Goal: Task Accomplishment & Management: Complete application form

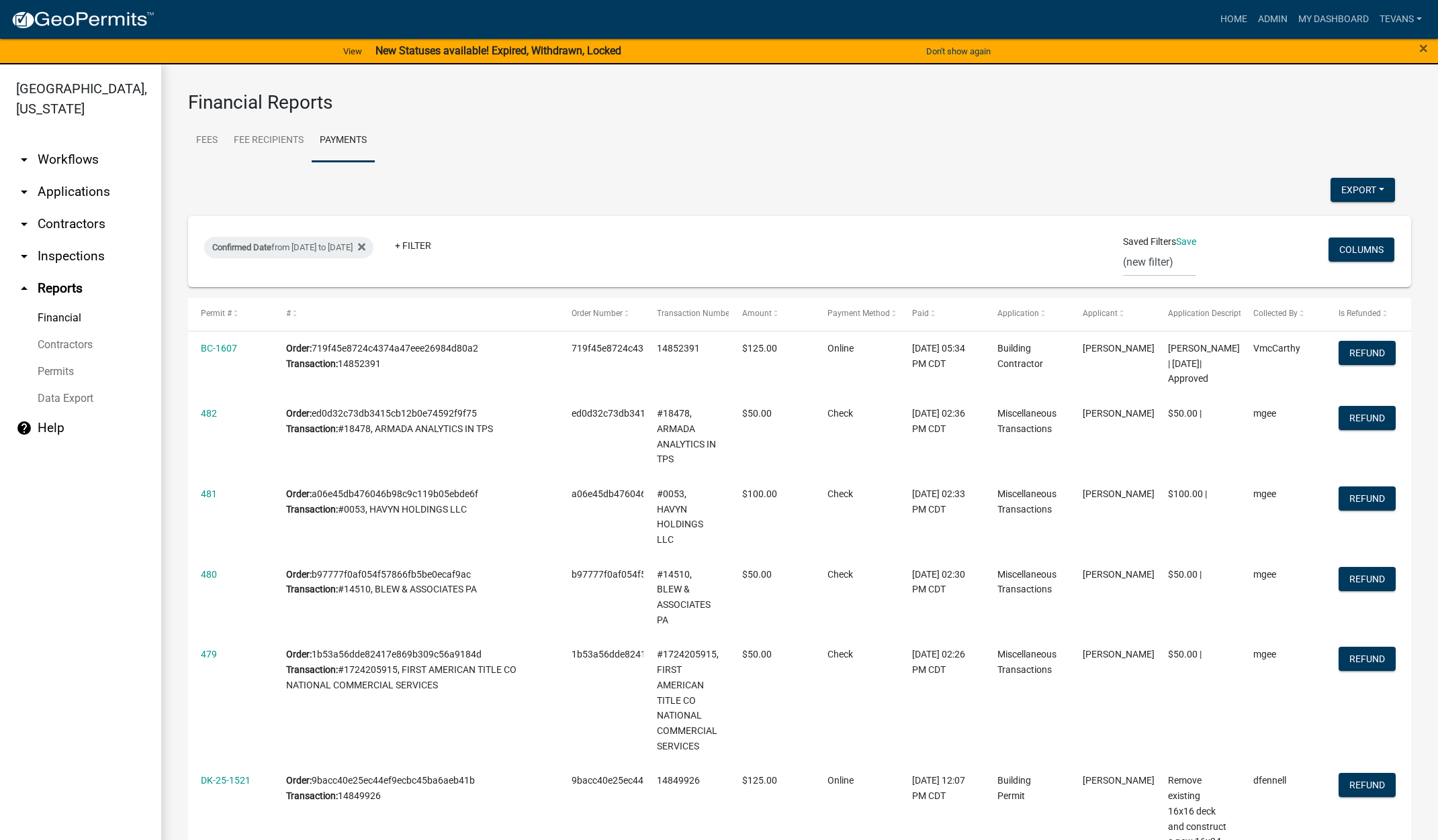
click at [86, 176] on link "arrow_drop_down Applications" at bounding box center [80, 192] width 161 height 32
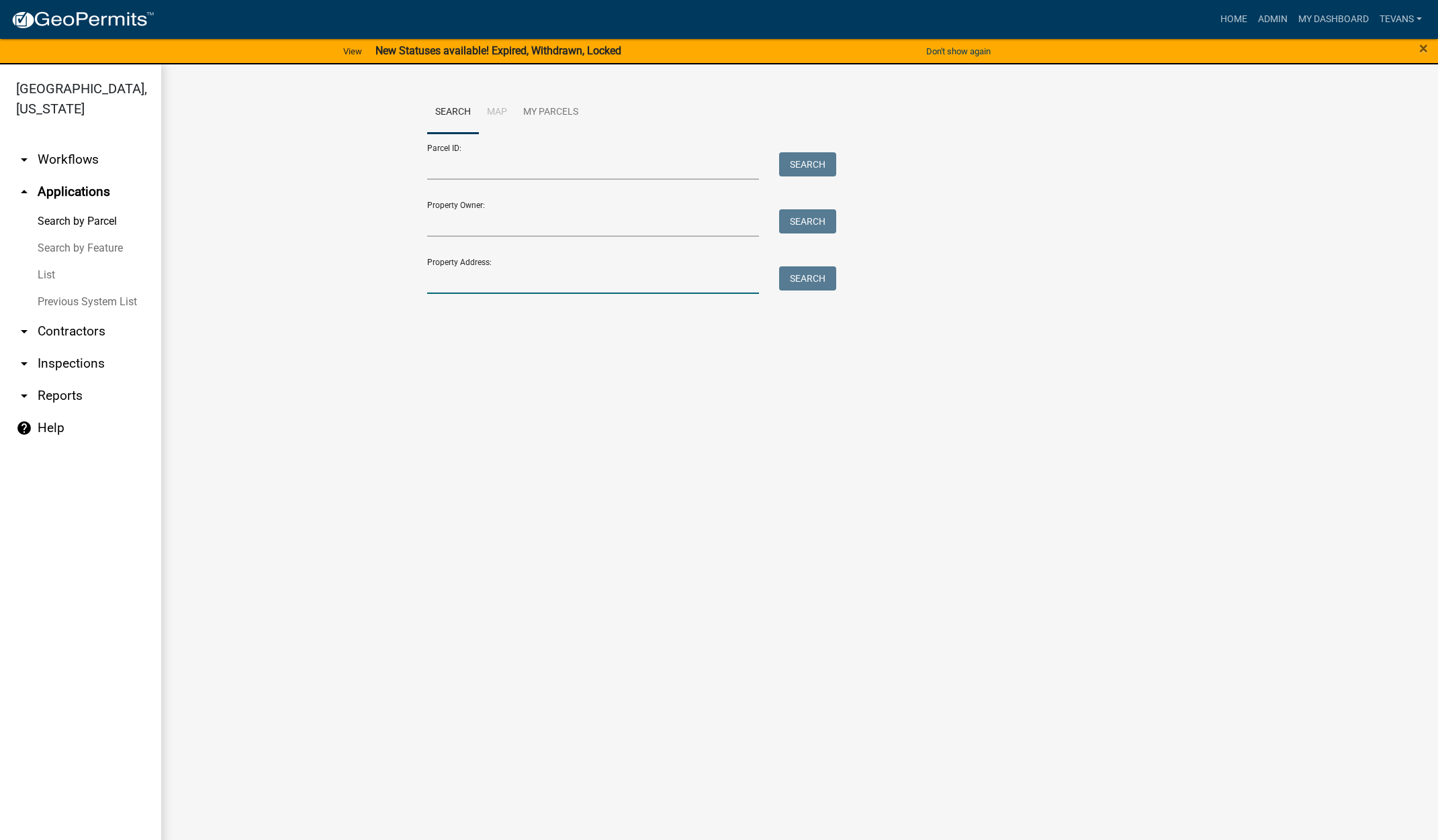
click at [471, 278] on input "Property Address:" at bounding box center [593, 280] width 332 height 27
type input "4"
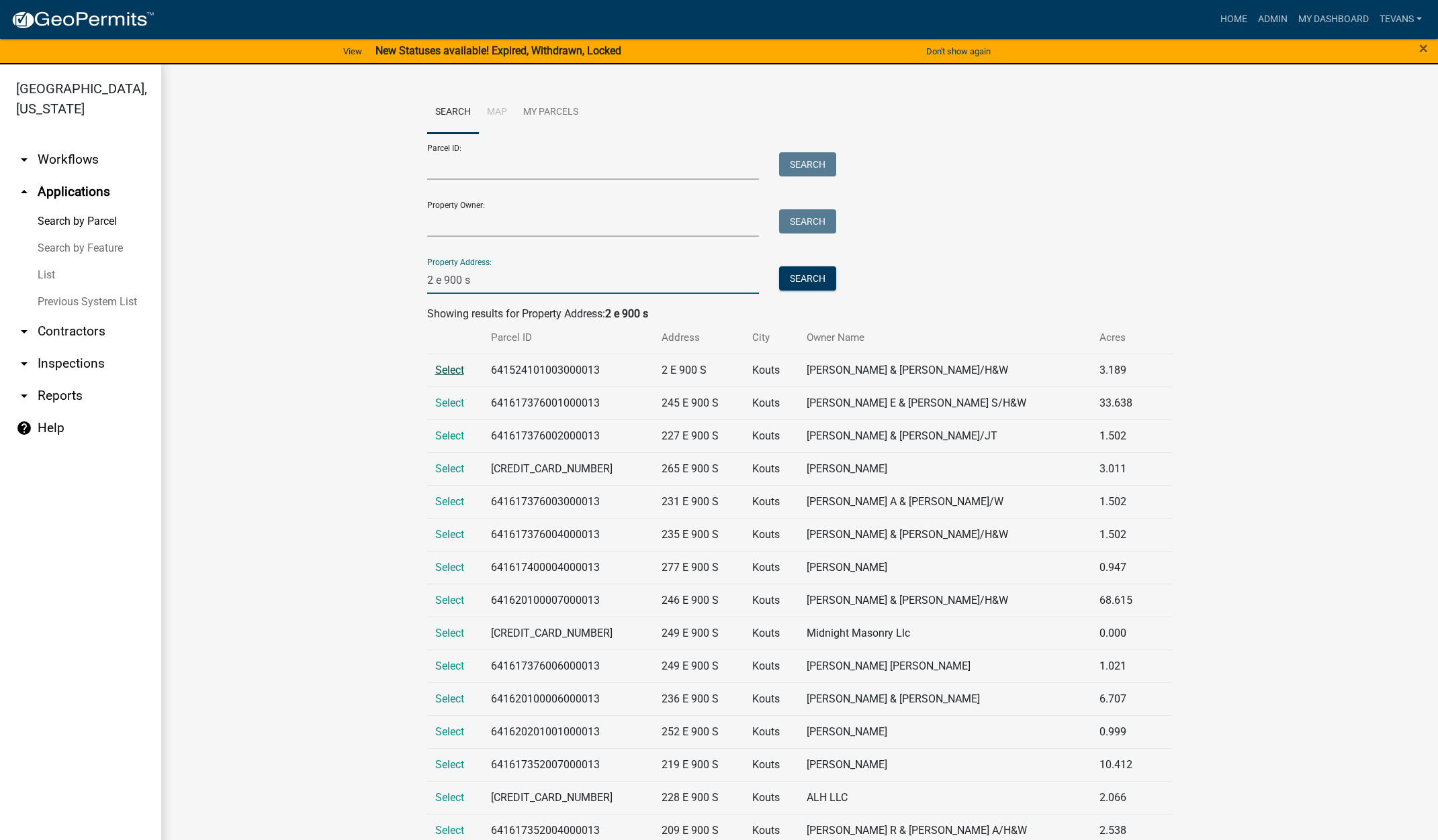
type input "2 e 900 s"
click at [446, 367] on span "Select" at bounding box center [449, 370] width 29 height 13
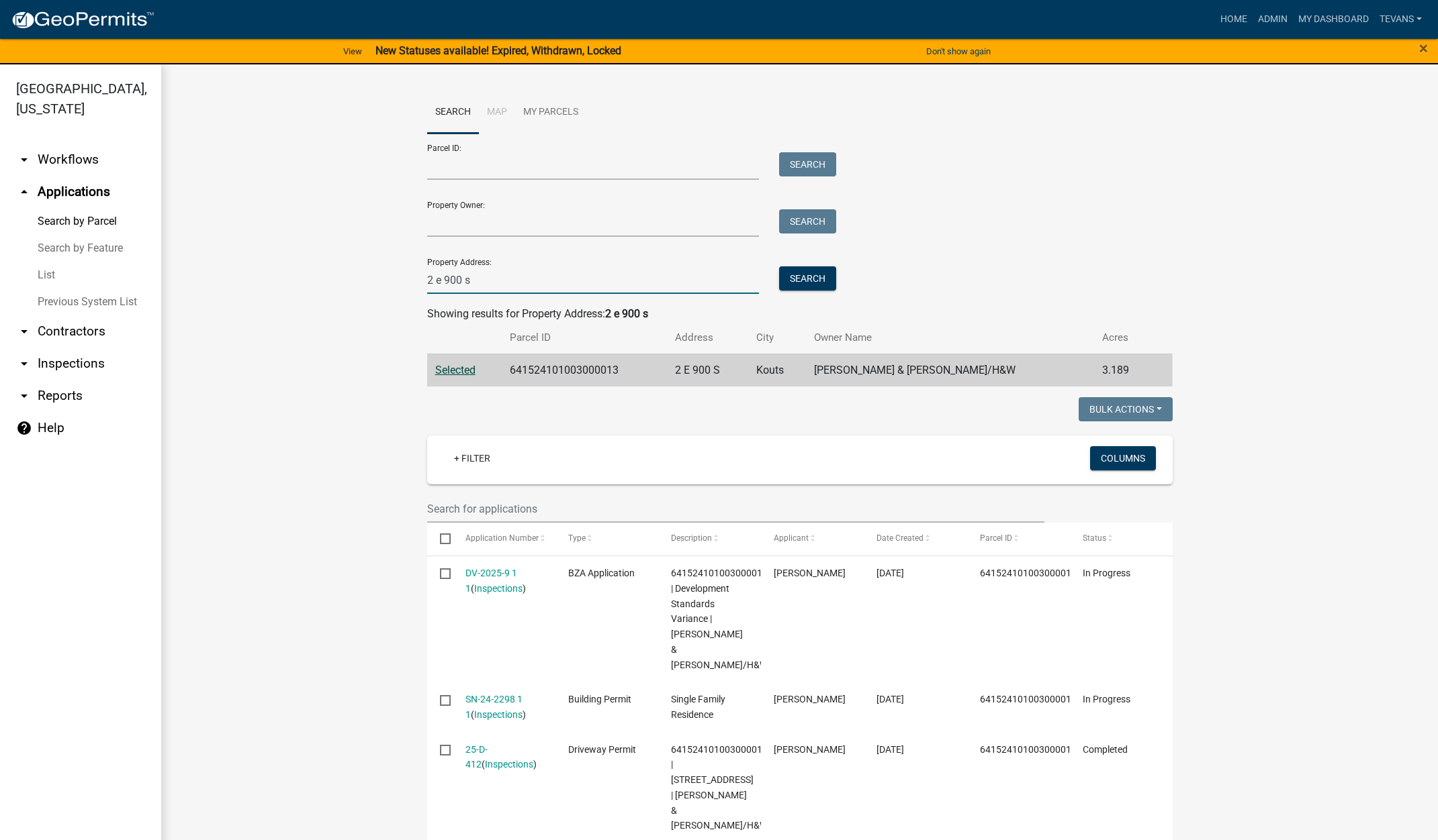
click at [480, 282] on input "2 e 900 s" at bounding box center [593, 280] width 332 height 27
click at [480, 281] on input "2 e 900 s" at bounding box center [593, 280] width 332 height 27
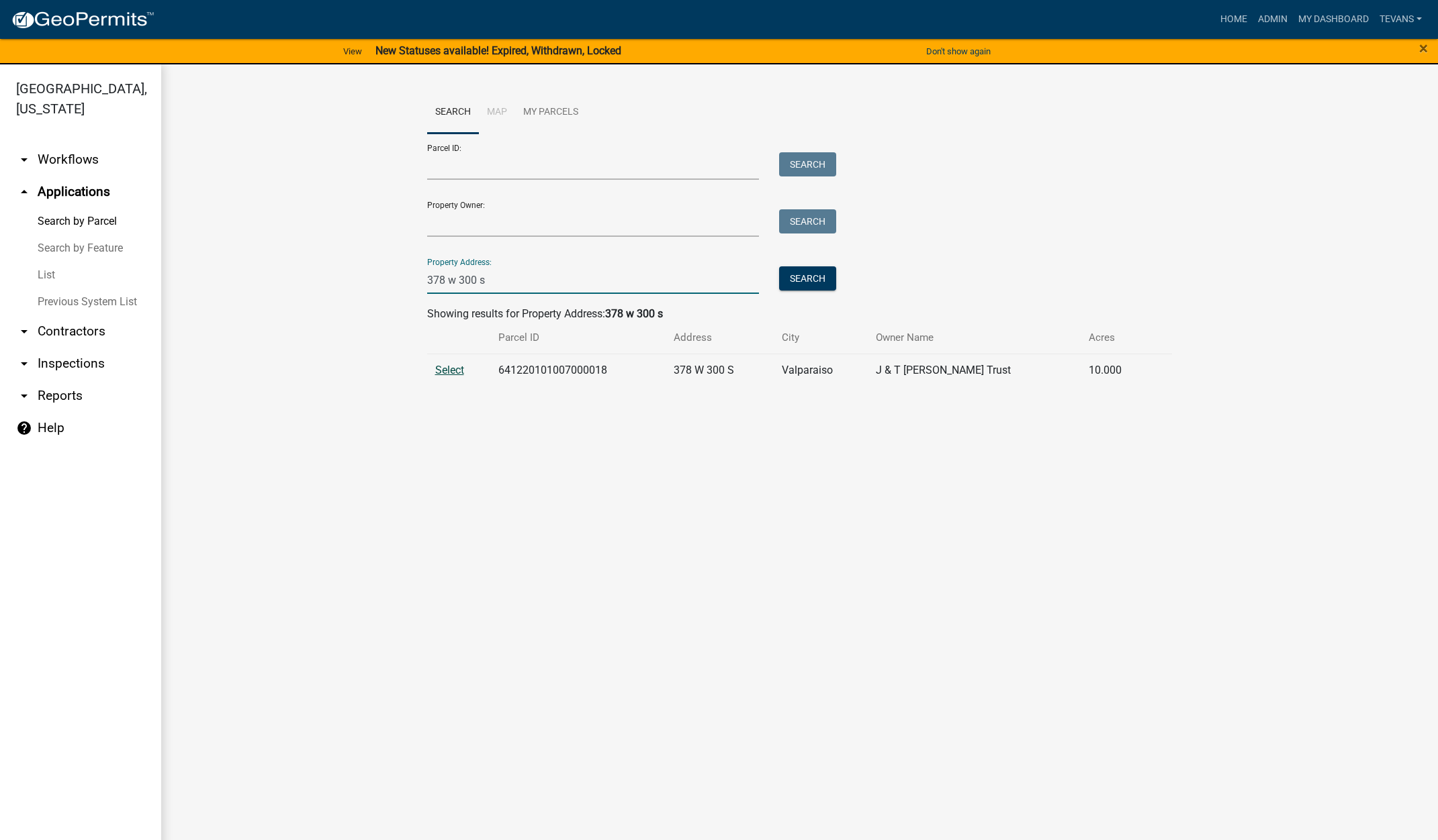
type input "378 w 300 s"
click at [449, 370] on span "Select" at bounding box center [449, 370] width 29 height 13
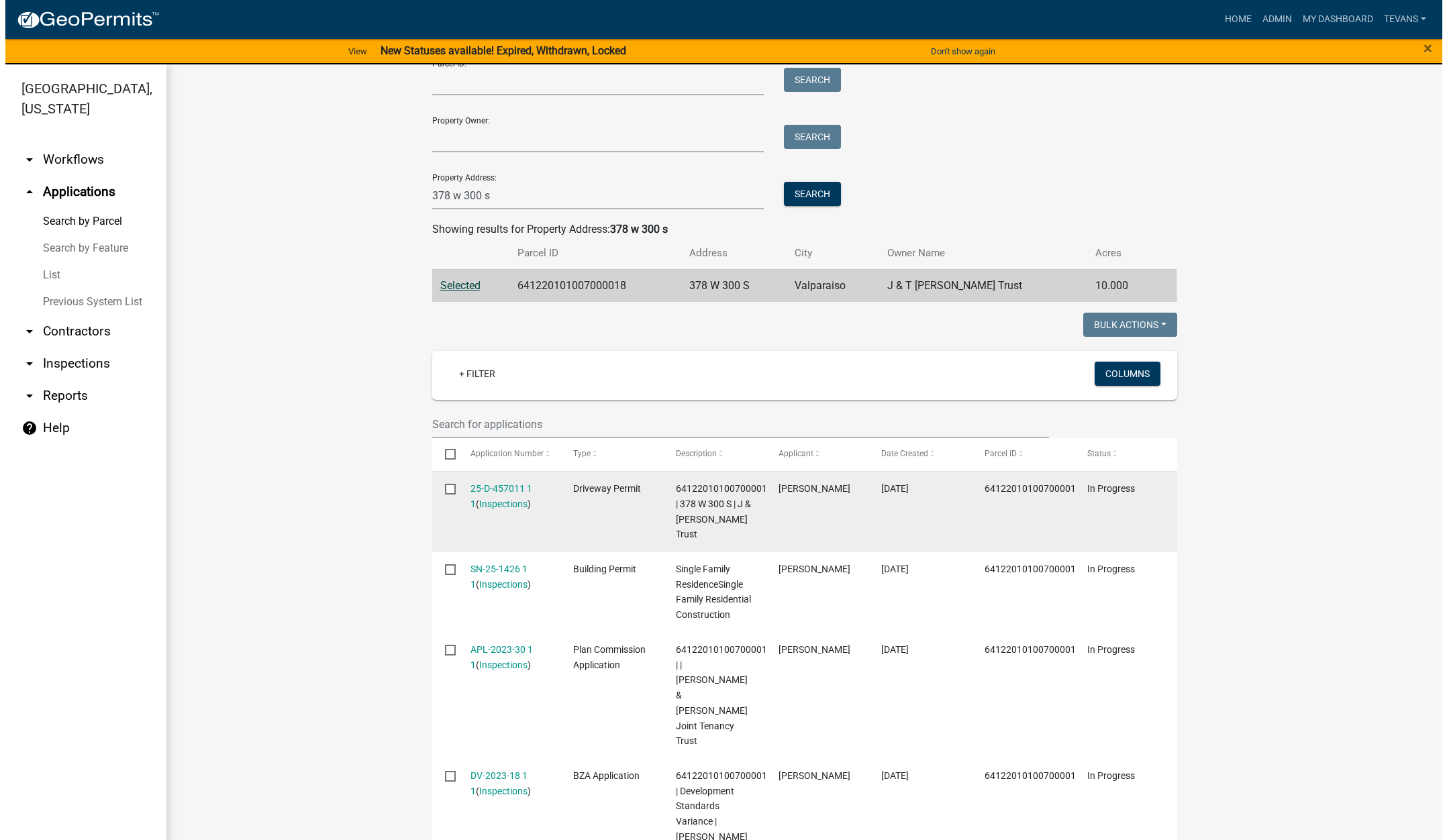
scroll to position [202, 0]
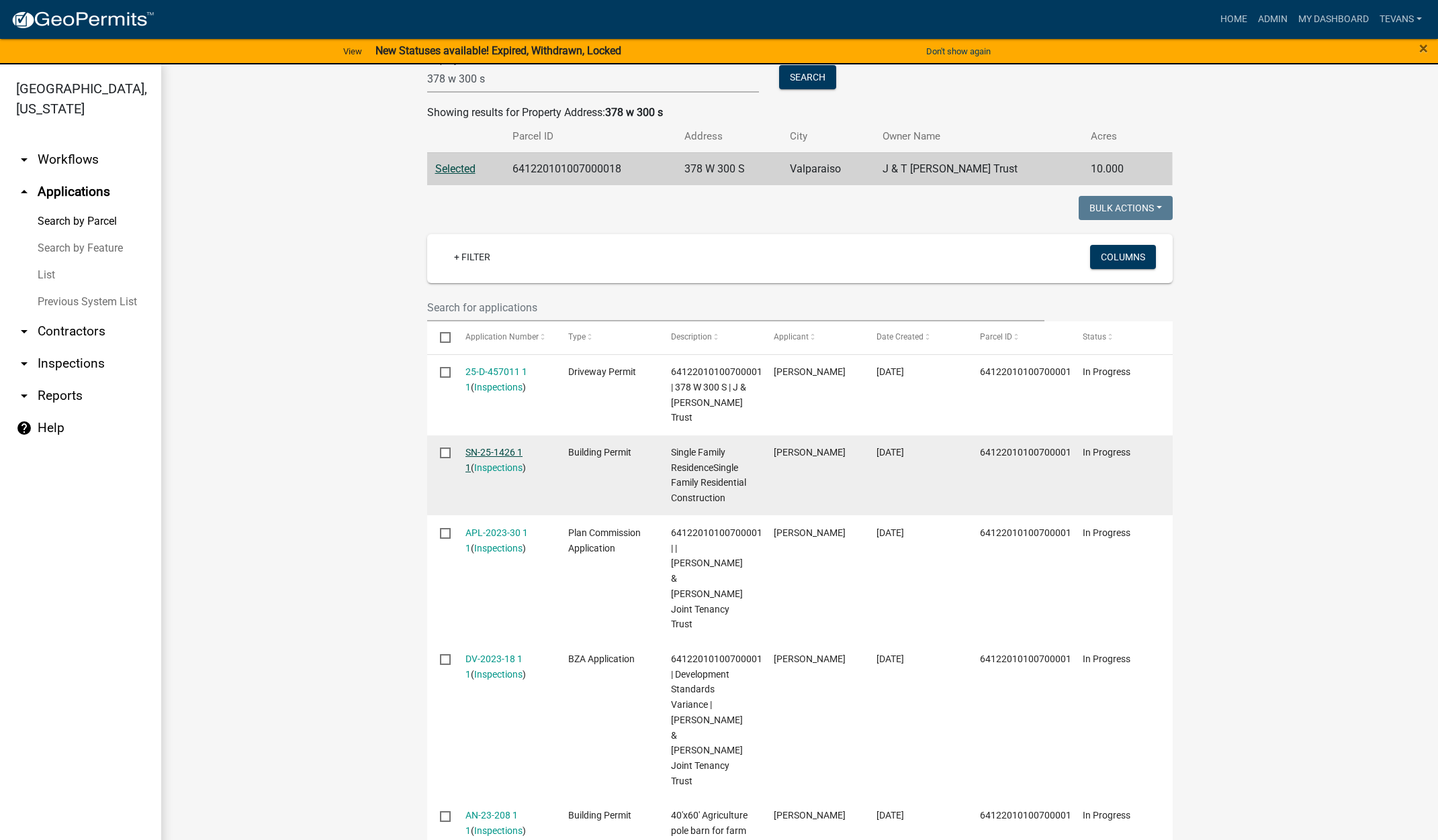
click at [496, 447] on link "SN-25-1426 1 1" at bounding box center [494, 460] width 57 height 26
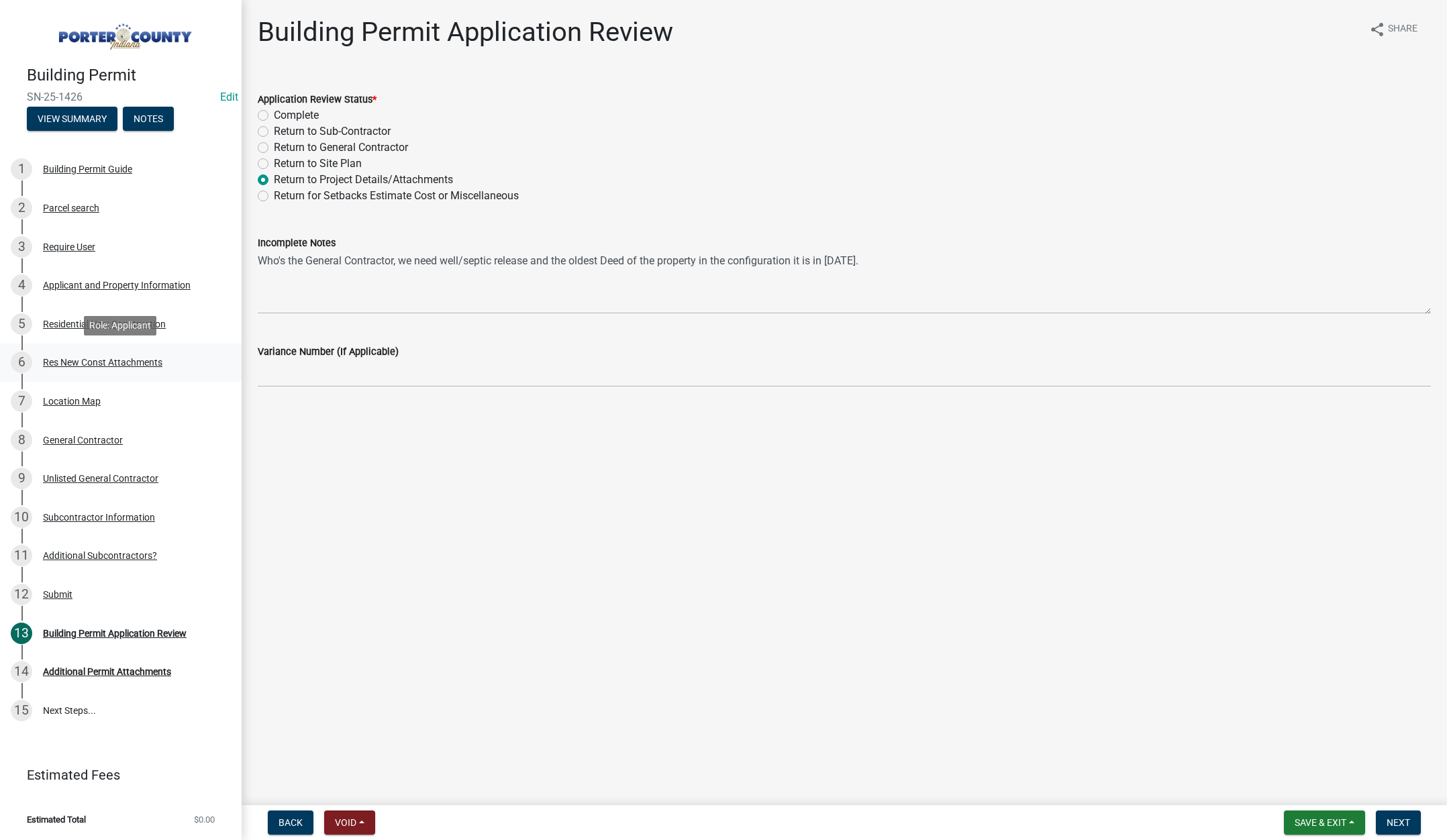
click at [108, 363] on div "Res New Const Attachments" at bounding box center [102, 362] width 119 height 9
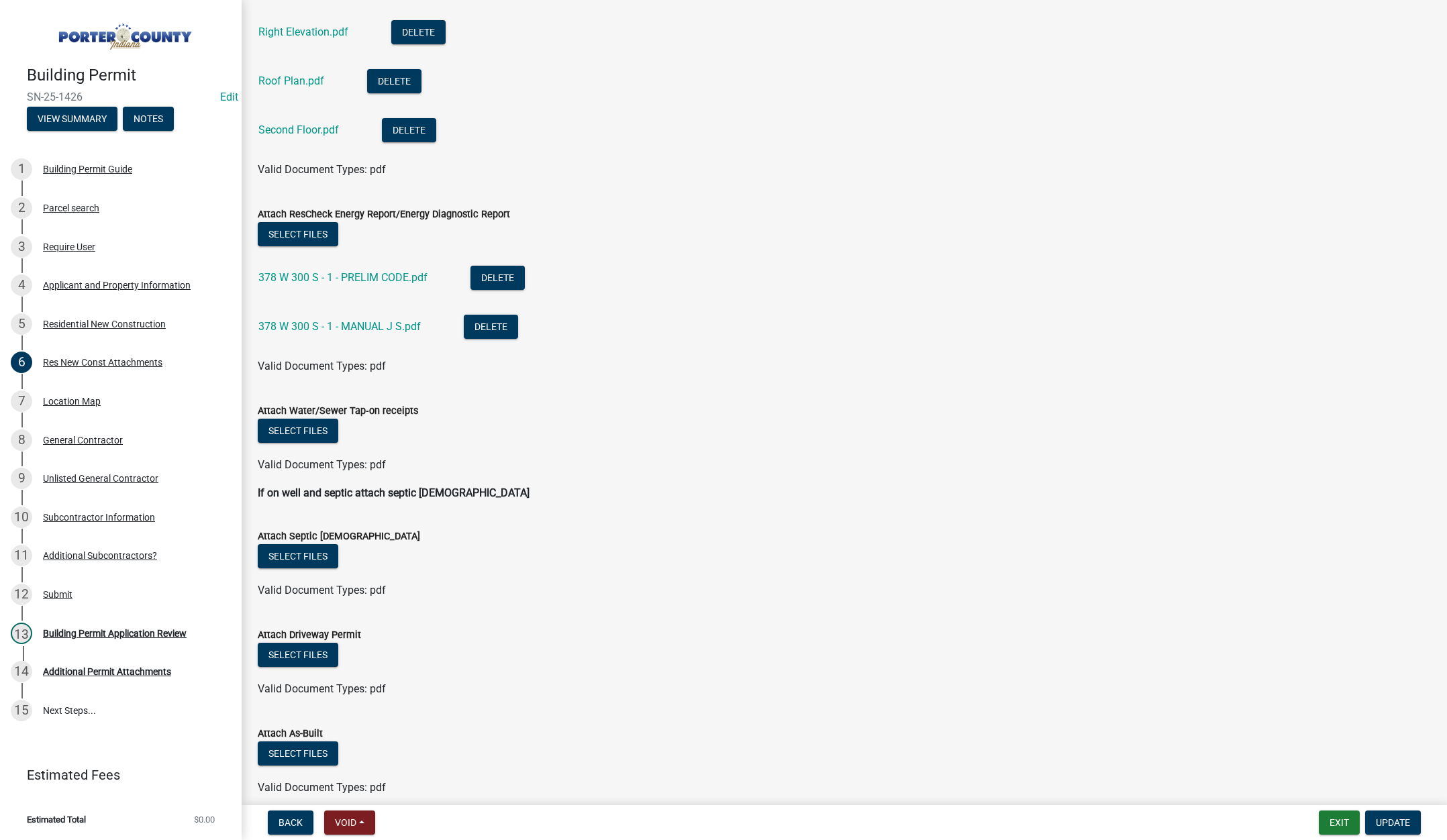
scroll to position [732, 0]
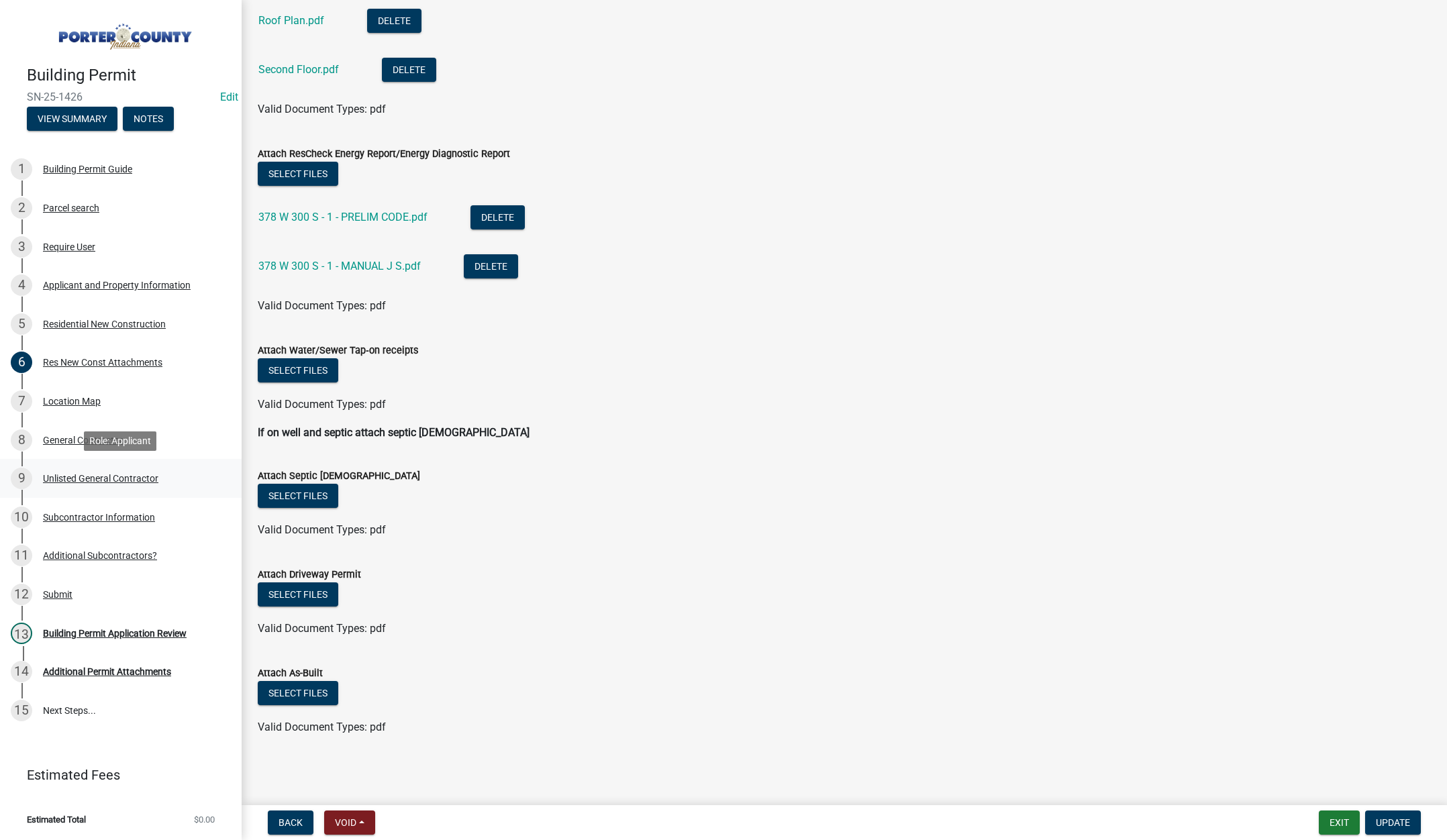
click at [82, 480] on div "Unlisted General Contractor" at bounding box center [100, 478] width 115 height 9
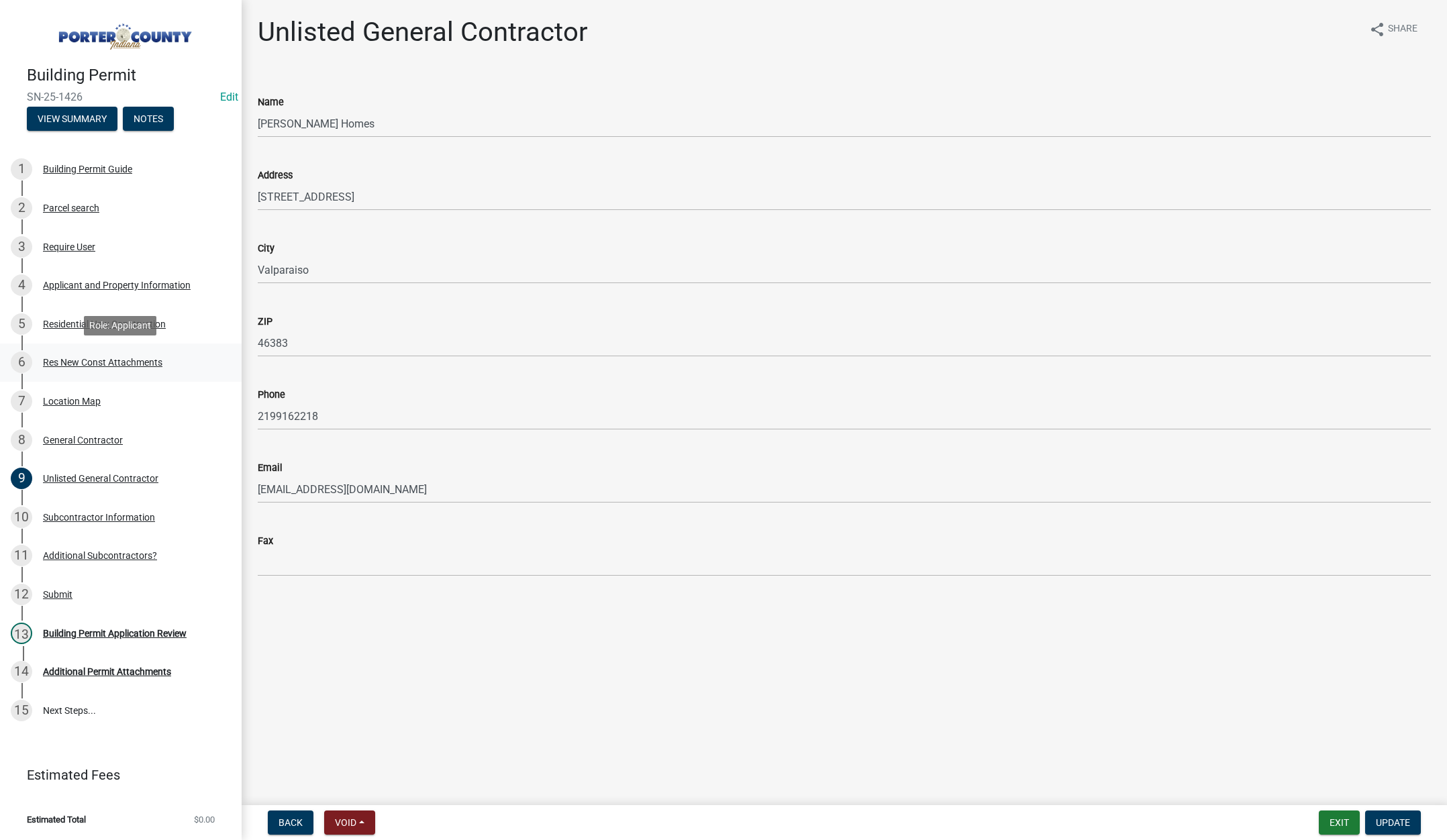
click at [141, 360] on div "Res New Const Attachments" at bounding box center [102, 362] width 119 height 9
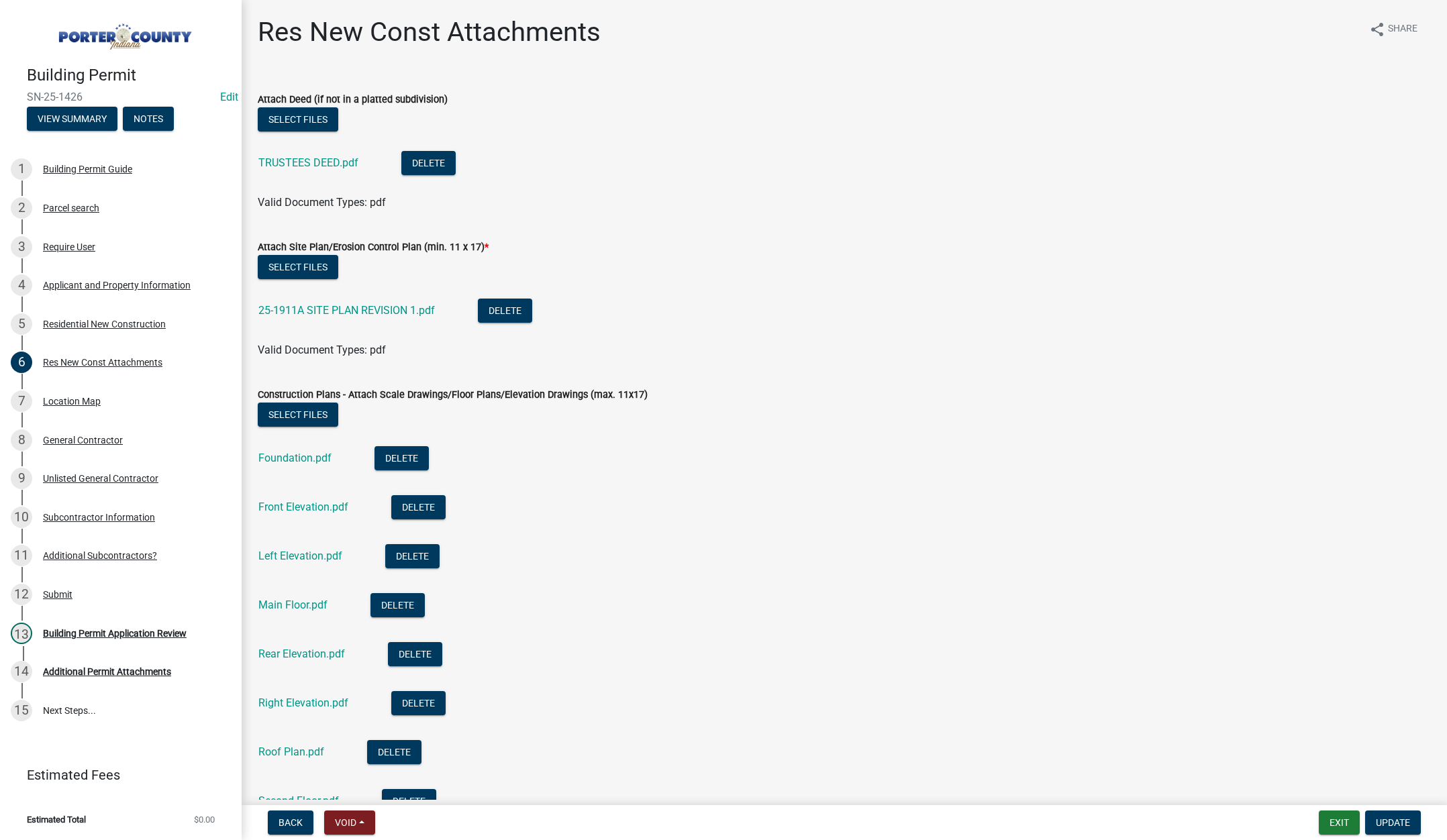
click at [1068, 29] on div "Res New Const Attachments share Share" at bounding box center [844, 37] width 1173 height 43
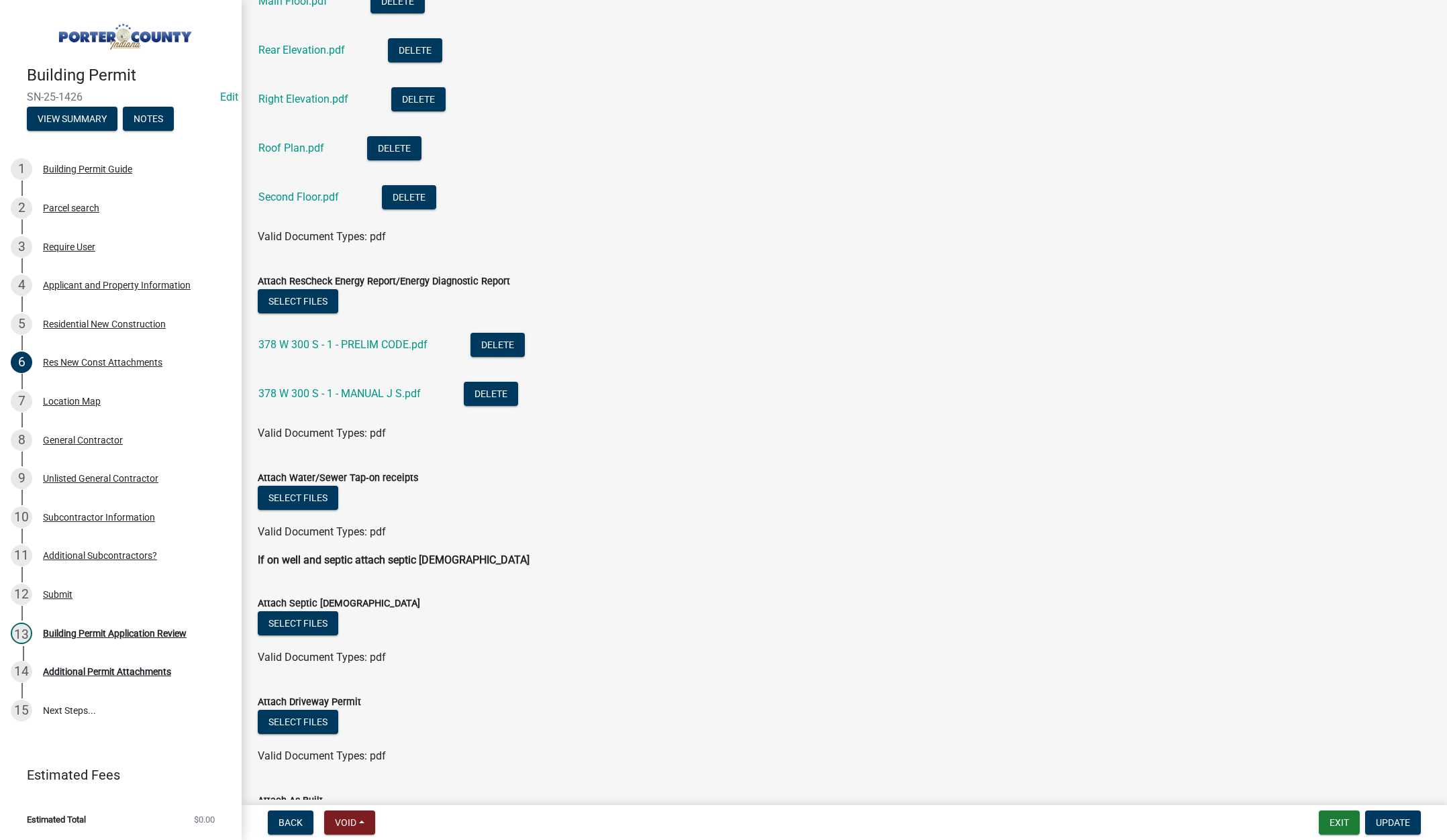
scroll to position [732, 0]
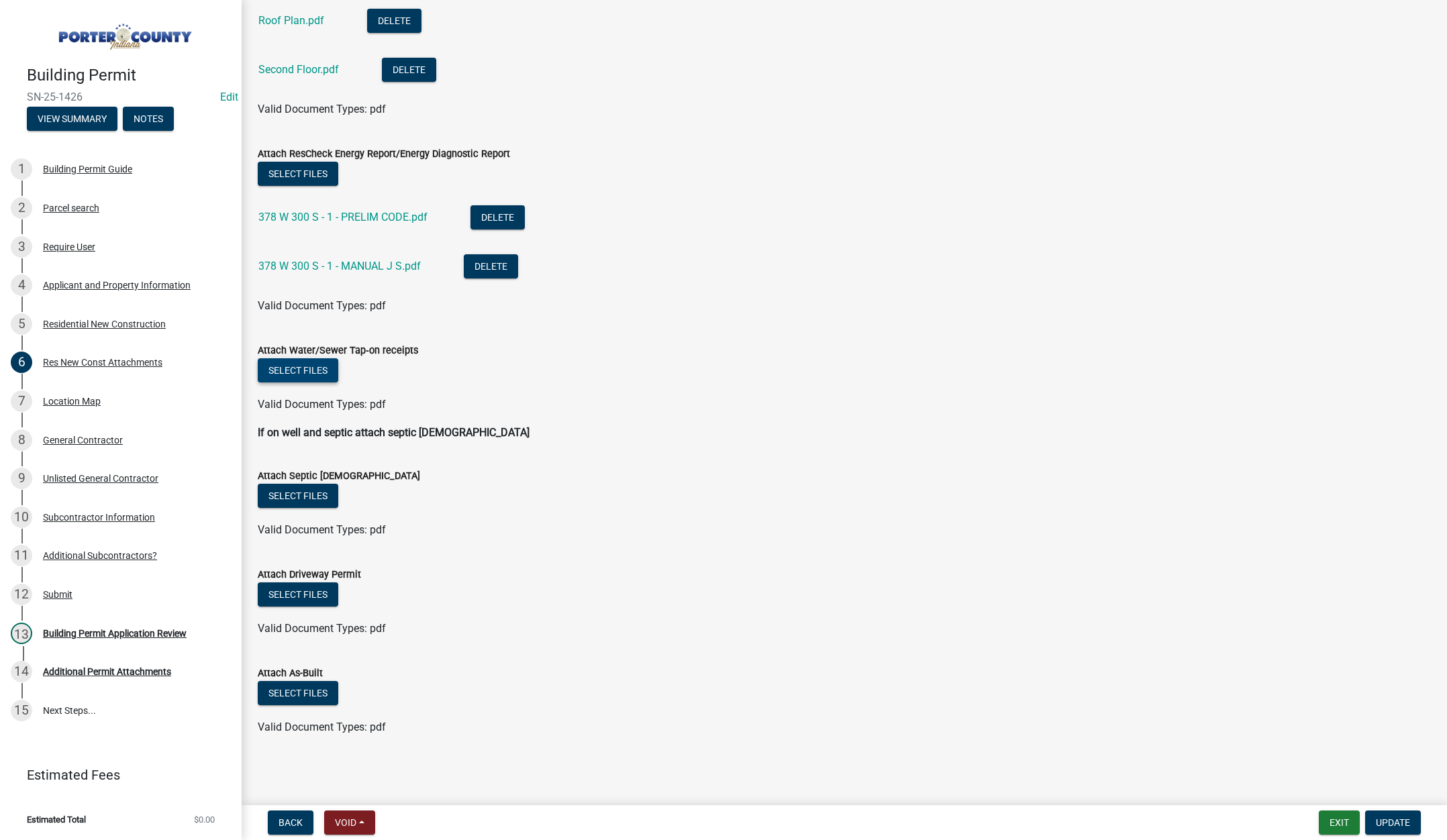
click at [306, 364] on button "Select files" at bounding box center [297, 370] width 80 height 24
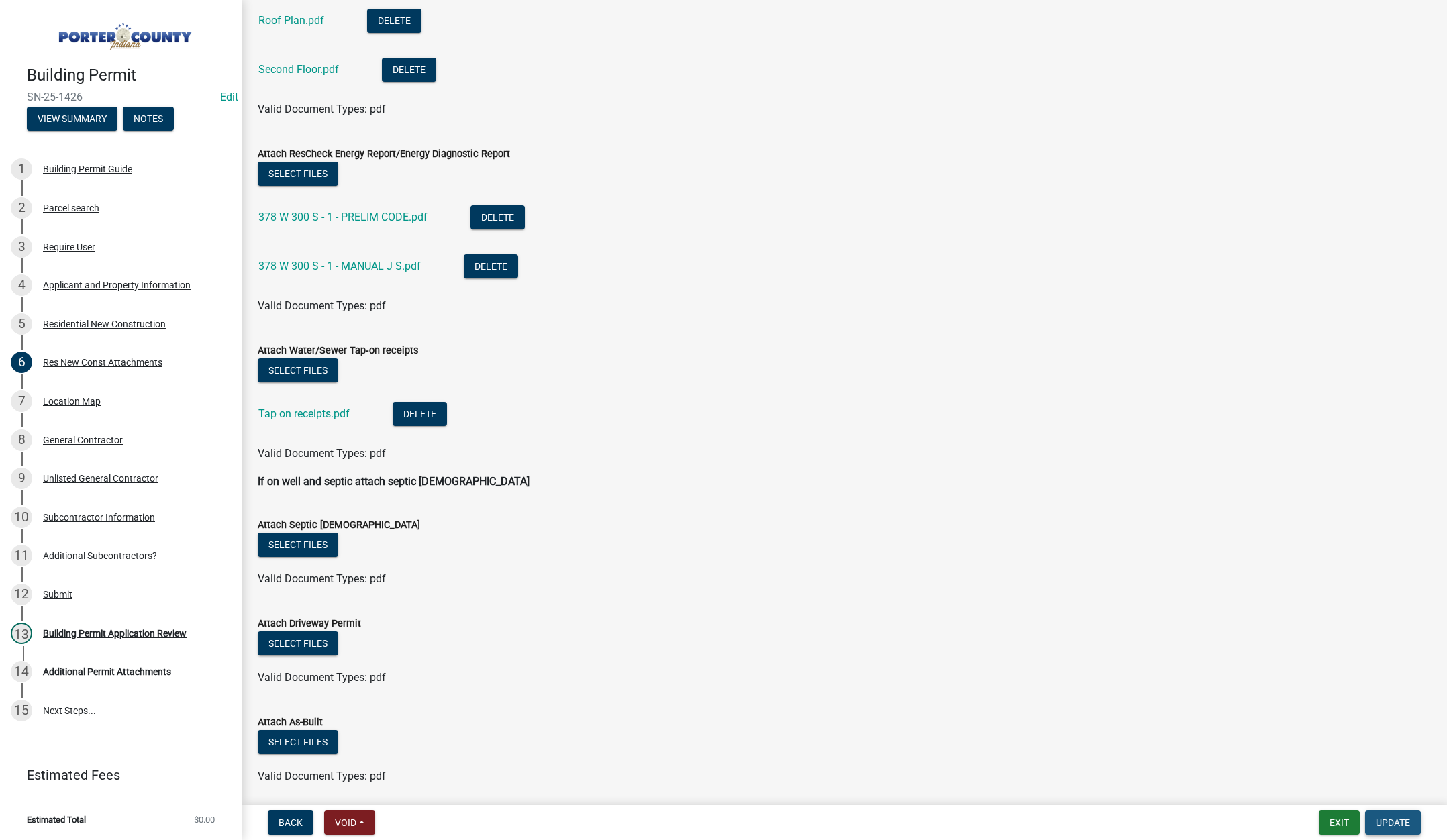
click at [1387, 819] on span "Update" at bounding box center [1393, 822] width 34 height 11
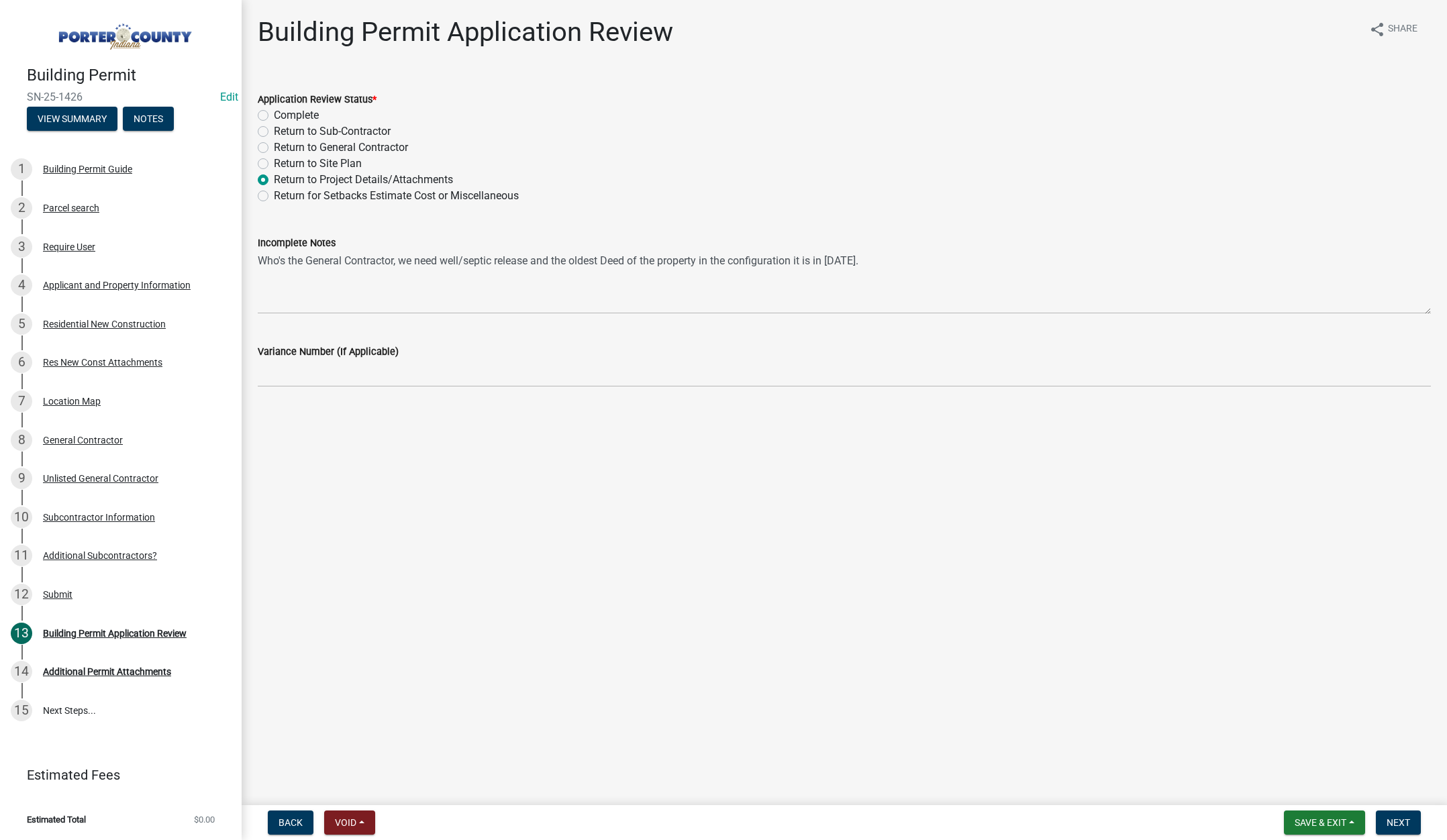
click at [274, 111] on label "Complete" at bounding box center [296, 115] width 45 height 16
click at [274, 111] on input "Complete" at bounding box center [278, 111] width 8 height 8
radio input "true"
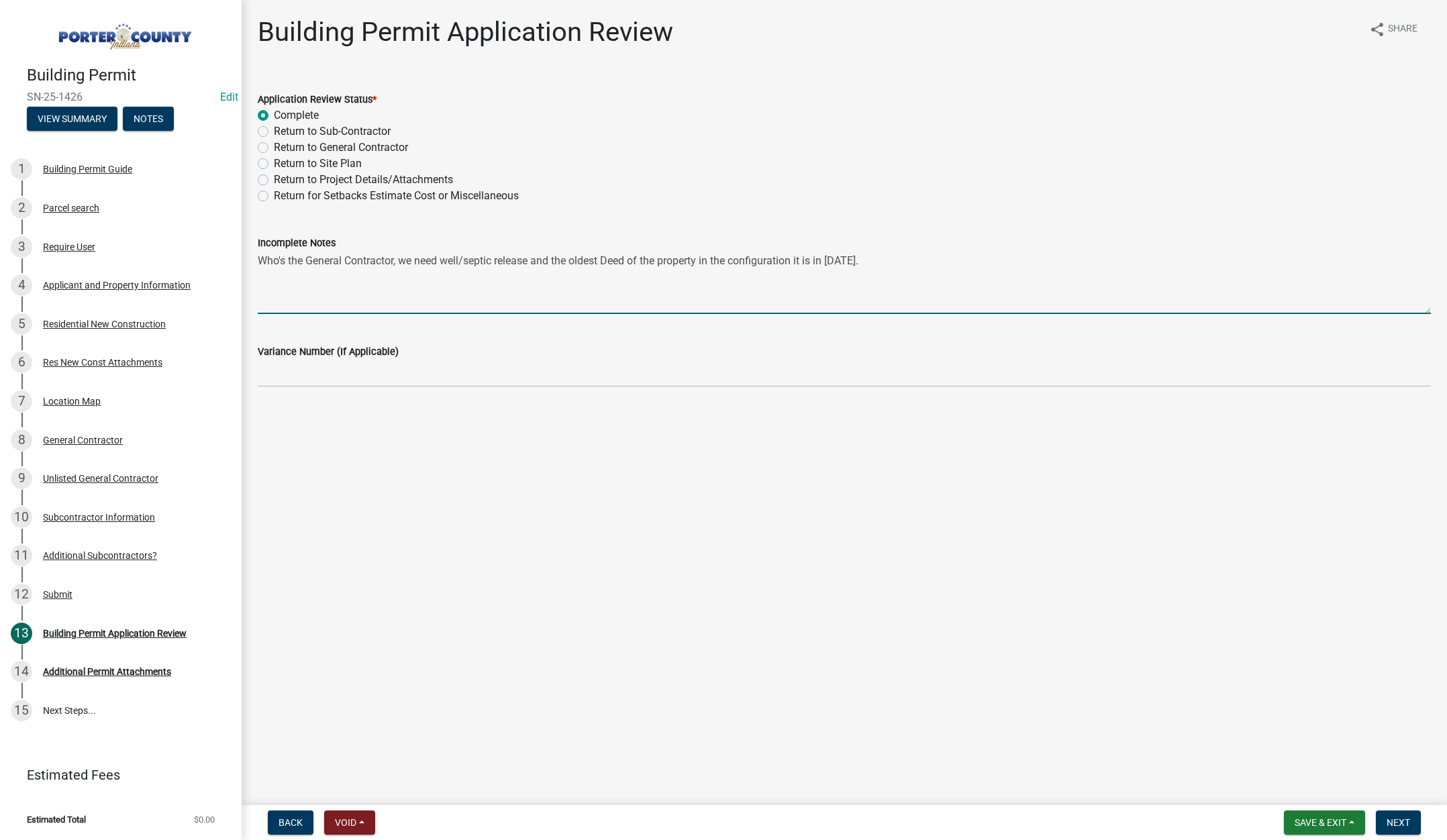
click at [870, 265] on textarea "Who's the General Contractor, we need well/septic release and the oldest Deed o…" at bounding box center [844, 283] width 1173 height 63
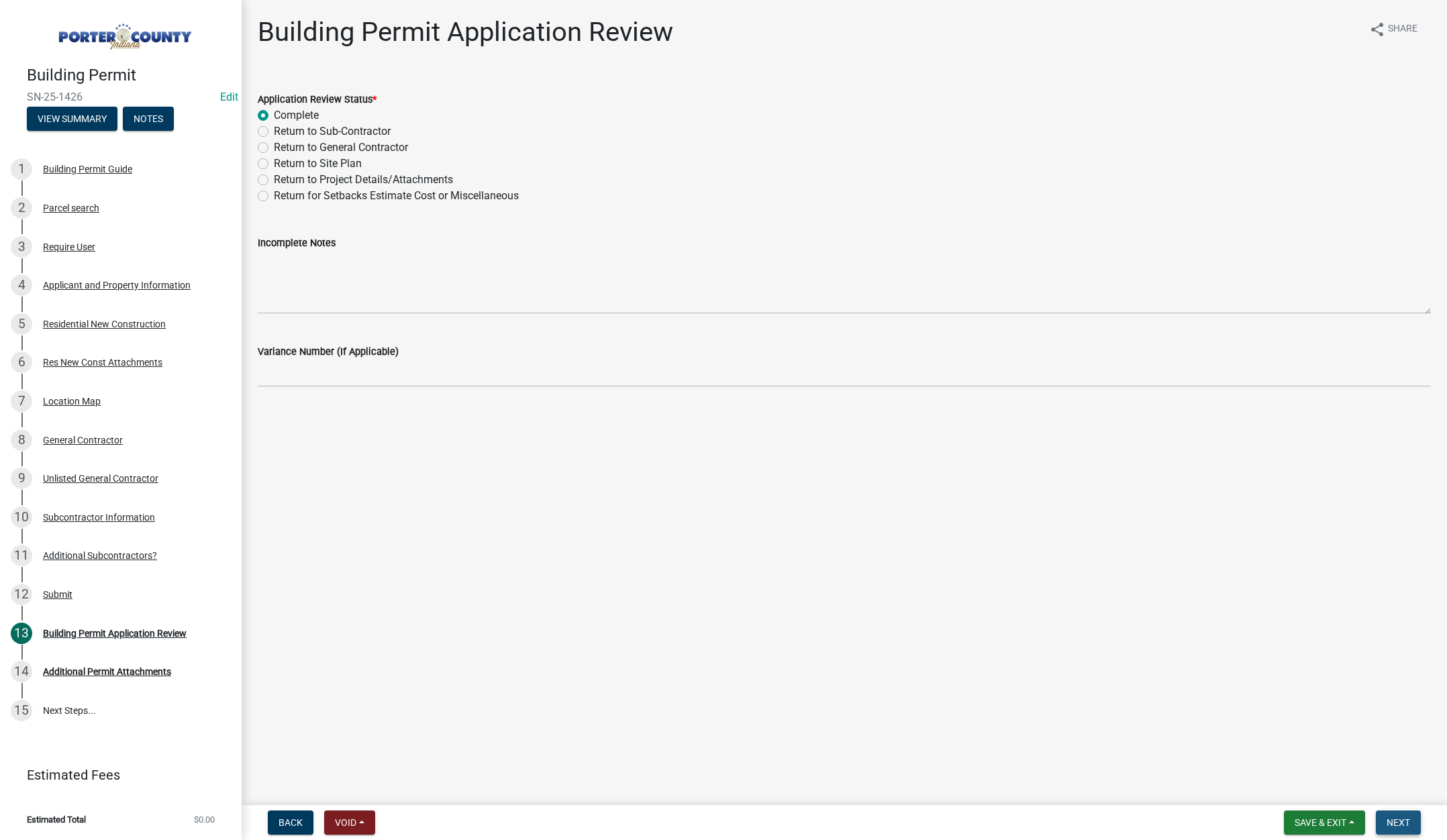
click at [1407, 822] on span "Next" at bounding box center [1398, 822] width 24 height 11
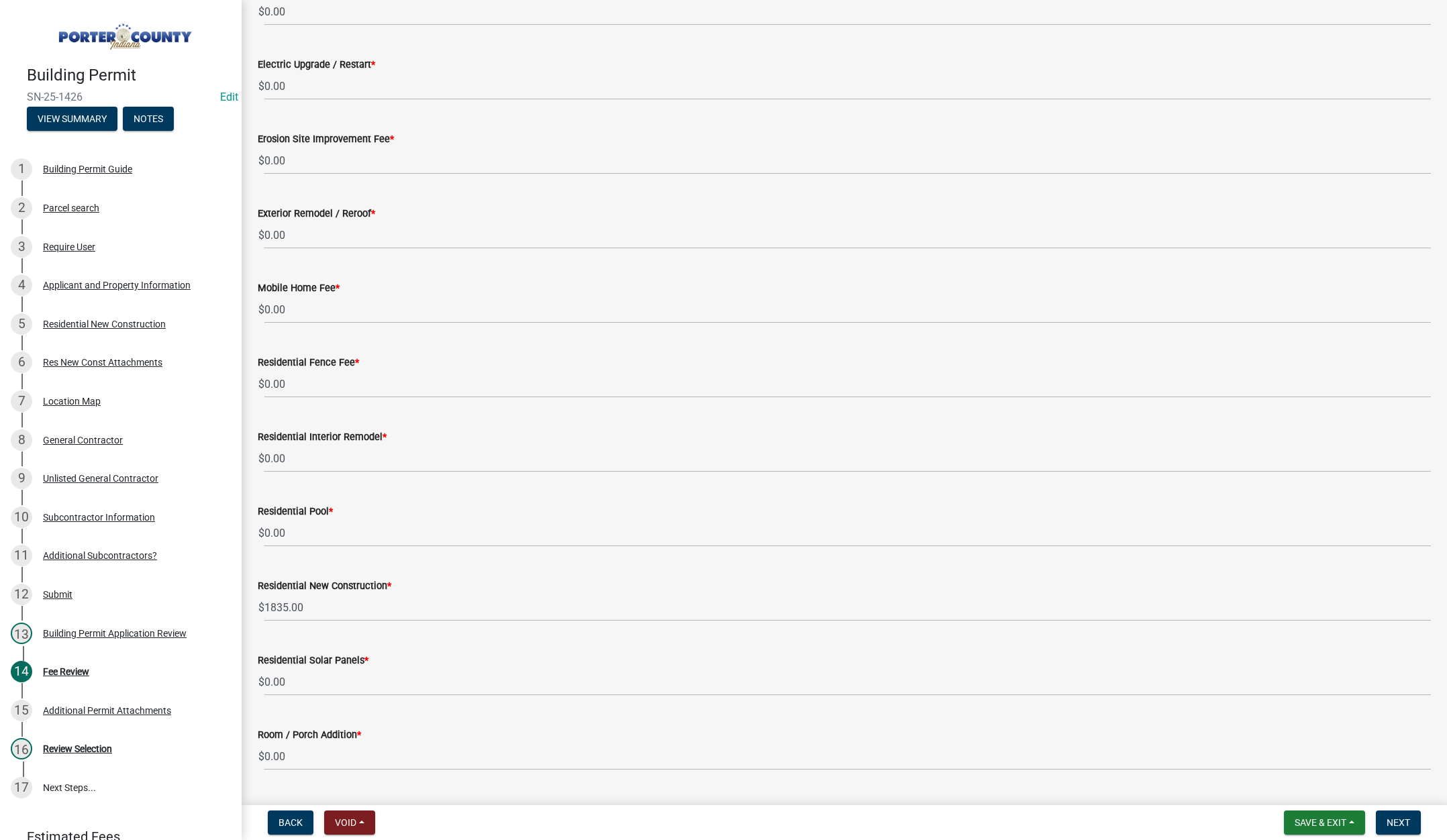
scroll to position [594, 0]
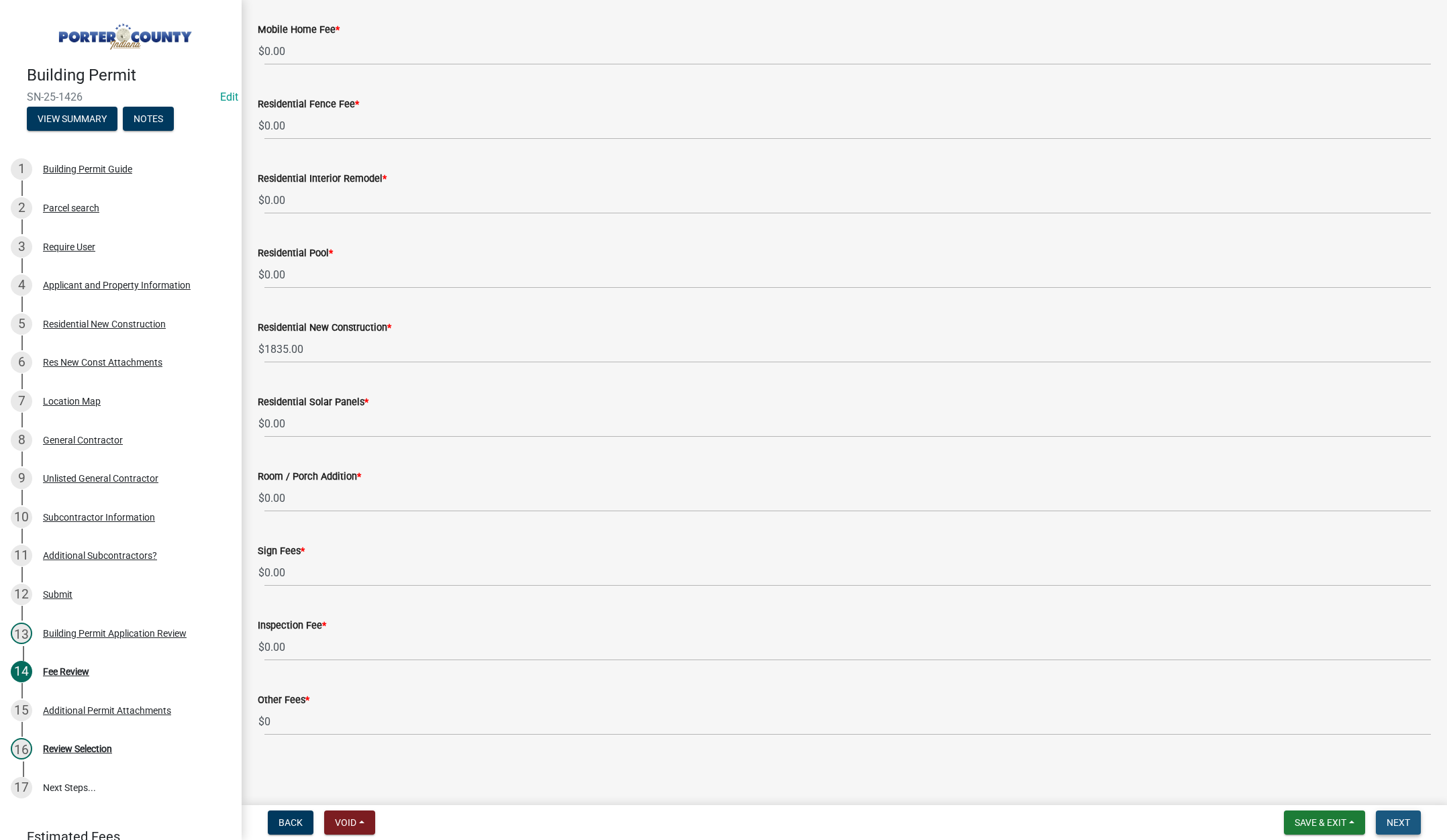
click at [1398, 823] on span "Next" at bounding box center [1398, 822] width 24 height 11
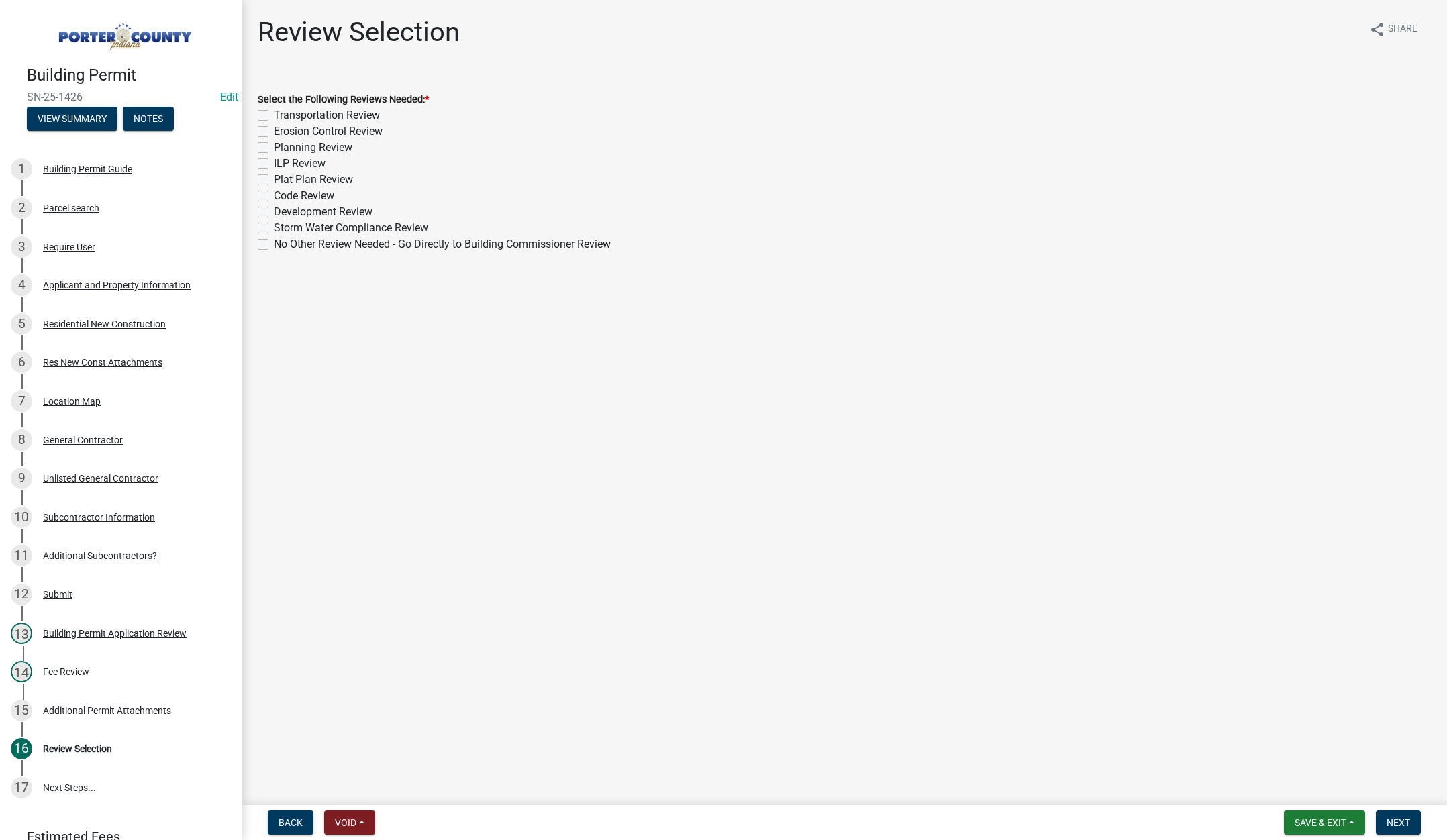
click at [274, 131] on label "Erosion Control Review" at bounding box center [328, 131] width 108 height 16
click at [274, 131] on input "Erosion Control Review" at bounding box center [278, 128] width 8 height 8
checkbox input "true"
checkbox input "false"
checkbox input "true"
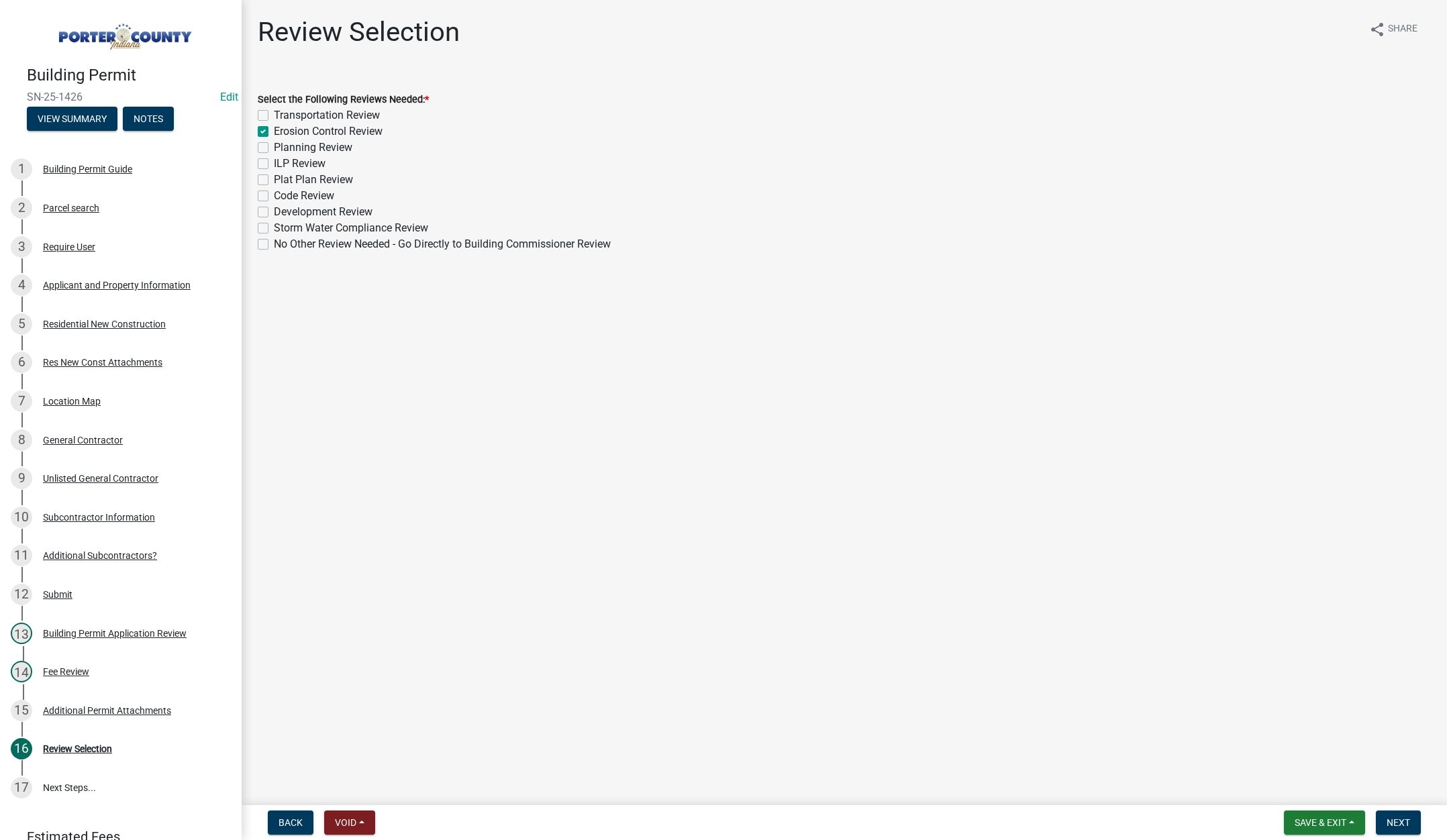
checkbox input "false"
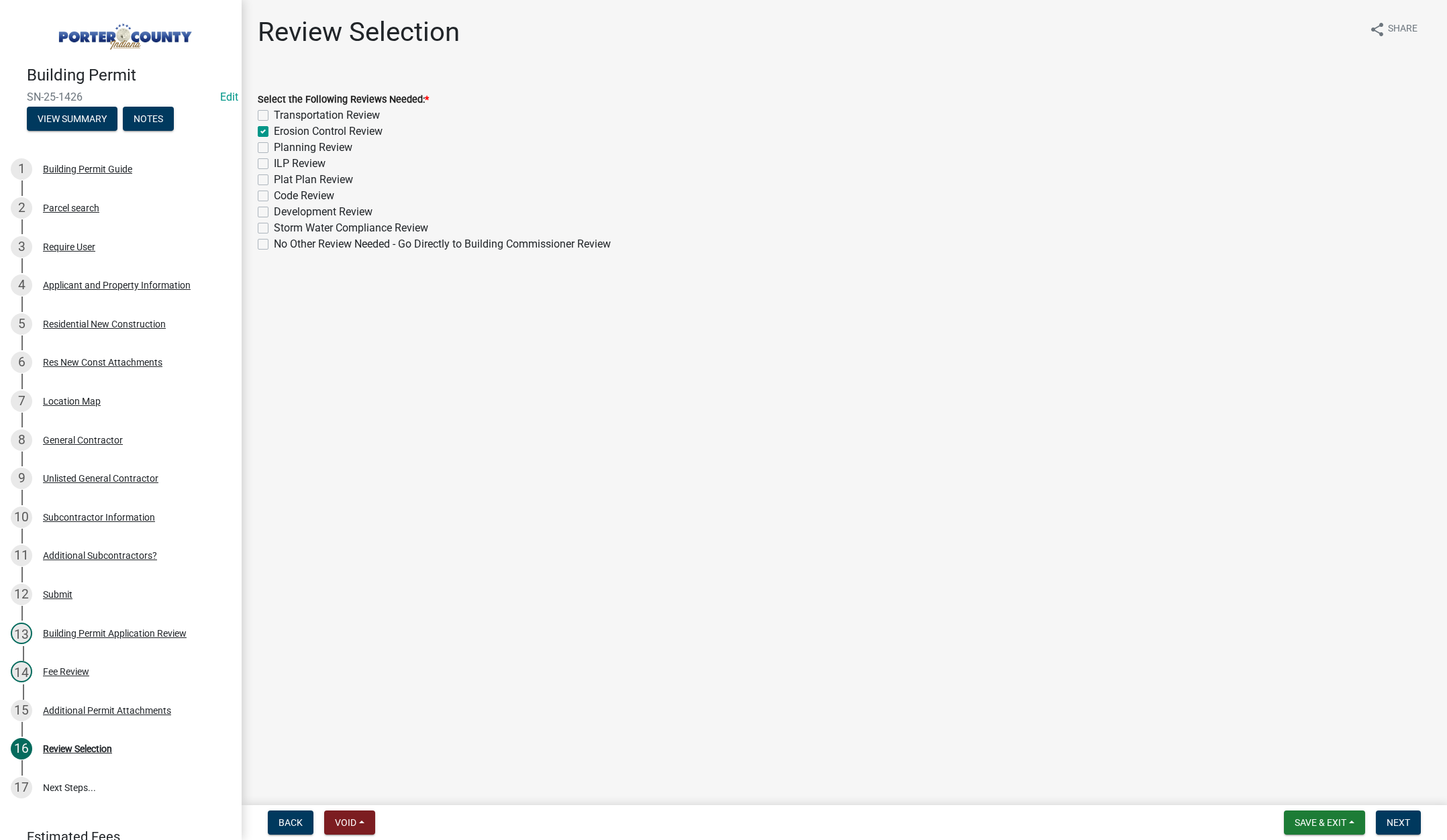
checkbox input "false"
click at [274, 146] on label "Planning Review" at bounding box center [313, 147] width 79 height 16
click at [274, 146] on input "Planning Review" at bounding box center [278, 144] width 8 height 8
checkbox input "true"
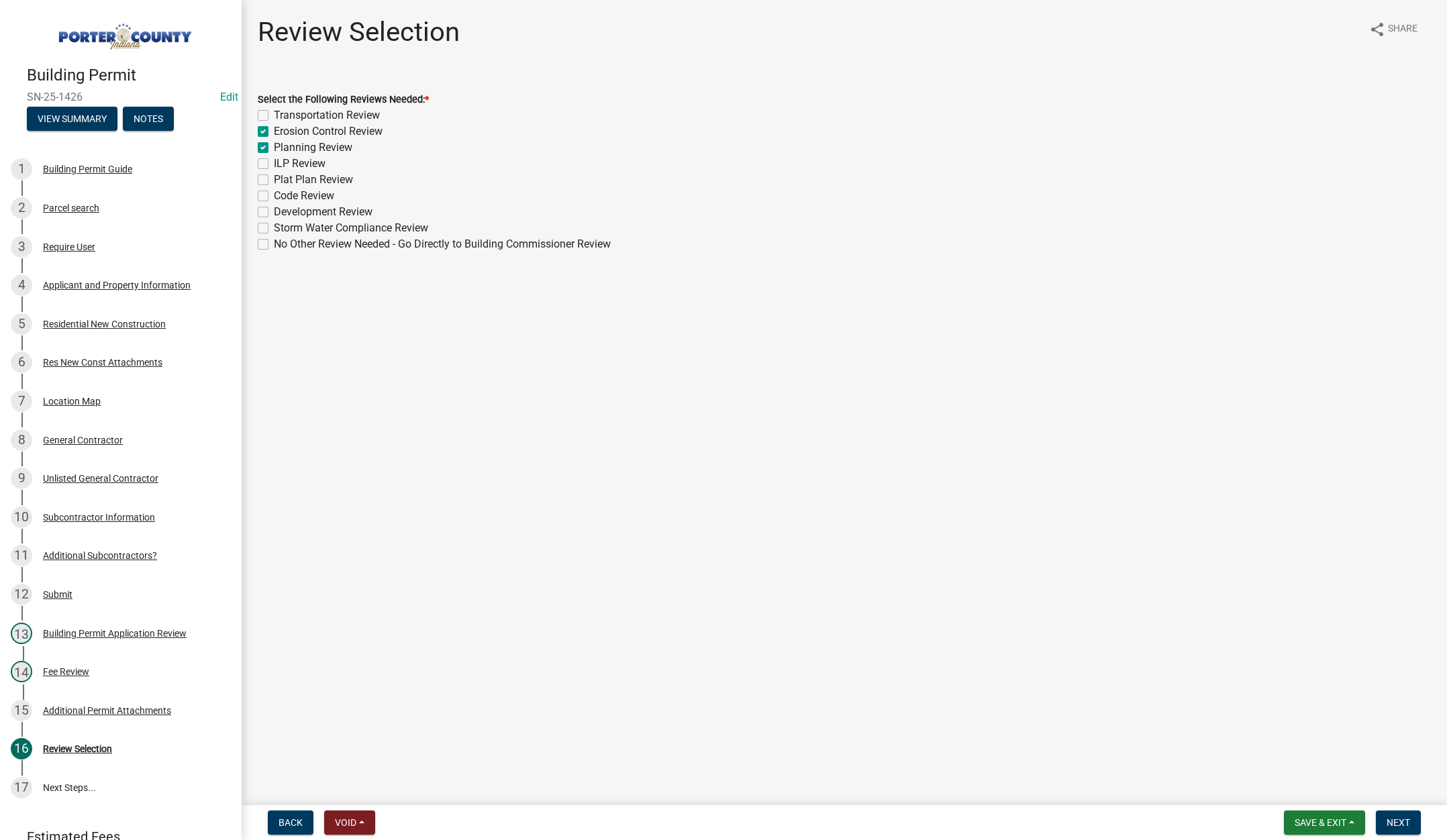
checkbox input "false"
checkbox input "true"
checkbox input "false"
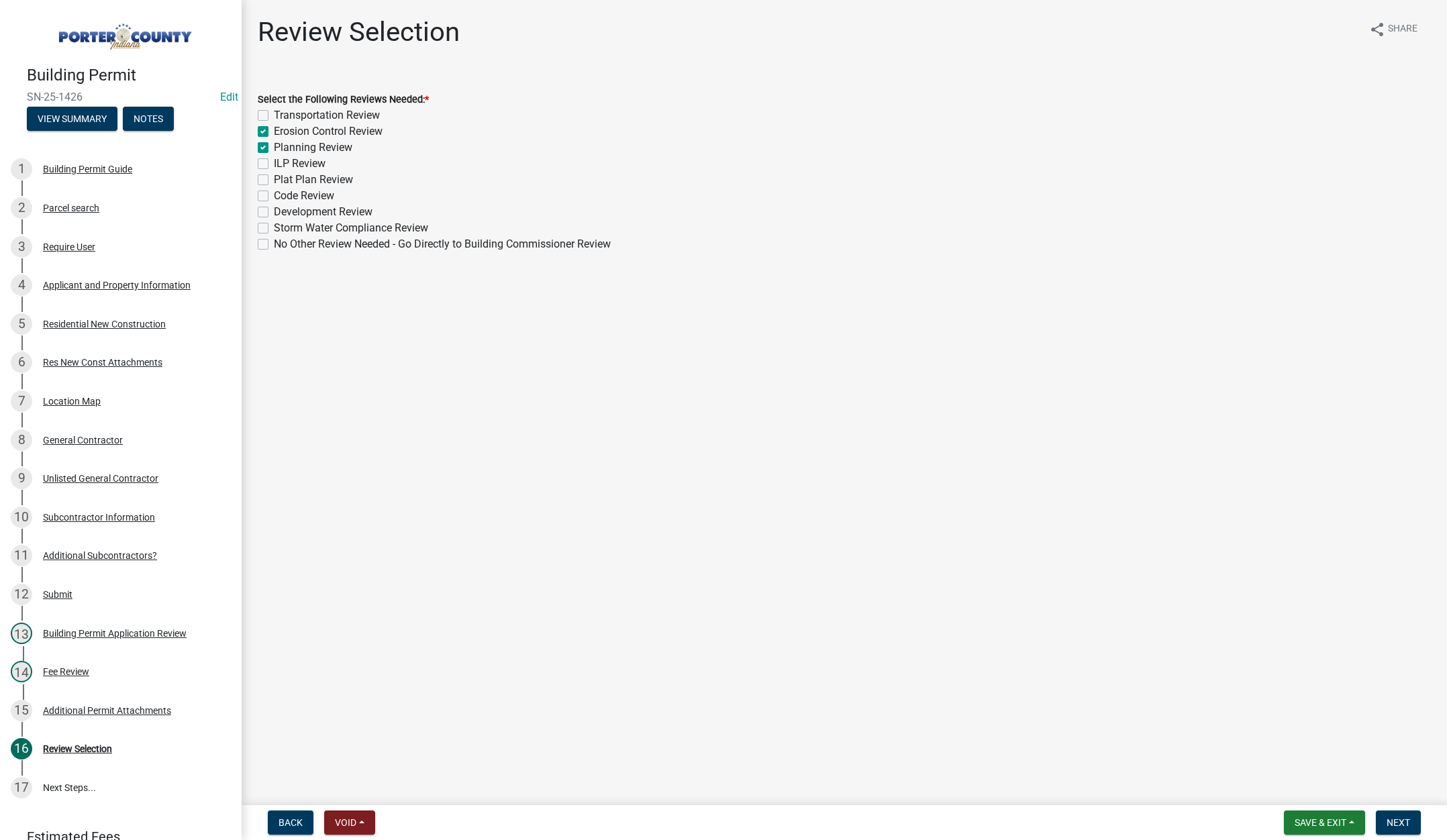
checkbox input "false"
click at [274, 180] on label "Plat Plan Review" at bounding box center [314, 179] width 79 height 16
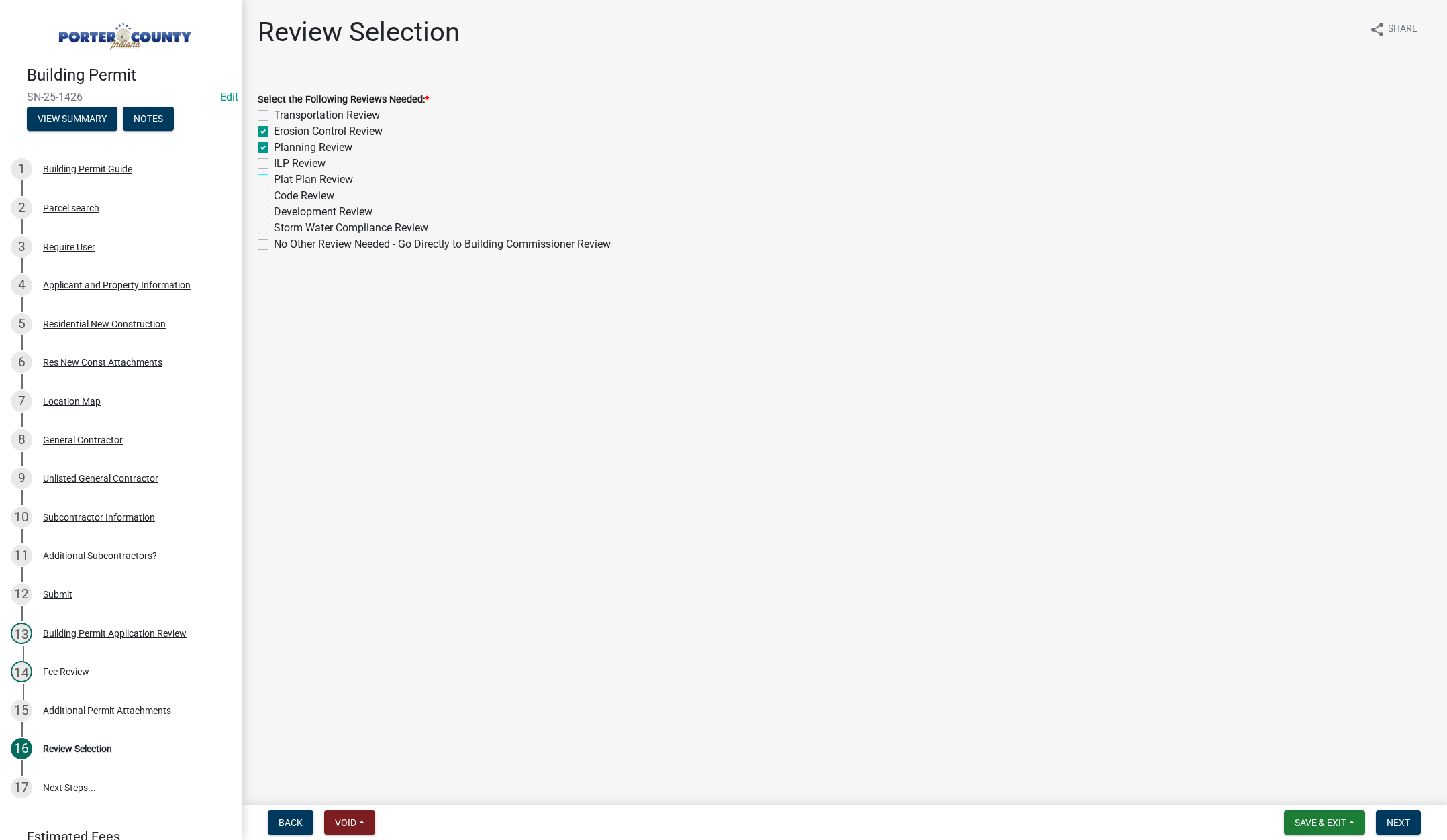
click at [274, 180] on input "Plat Plan Review" at bounding box center [278, 176] width 8 height 8
checkbox input "true"
checkbox input "false"
checkbox input "true"
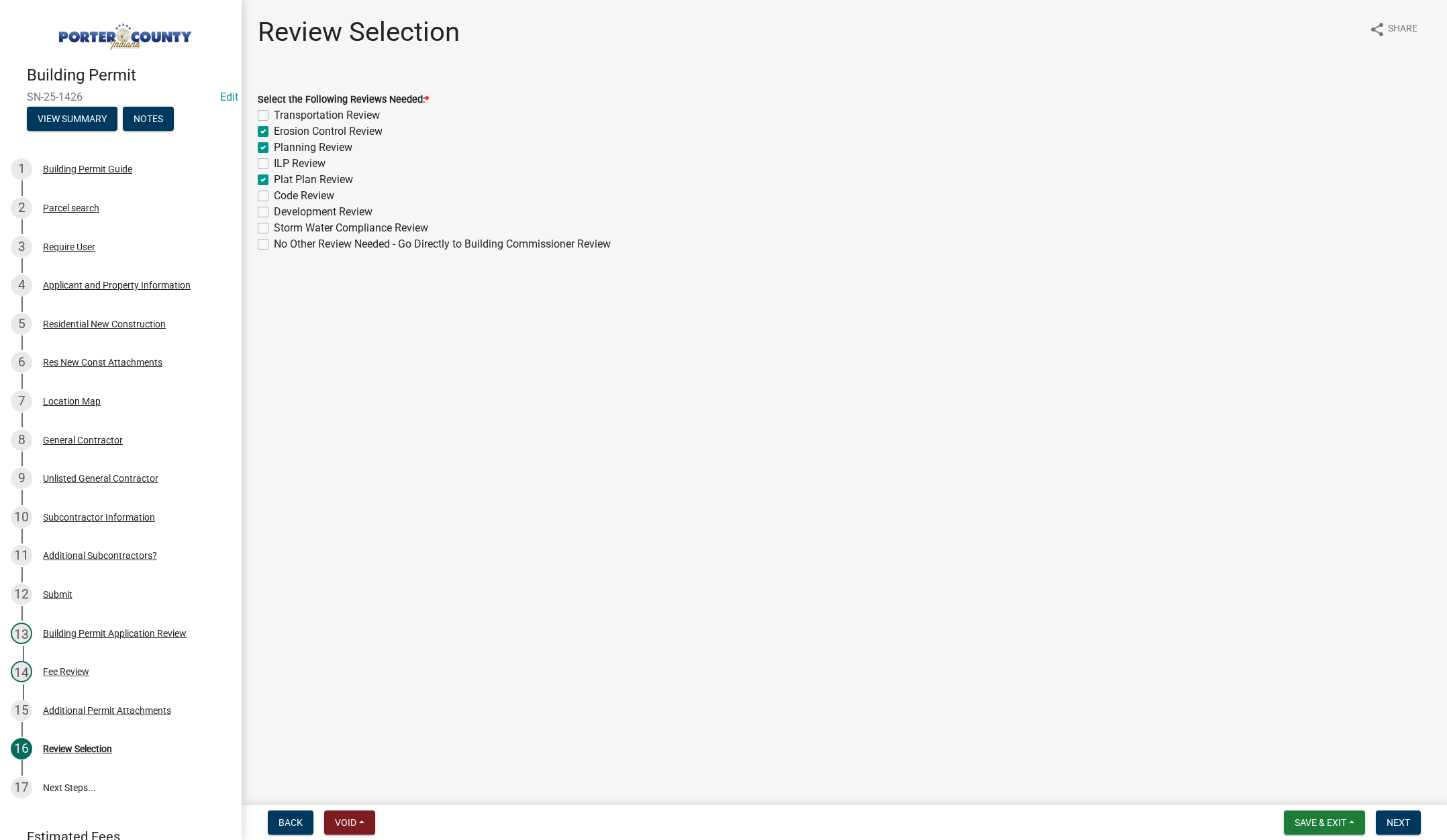
checkbox input "false"
checkbox input "true"
checkbox input "false"
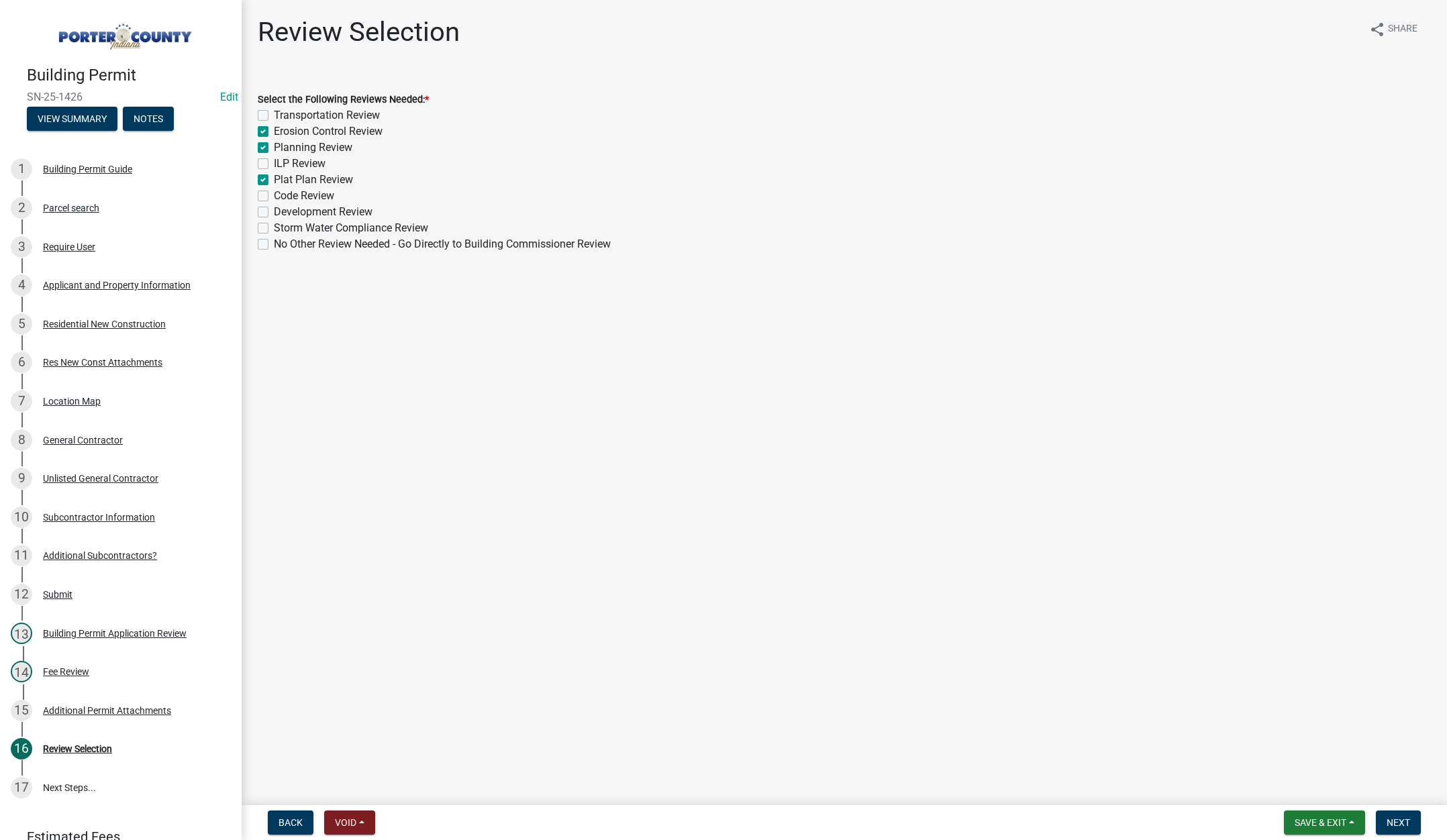
checkbox input "false"
click at [1382, 819] on button "Next" at bounding box center [1398, 823] width 45 height 24
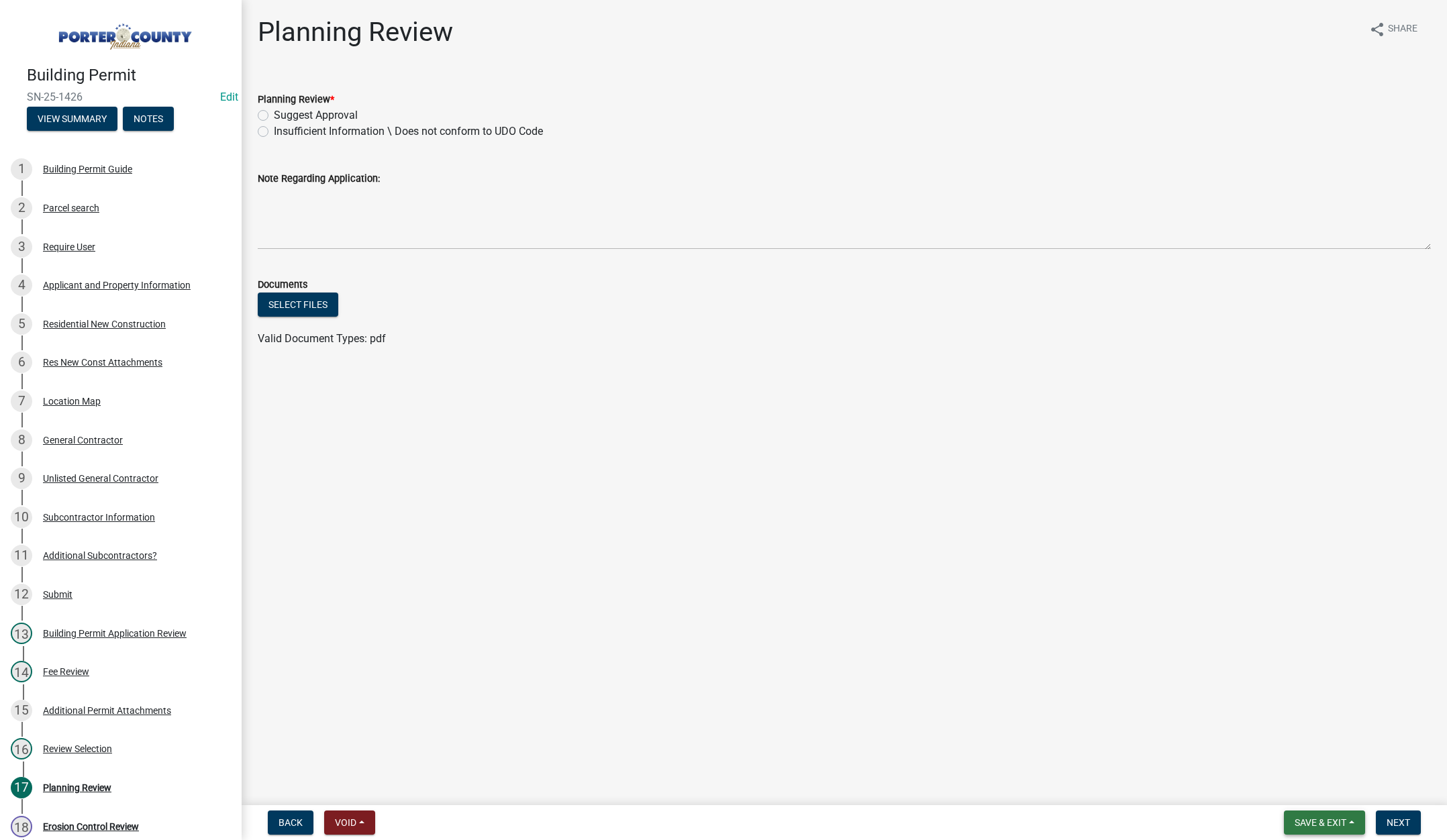
click at [1306, 821] on span "Save & Exit" at bounding box center [1320, 822] width 52 height 11
click at [1316, 794] on button "Save & Exit" at bounding box center [1311, 788] width 108 height 32
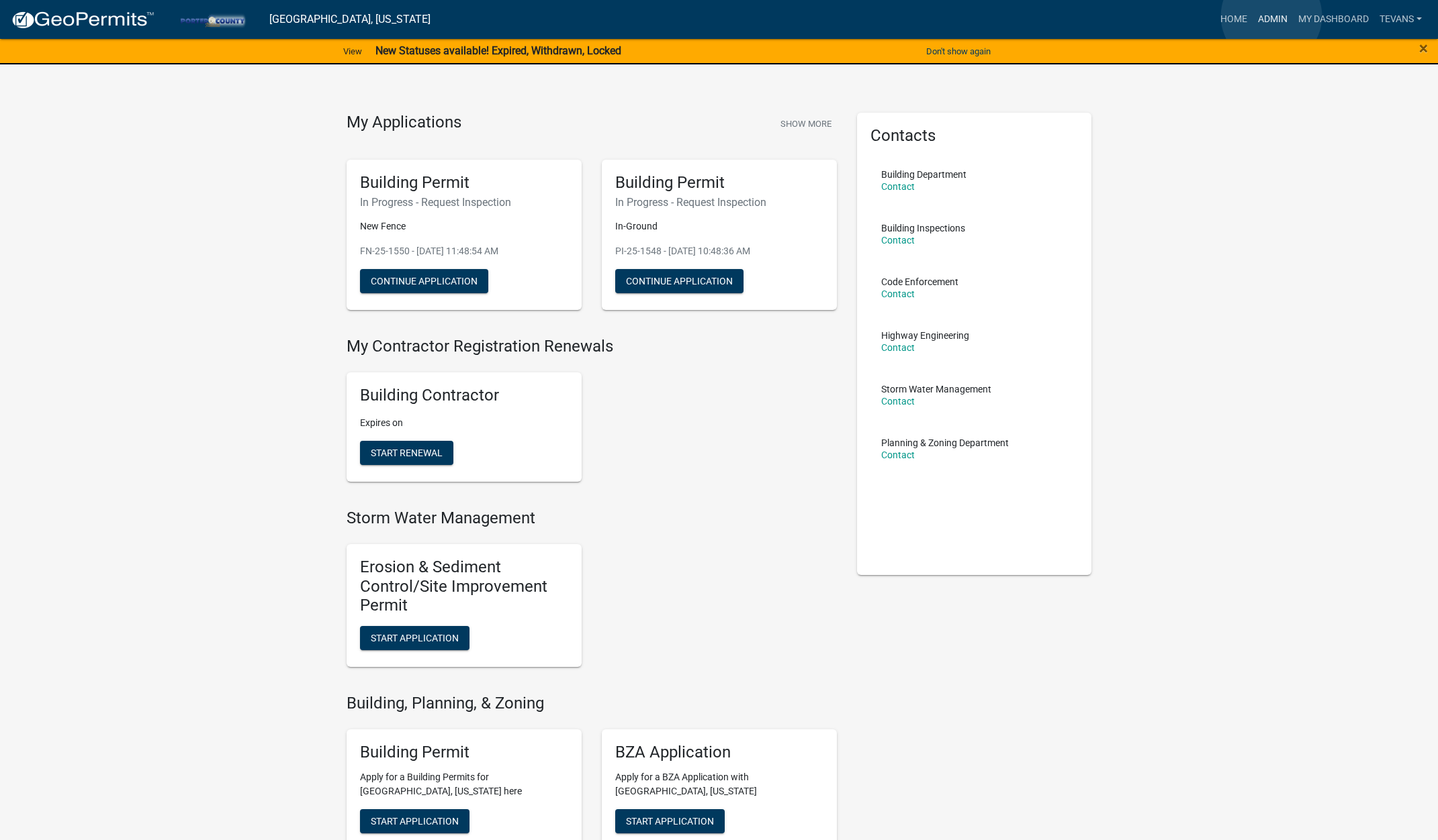
click at [1271, 15] on link "Admin" at bounding box center [1272, 19] width 40 height 25
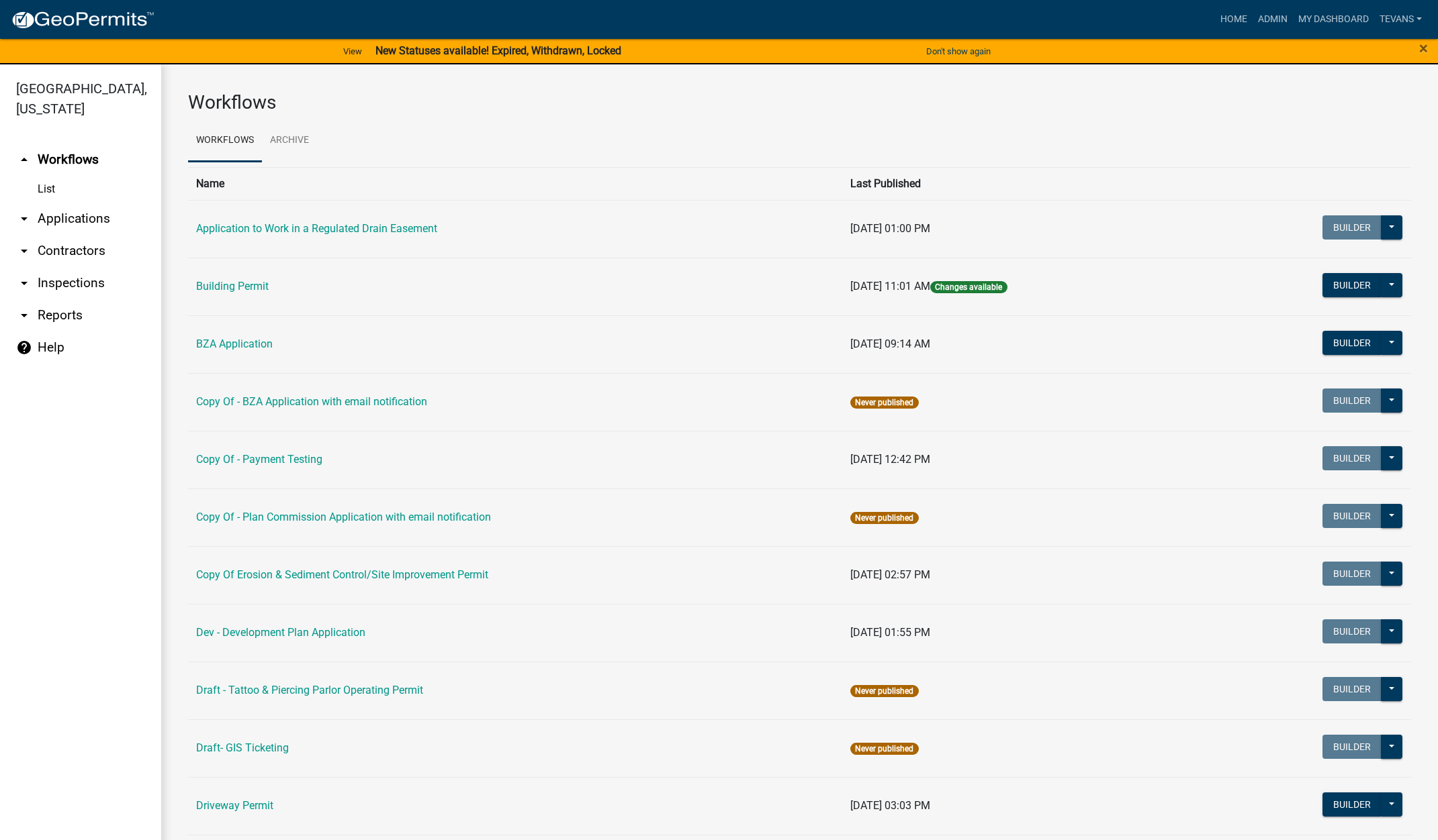
click at [80, 235] on link "arrow_drop_down Contractors" at bounding box center [80, 251] width 161 height 32
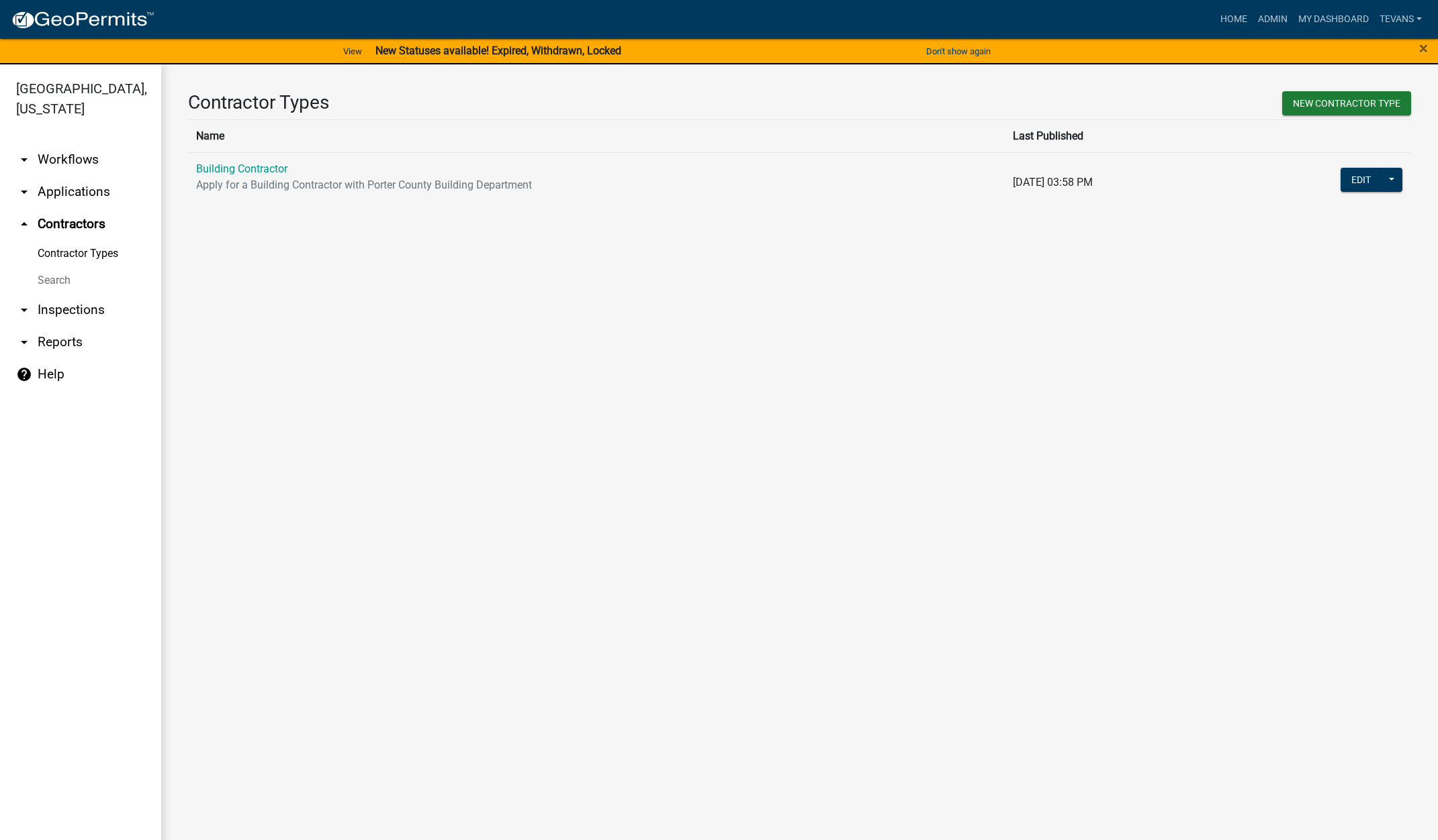
drag, startPoint x: 53, startPoint y: 260, endPoint x: 144, endPoint y: 252, distance: 91.4
click at [53, 267] on link "Search" at bounding box center [80, 280] width 161 height 27
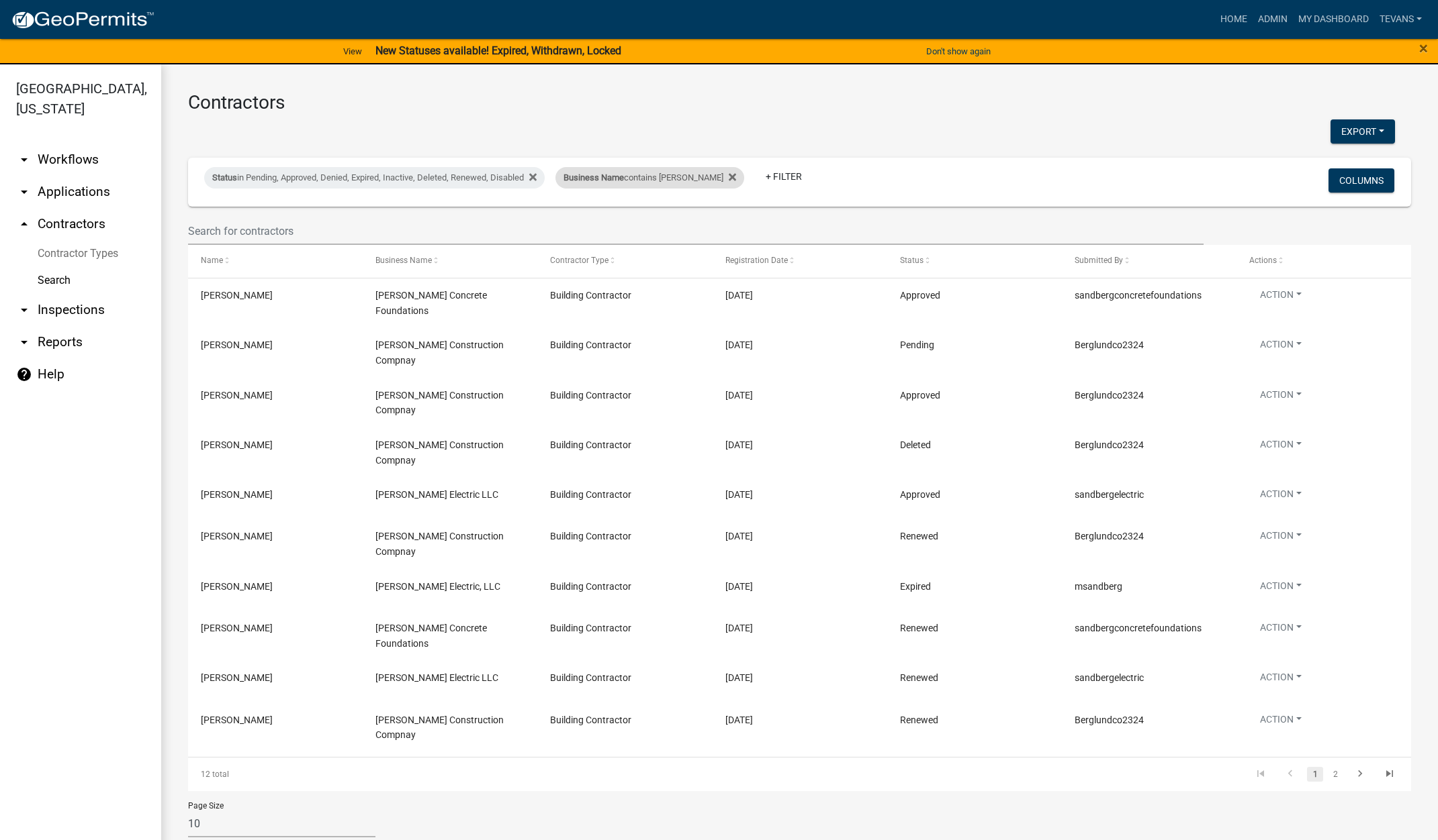
click at [645, 186] on div "Business Name contains berg" at bounding box center [649, 178] width 189 height 21
click at [612, 226] on input "berg" at bounding box center [635, 228] width 123 height 27
click at [611, 226] on input "berg" at bounding box center [635, 228] width 123 height 27
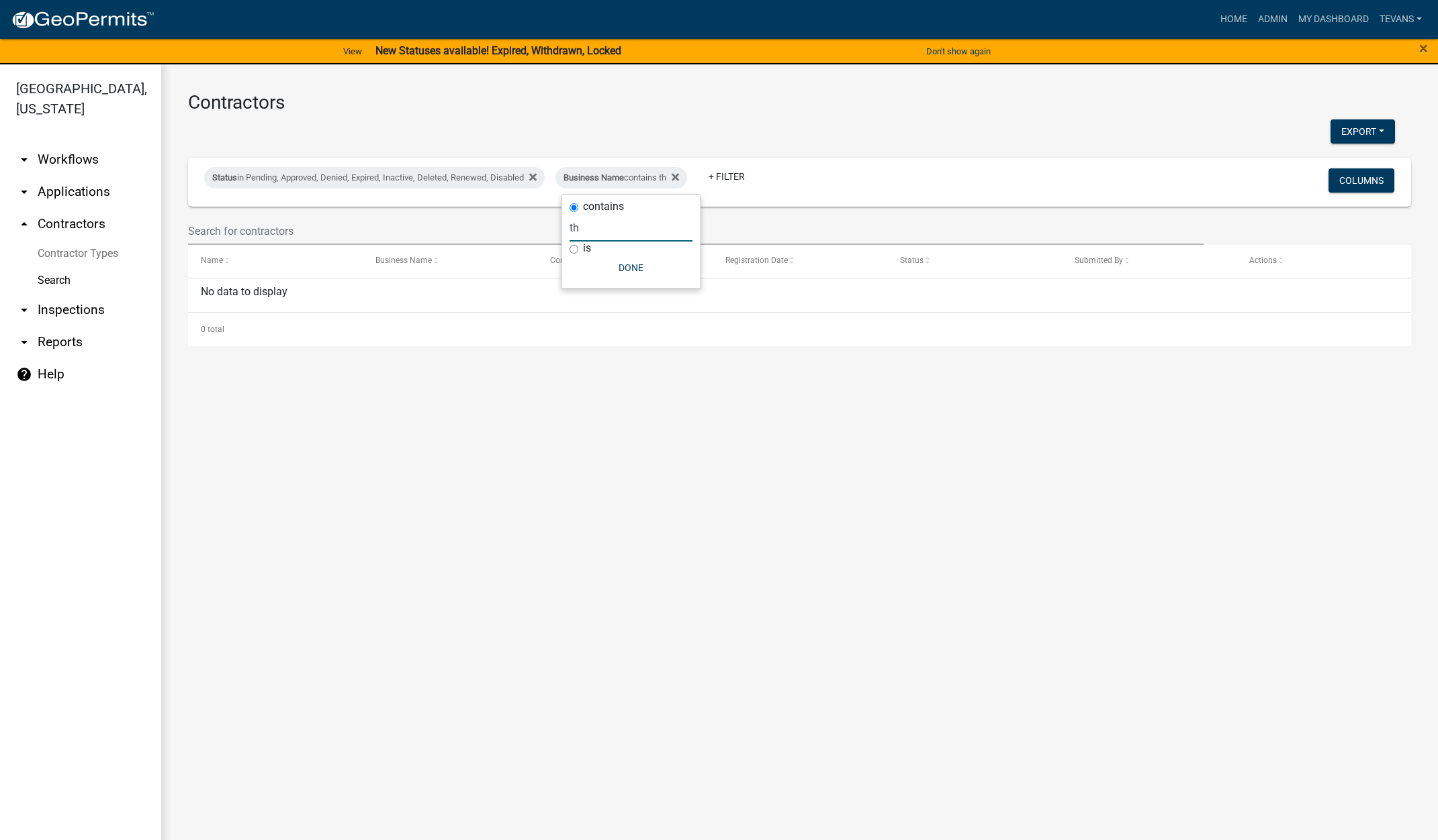
type input "t"
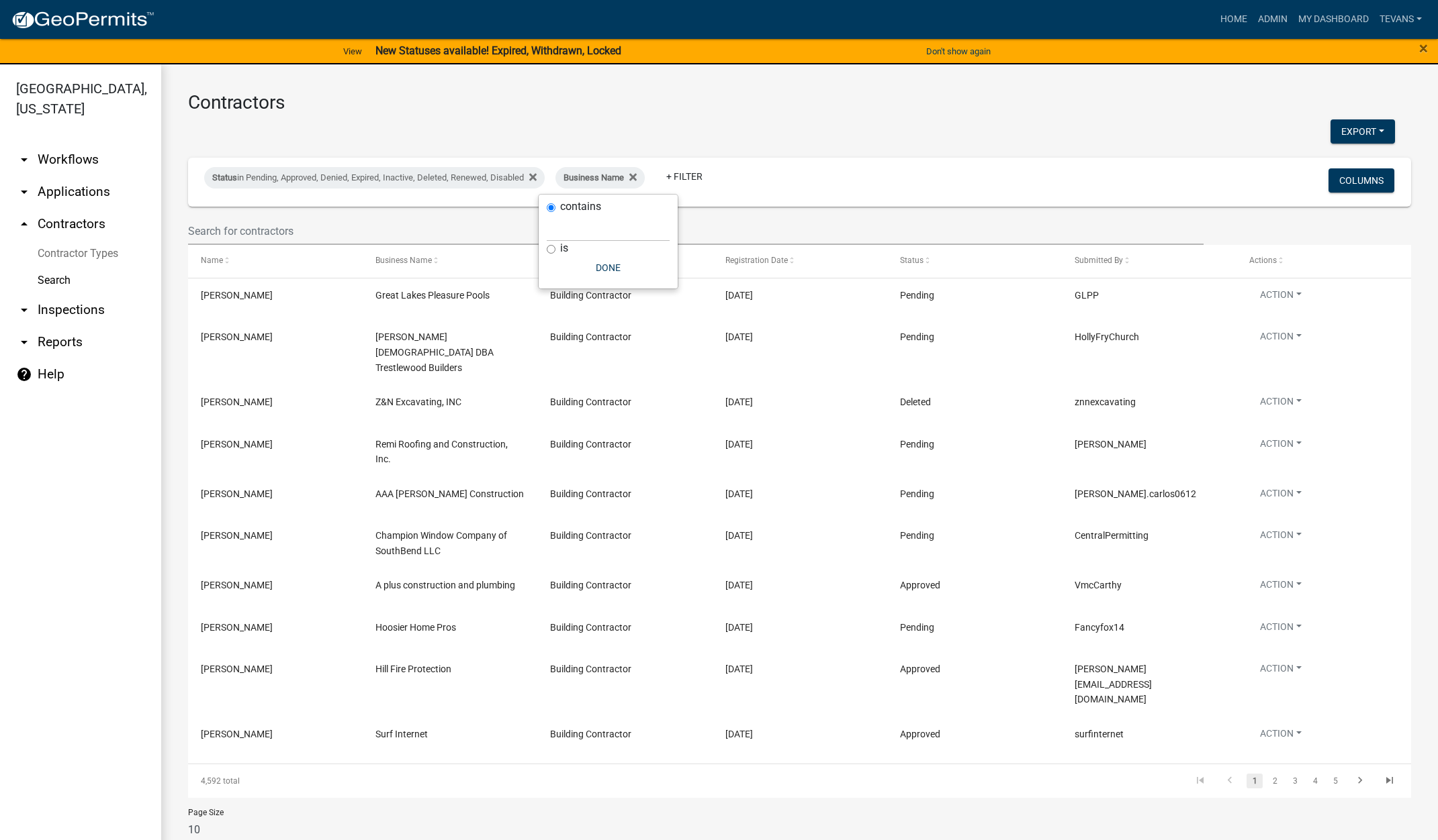
click at [72, 176] on link "arrow_drop_down Applications" at bounding box center [80, 192] width 161 height 32
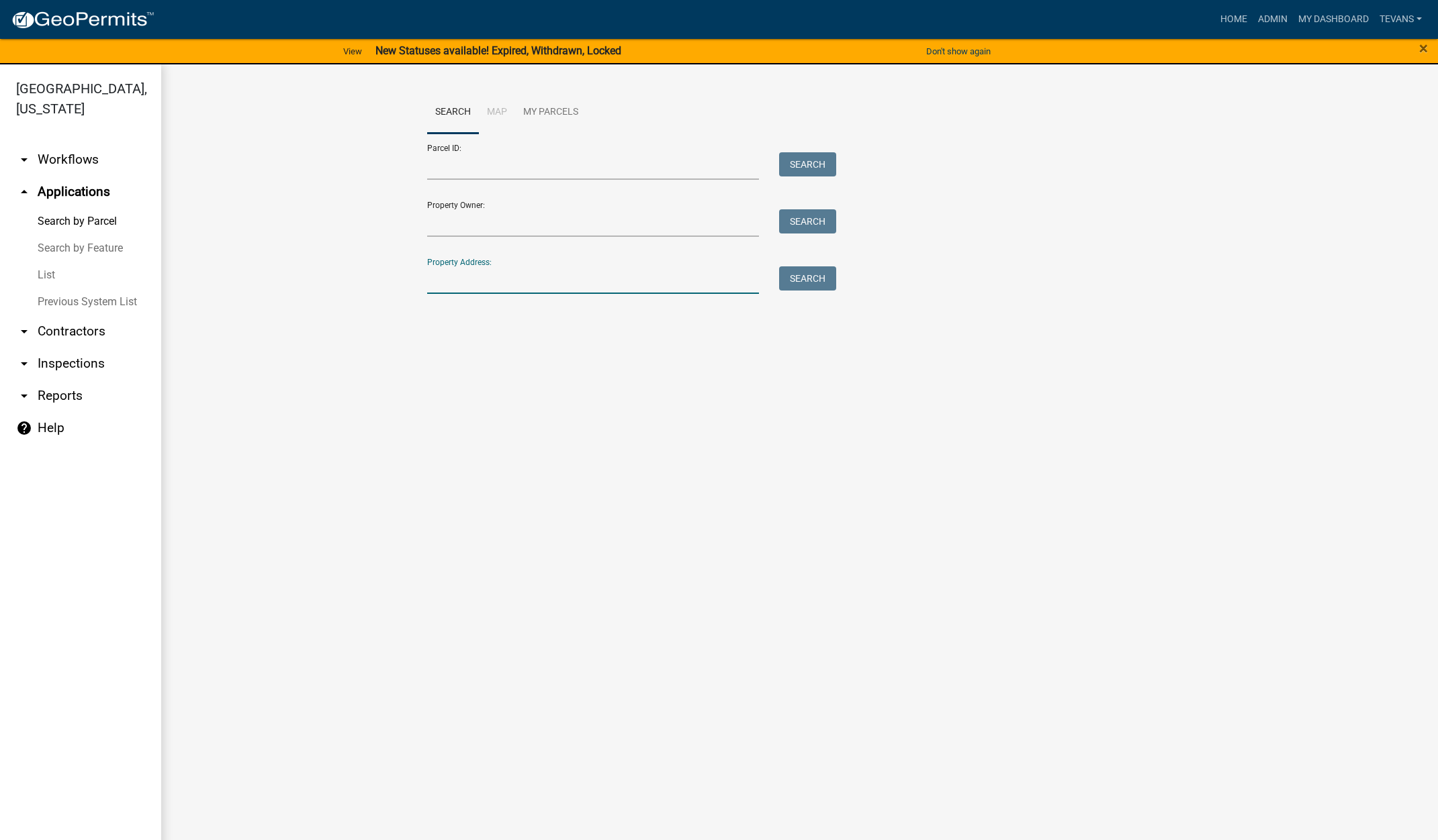
click at [468, 272] on input "Property Address:" at bounding box center [593, 280] width 332 height 27
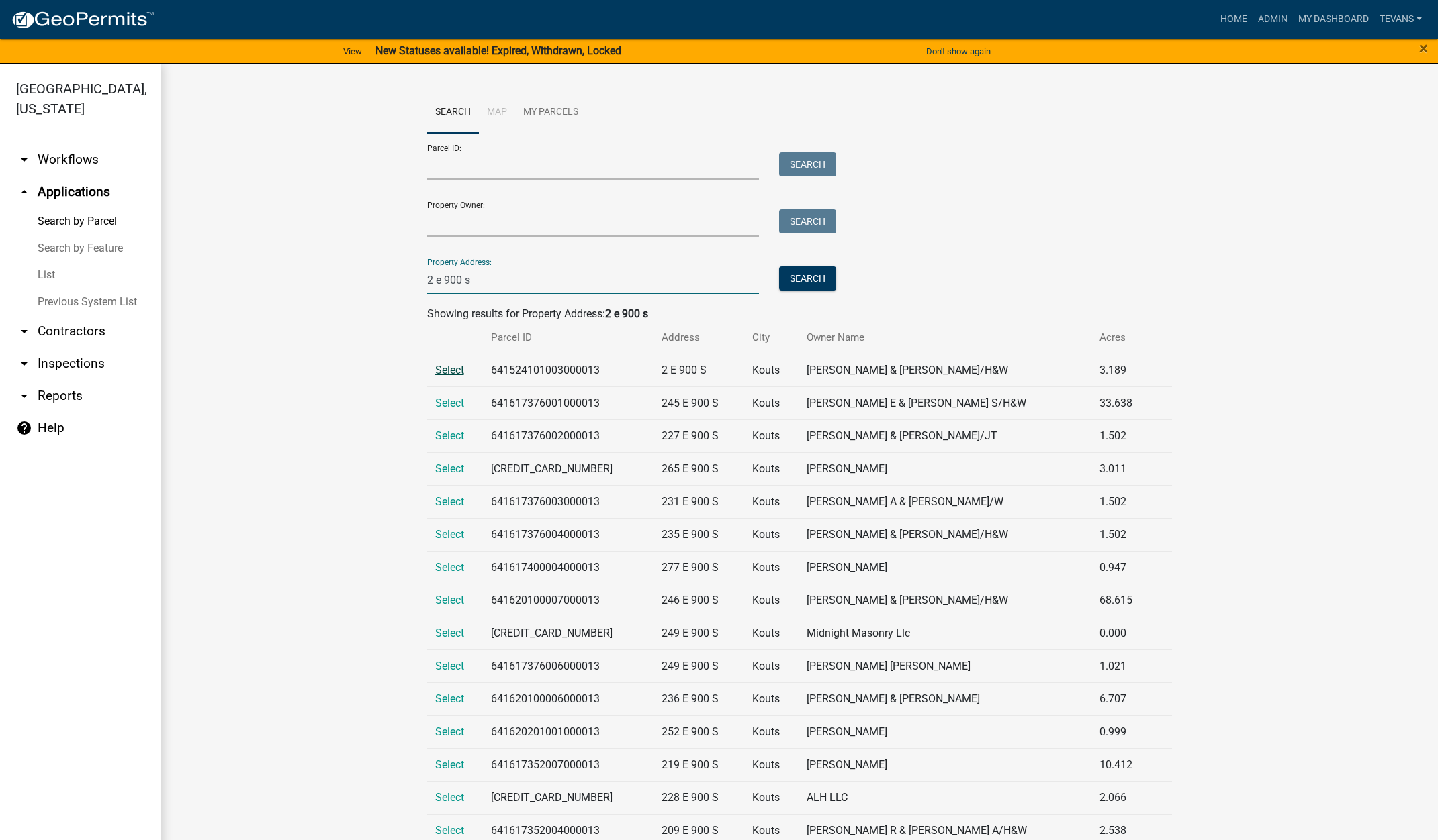
type input "2 e 900 s"
click at [438, 368] on span "Select" at bounding box center [449, 370] width 29 height 13
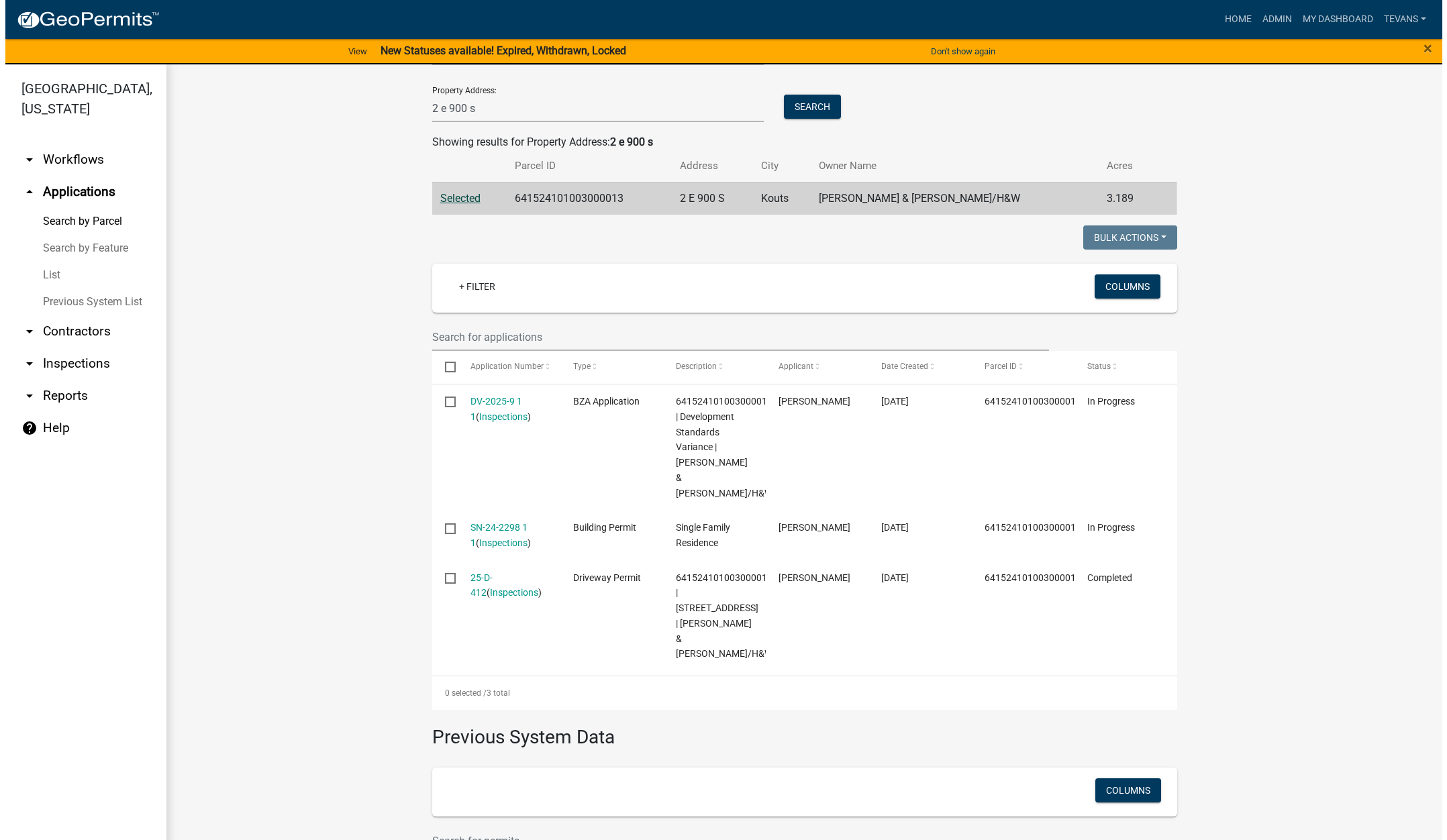
scroll to position [202, 0]
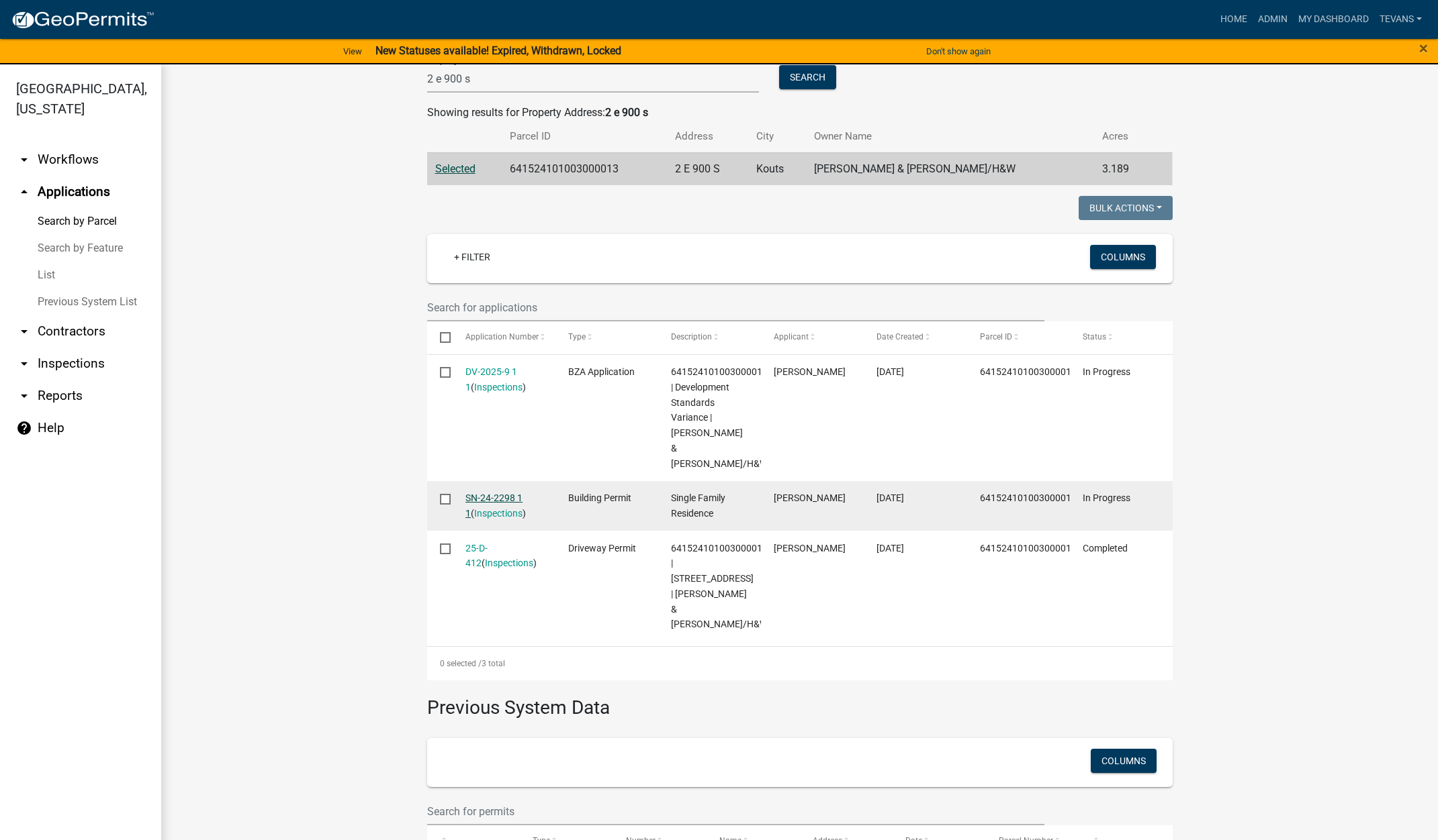
click at [488, 493] on link "SN-24-2298 1 1" at bounding box center [494, 506] width 57 height 26
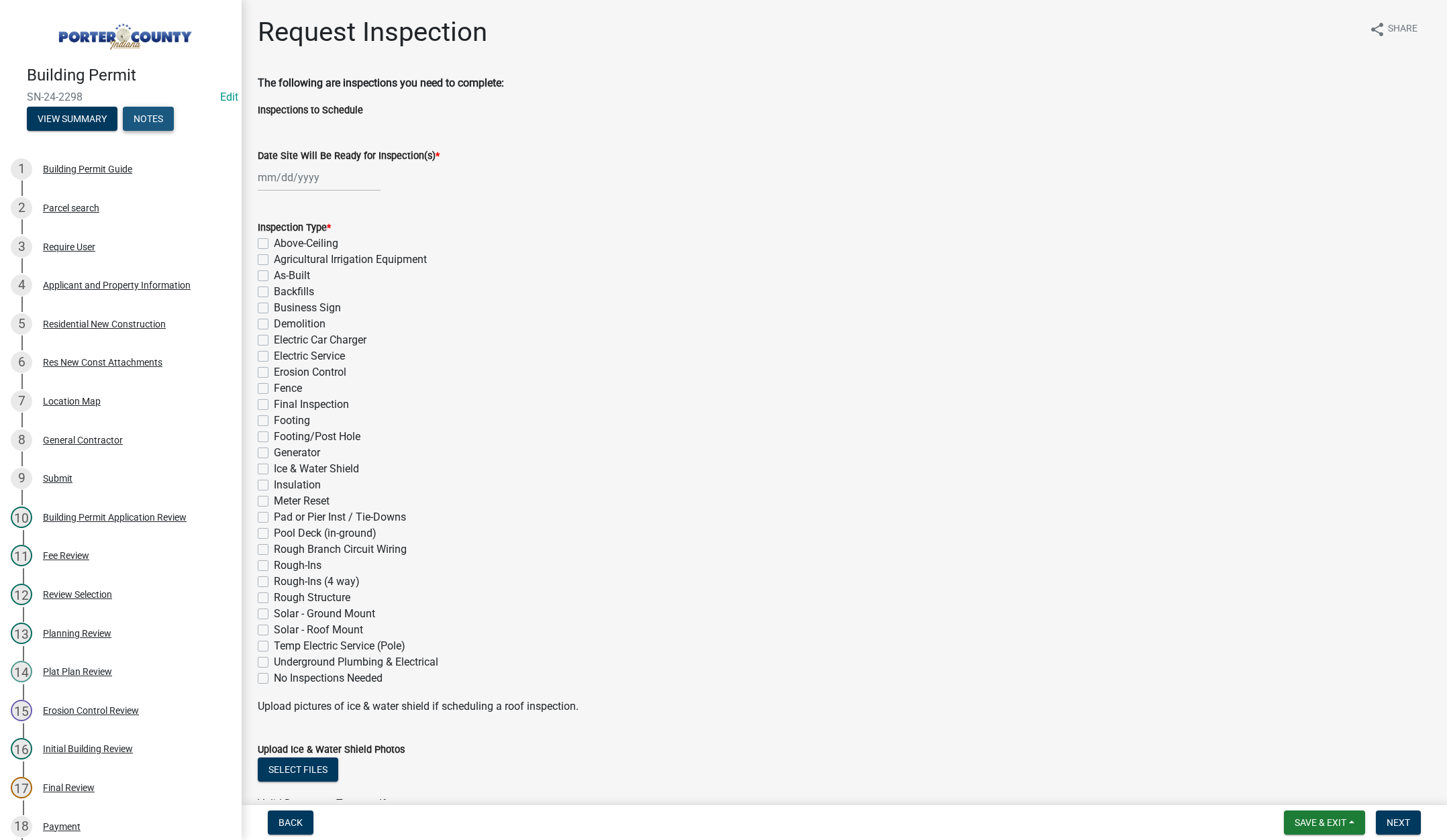
click at [148, 114] on button "Notes" at bounding box center [148, 119] width 51 height 24
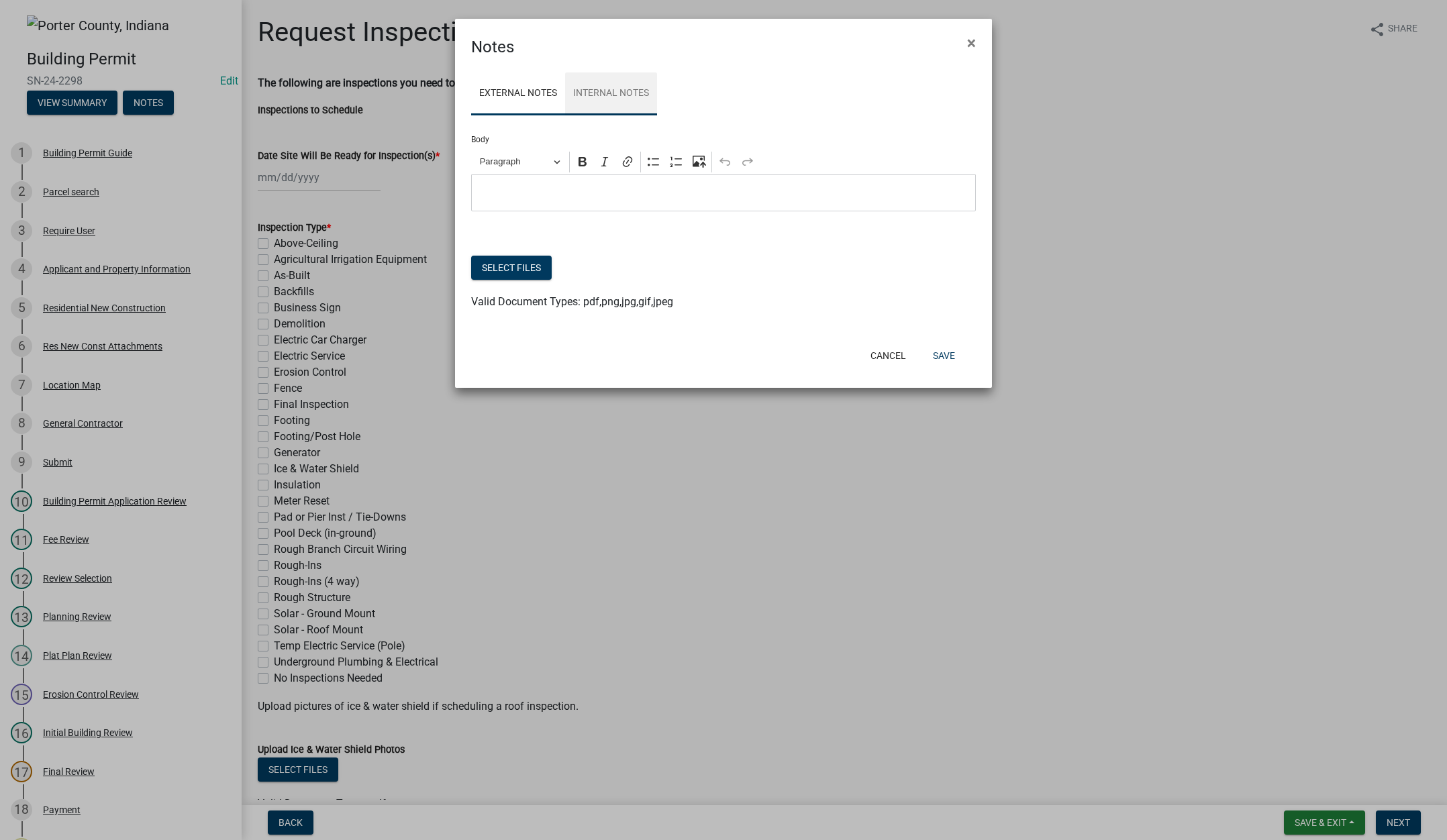
click at [622, 89] on link "Internal Notes" at bounding box center [611, 94] width 92 height 43
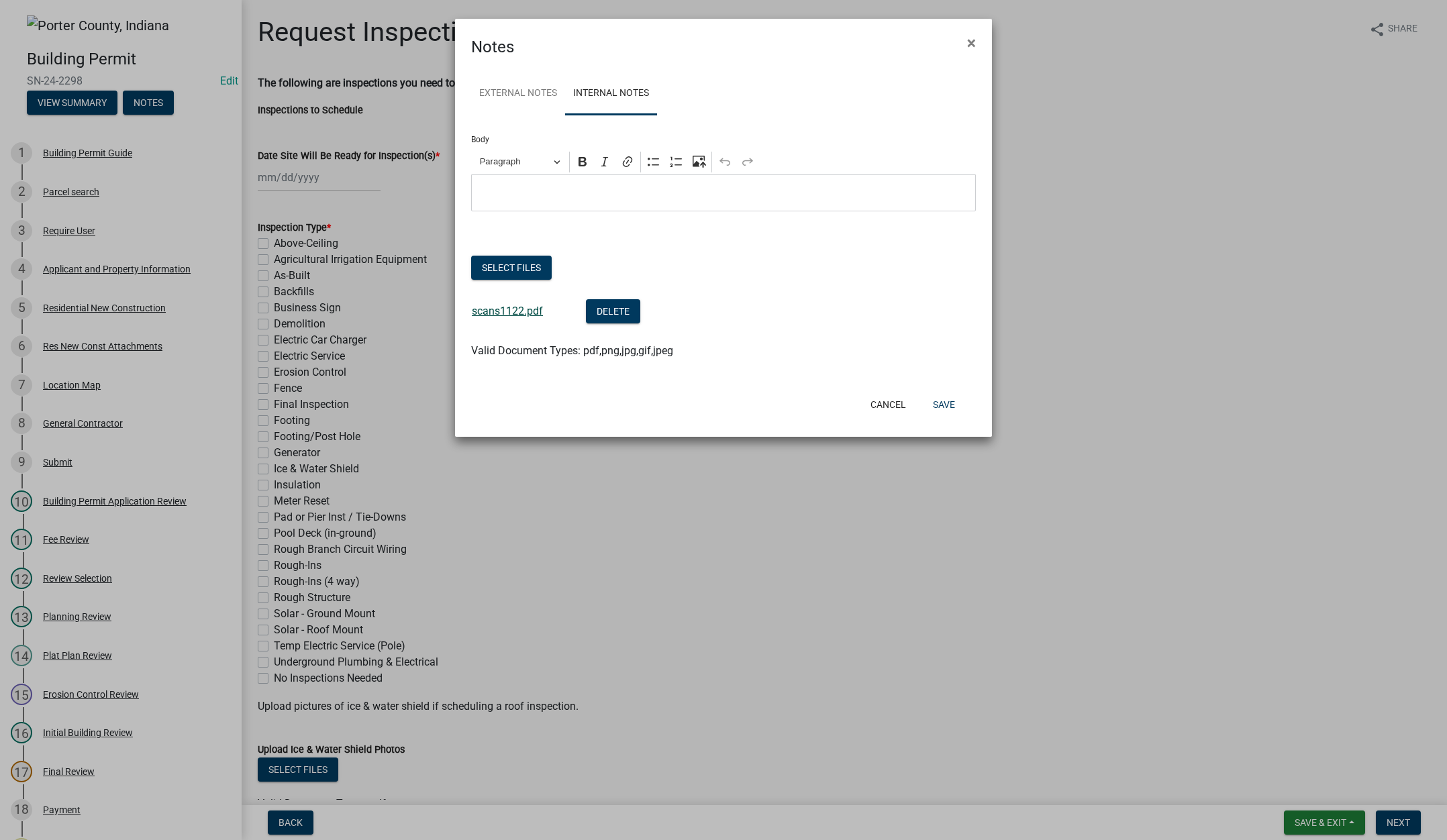
click at [518, 312] on link "scans1122.pdf" at bounding box center [507, 311] width 71 height 13
click at [156, 308] on ngb-modal-window "Notes × External Notes Internal Notes Body Rich Text Editor Paragraph Bold Ital…" at bounding box center [723, 420] width 1447 height 840
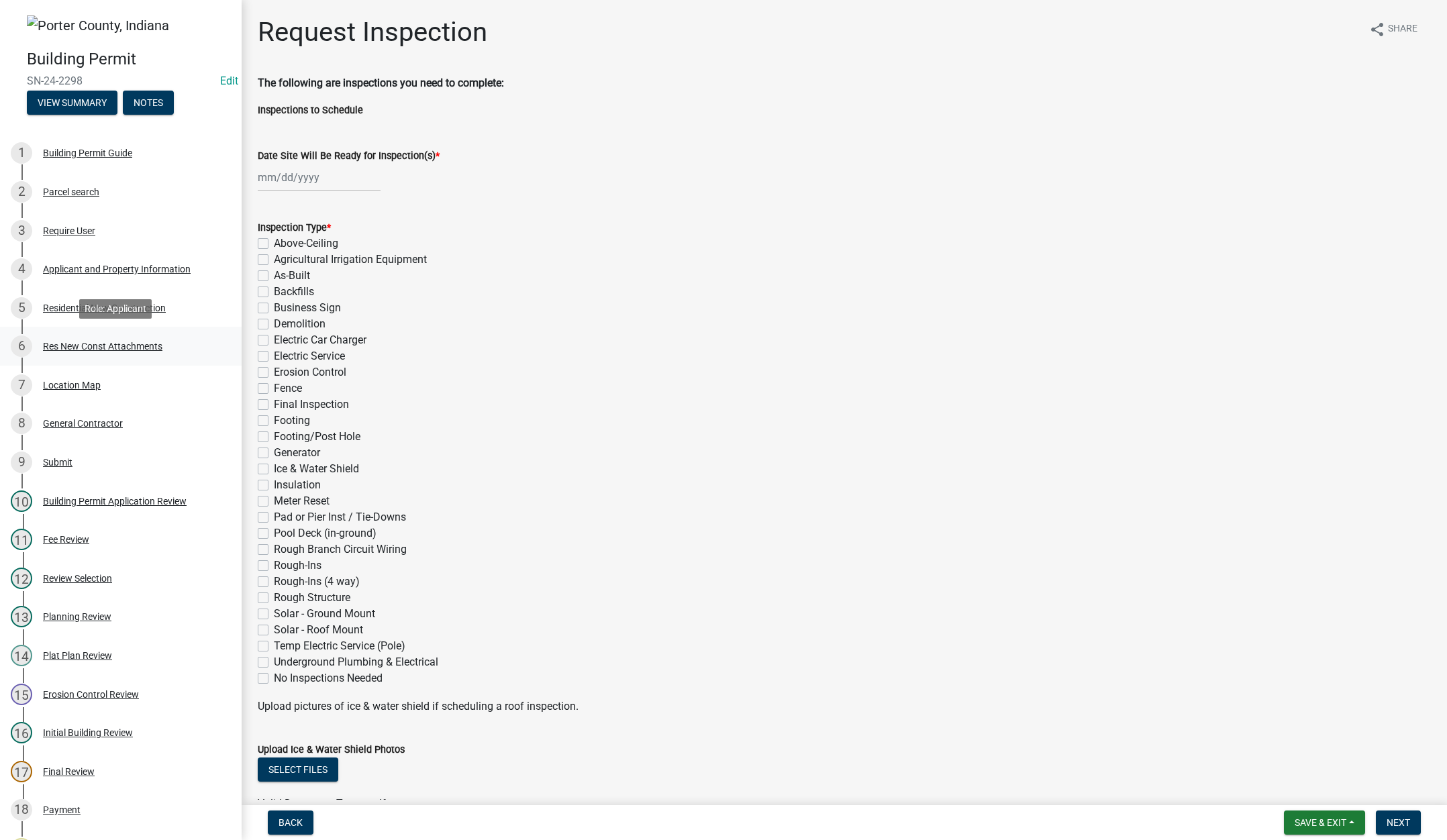
click at [135, 346] on div "Res New Const Attachments" at bounding box center [102, 346] width 119 height 9
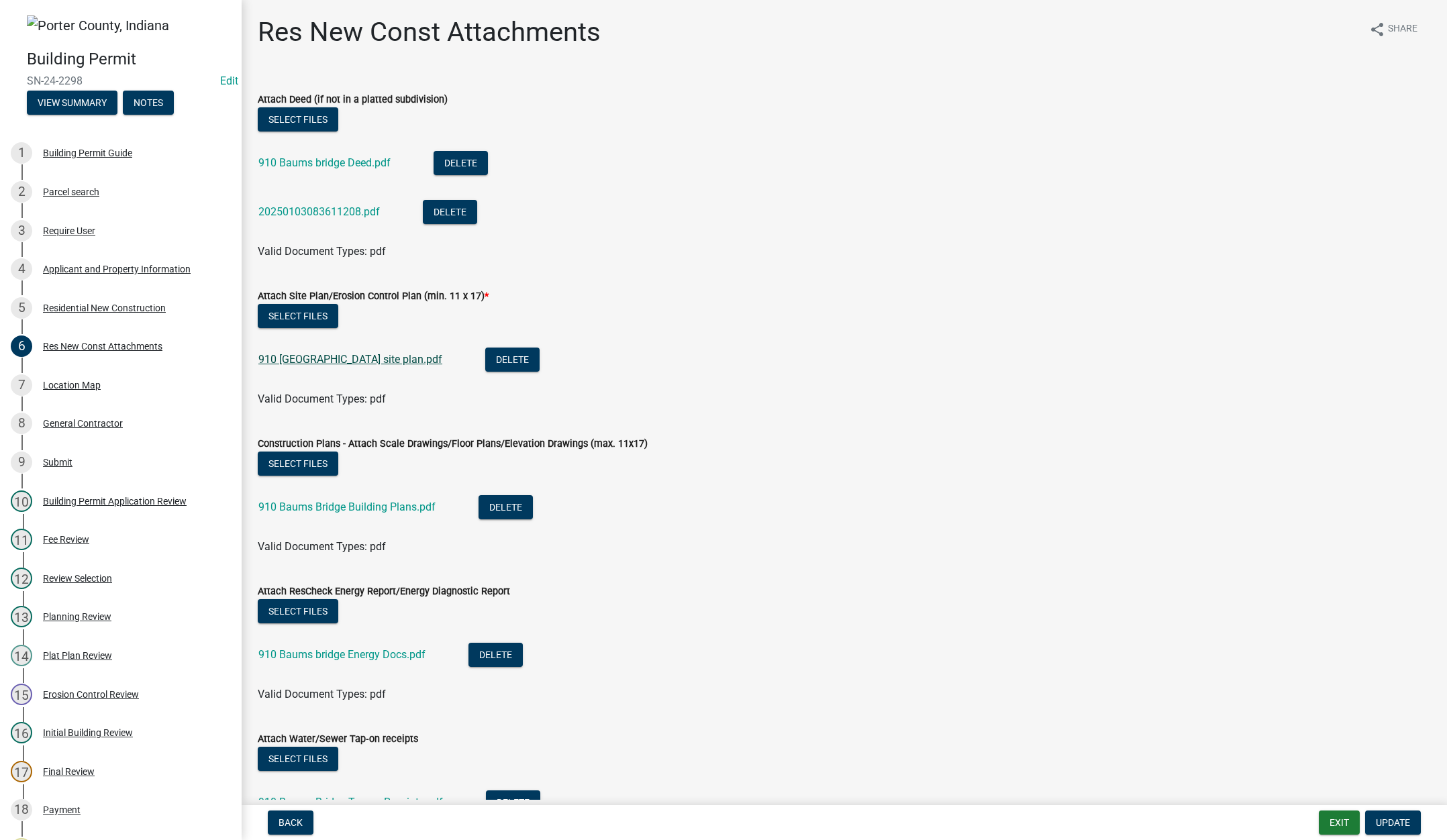
click at [381, 357] on link "910 Baums Bridge site plan.pdf" at bounding box center [350, 359] width 184 height 13
click at [395, 507] on link "910 Baums Bridge Building Plans.pdf" at bounding box center [347, 507] width 177 height 13
click at [1332, 819] on button "Exit" at bounding box center [1339, 823] width 41 height 24
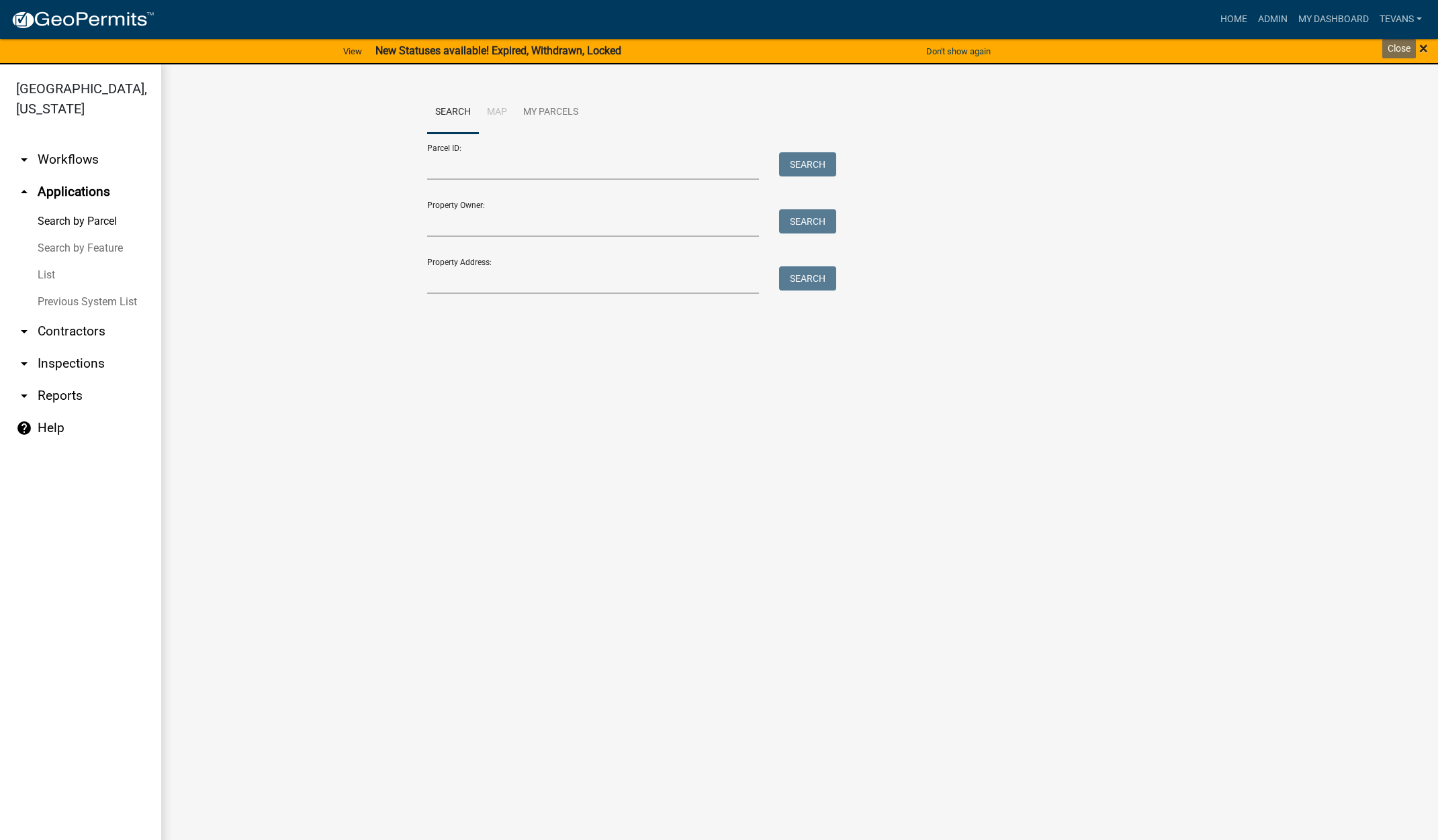
click at [1423, 45] on span "×" at bounding box center [1423, 48] width 8 height 19
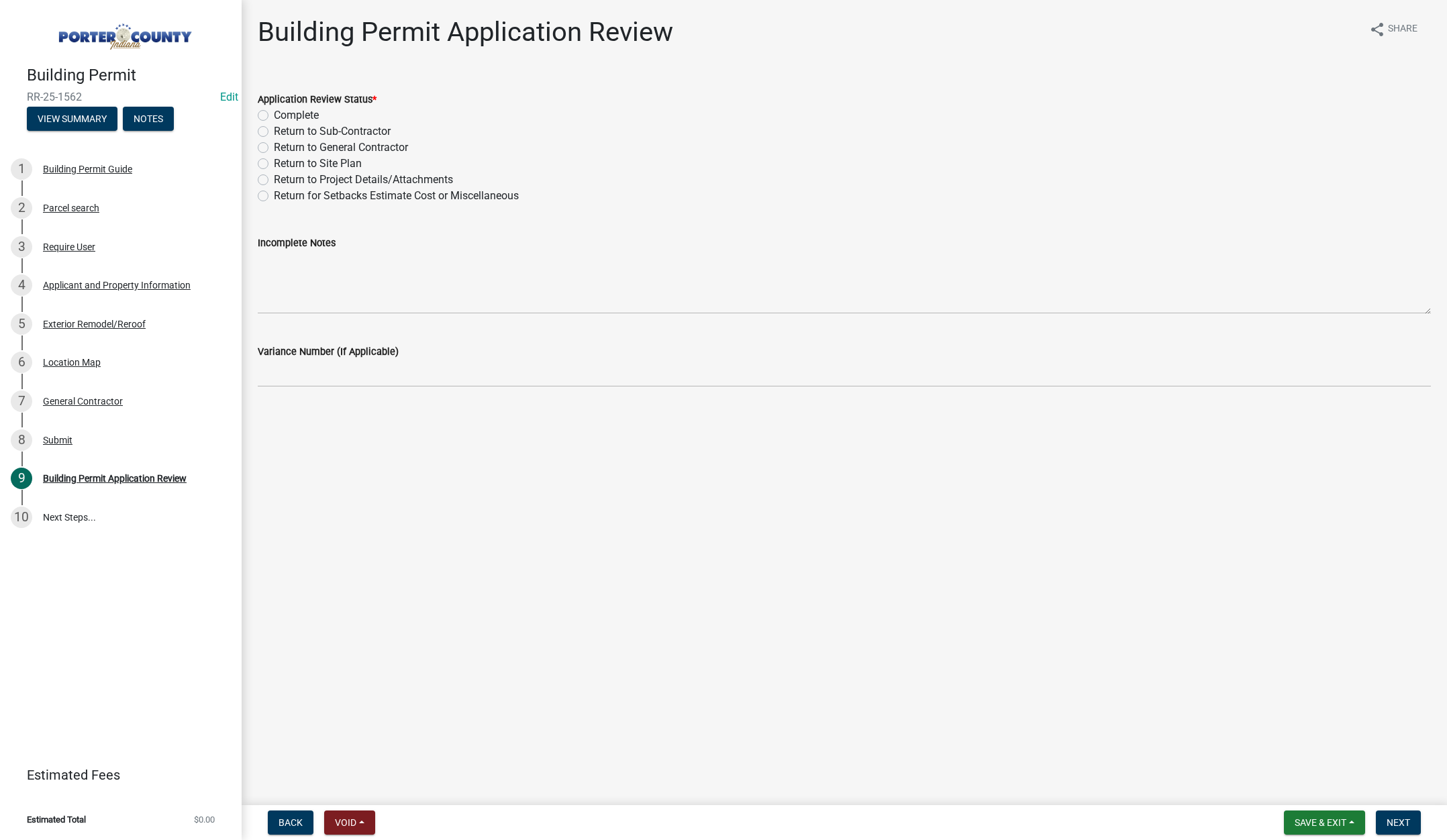
click at [274, 115] on label "Complete" at bounding box center [296, 115] width 45 height 16
click at [274, 115] on input "Complete" at bounding box center [278, 111] width 8 height 8
radio input "true"
click at [1397, 828] on span "Next" at bounding box center [1398, 822] width 24 height 11
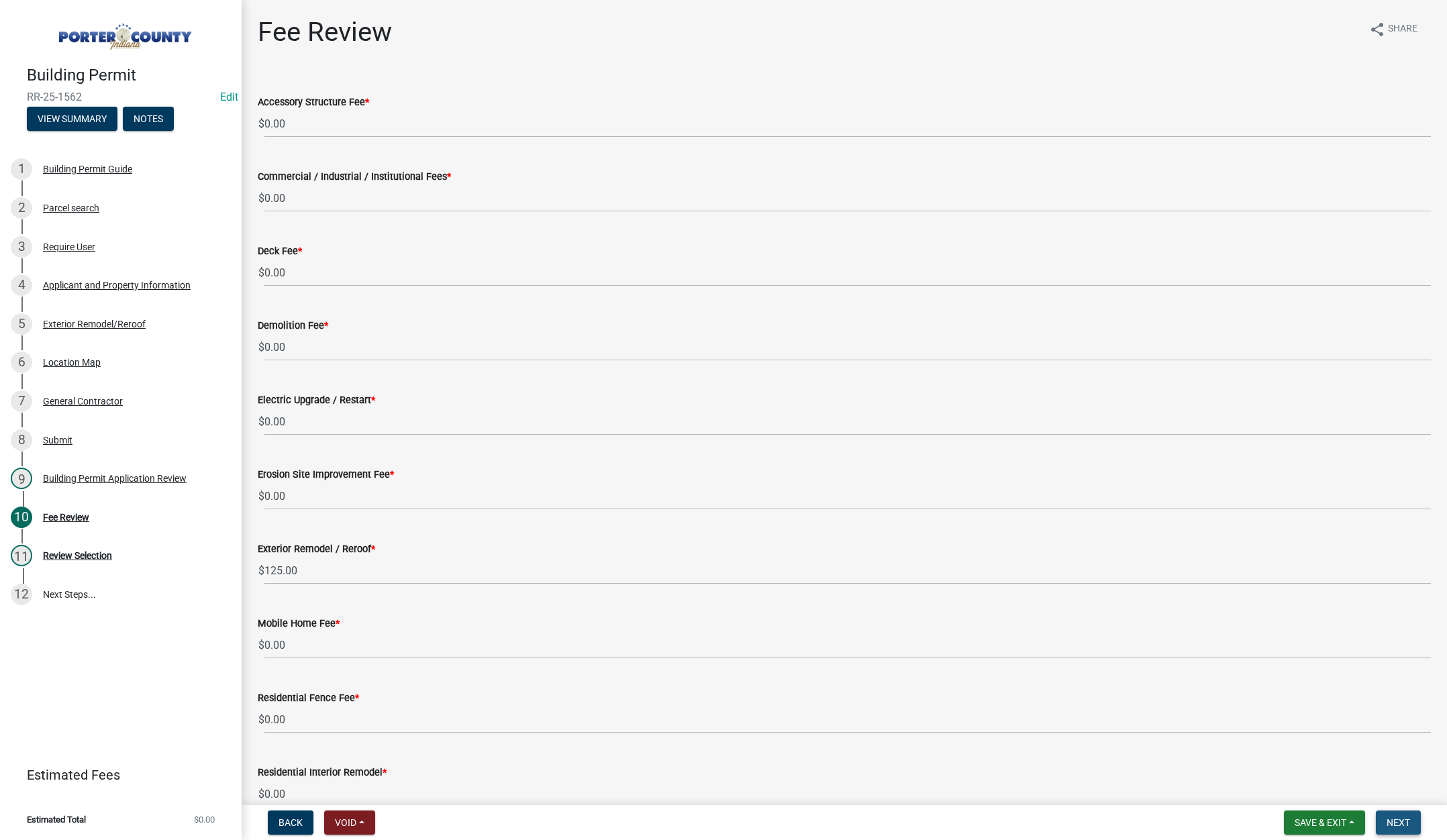
click at [1392, 822] on span "Next" at bounding box center [1398, 822] width 24 height 11
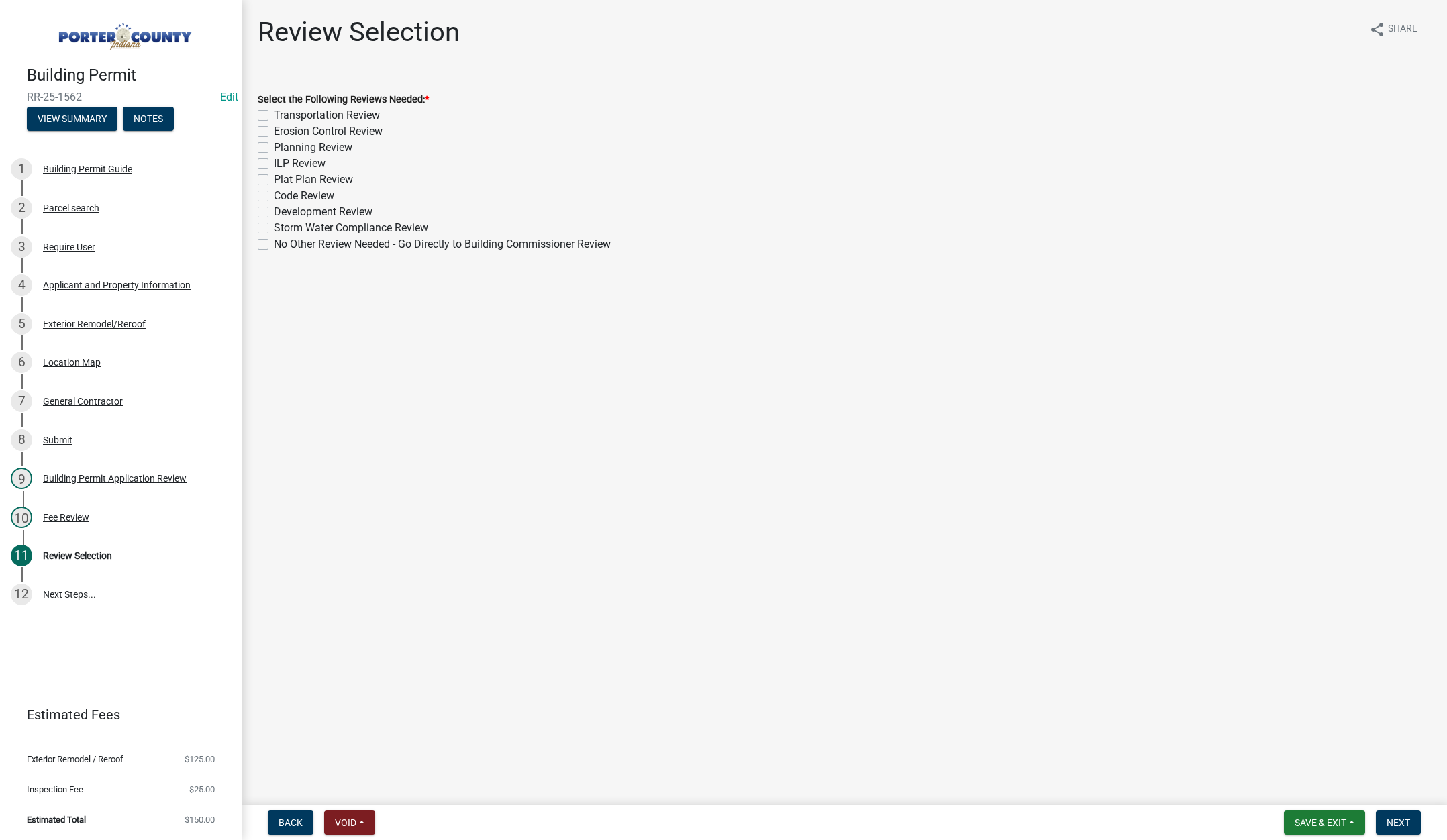
click at [274, 243] on label "No Other Review Needed - Go Directly to Building Commissioner Review" at bounding box center [442, 244] width 337 height 16
click at [274, 243] on input "No Other Review Needed - Go Directly to Building Commissioner Review" at bounding box center [278, 240] width 8 height 8
checkbox input "true"
checkbox input "false"
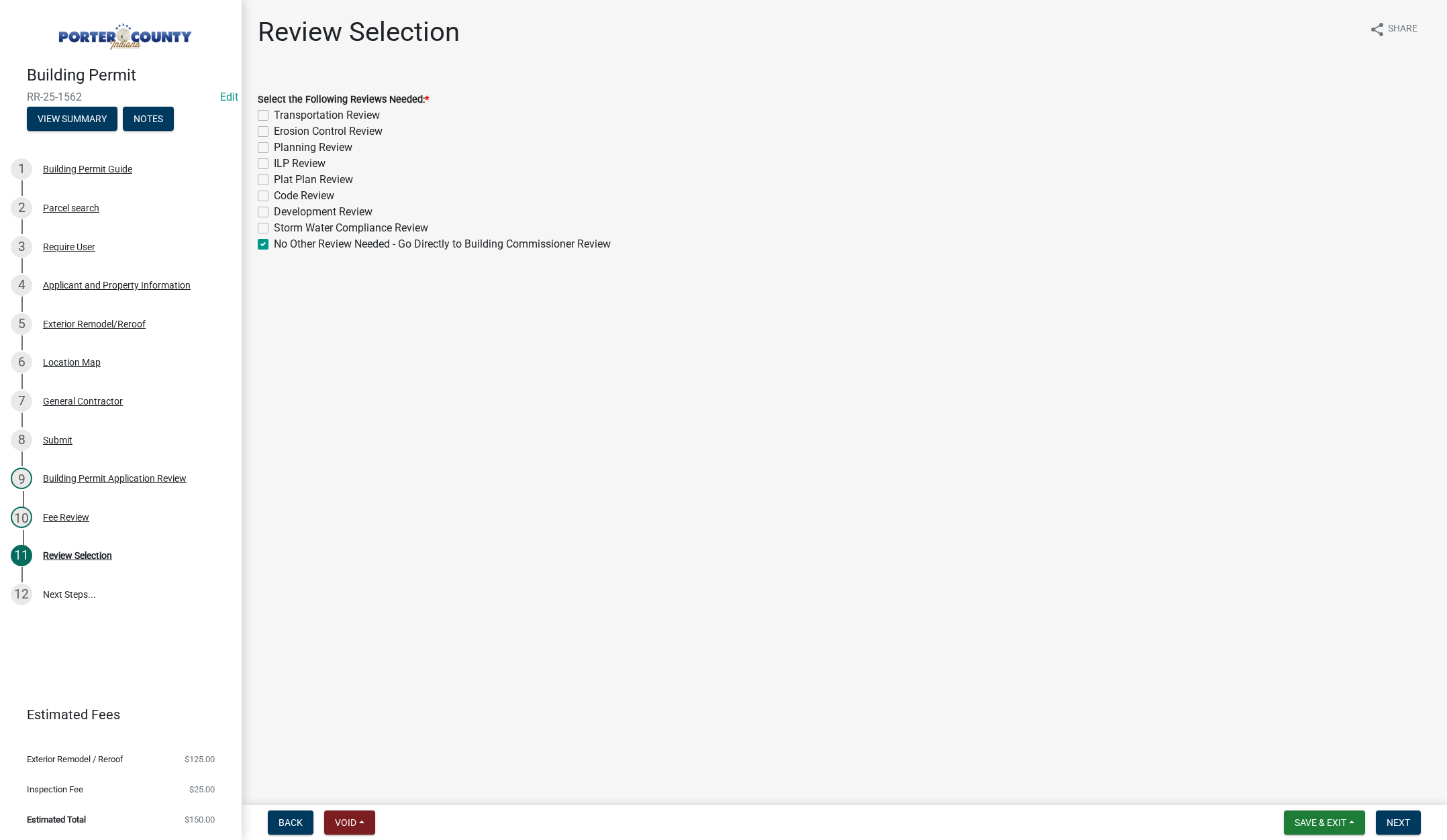
checkbox input "false"
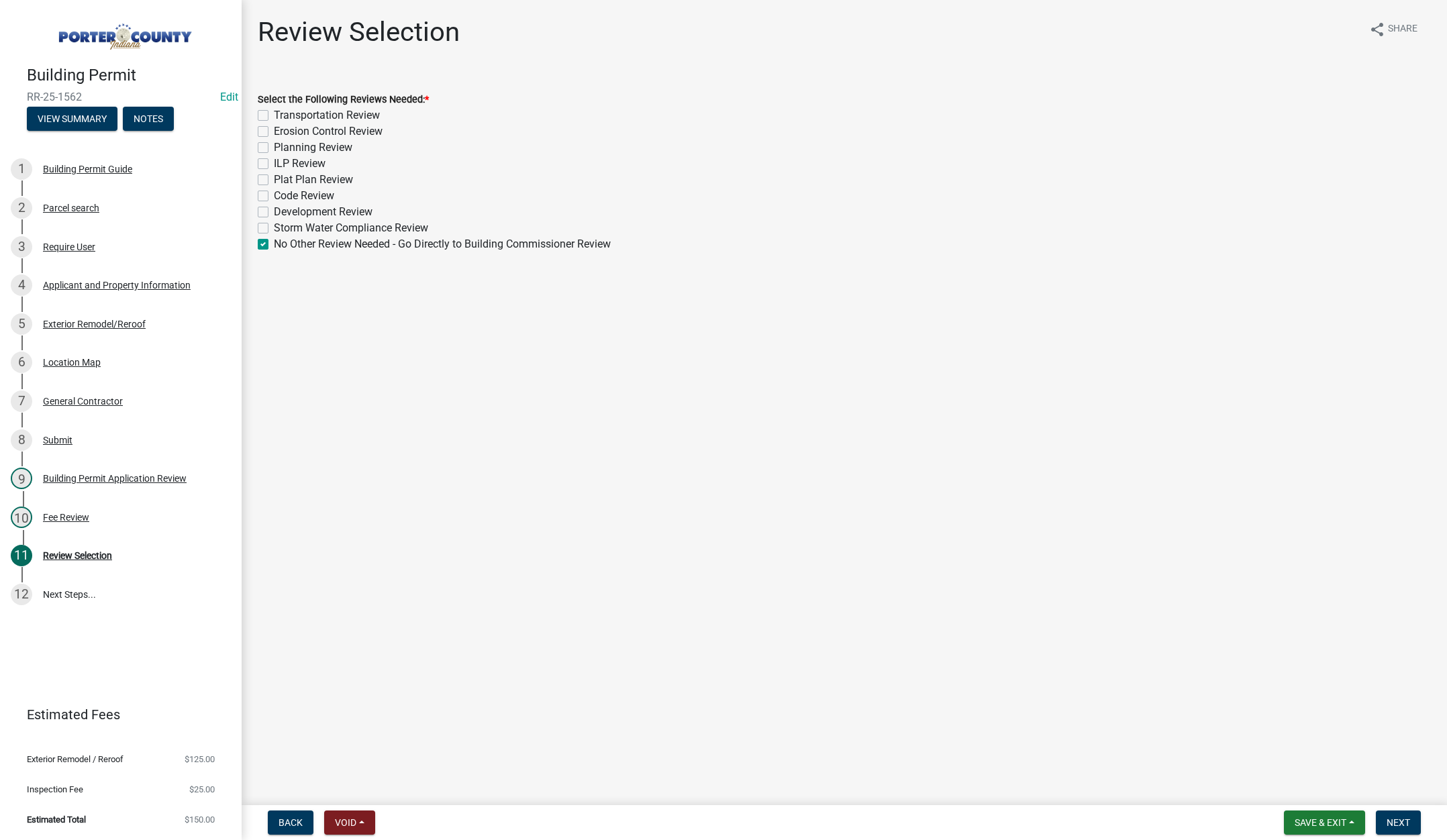
checkbox input "false"
checkbox input "true"
click at [1385, 816] on button "Next" at bounding box center [1398, 823] width 45 height 24
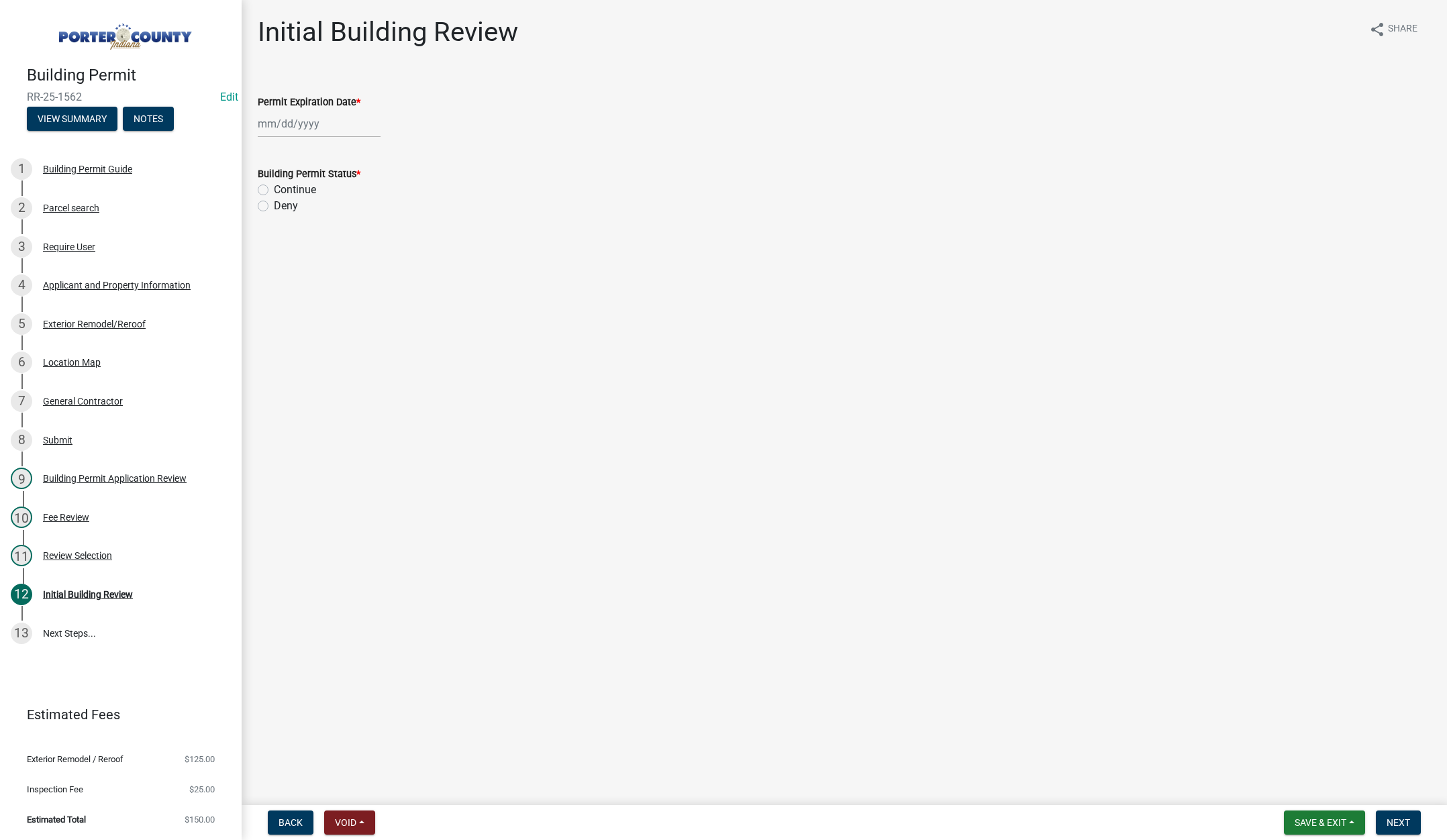
click at [326, 128] on div at bounding box center [318, 124] width 123 height 27
select select "8"
click at [368, 151] on select "1525 1526 1527 1528 1529 1530 1531 1532 1533 1534 1535 1536 1537 1538 1539 1540…" at bounding box center [363, 152] width 48 height 20
select select "2026"
click at [339, 142] on select "1525 1526 1527 1528 1529 1530 1531 1532 1533 1534 1535 1536 1537 1538 1539 1540…" at bounding box center [363, 152] width 48 height 20
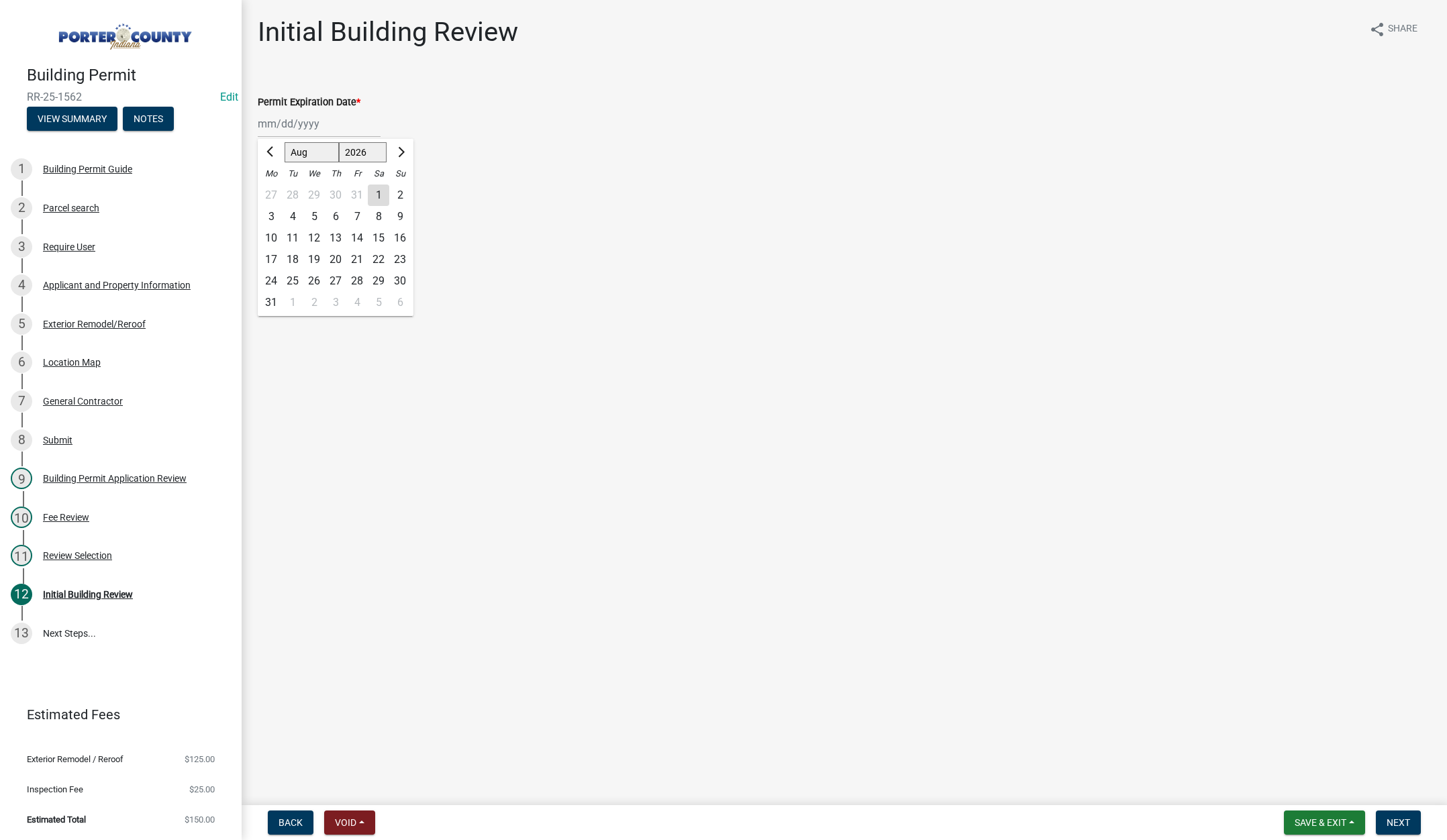
click at [354, 257] on div "21" at bounding box center [357, 260] width 21 height 21
type input "08/21/2026"
click at [274, 186] on label "Continue" at bounding box center [295, 189] width 42 height 16
click at [274, 186] on input "Continue" at bounding box center [278, 186] width 8 height 8
radio input "true"
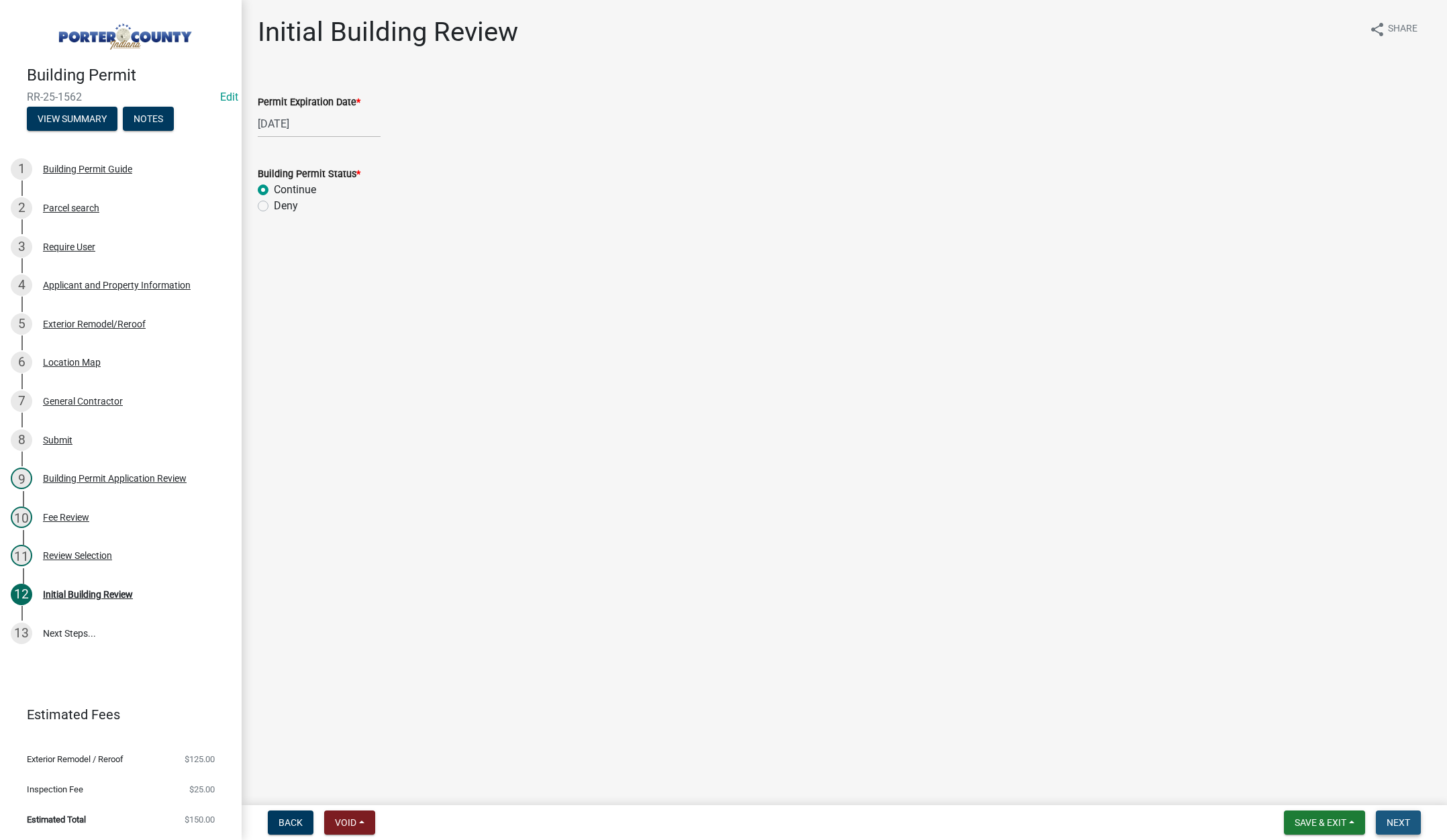
click at [1398, 817] on span "Next" at bounding box center [1398, 822] width 24 height 11
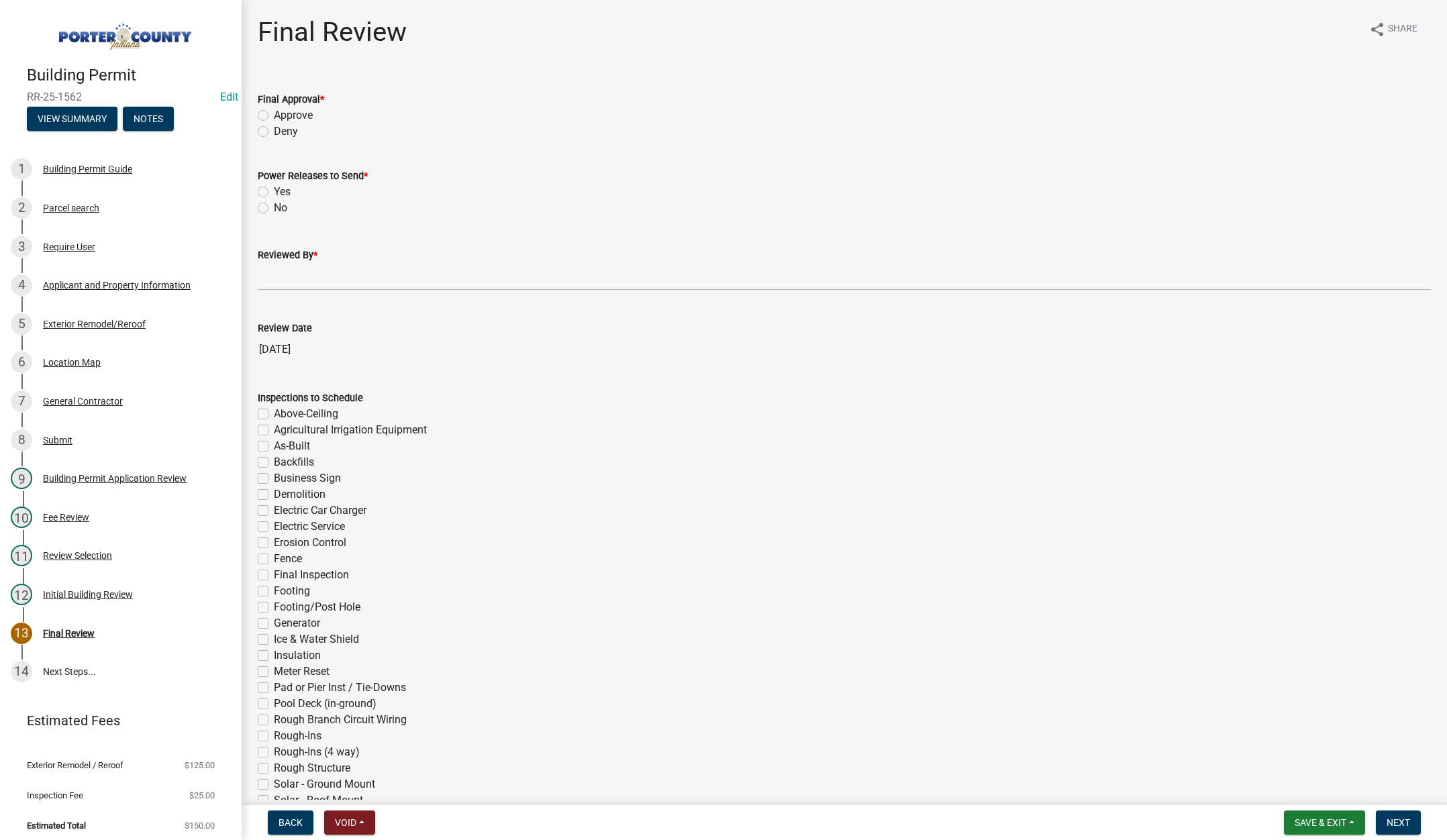
click at [274, 115] on label "Approve" at bounding box center [293, 115] width 39 height 16
click at [274, 115] on input "Approve" at bounding box center [278, 111] width 8 height 8
radio input "true"
click at [274, 206] on label "No" at bounding box center [281, 208] width 14 height 16
click at [274, 206] on input "No" at bounding box center [278, 204] width 8 height 8
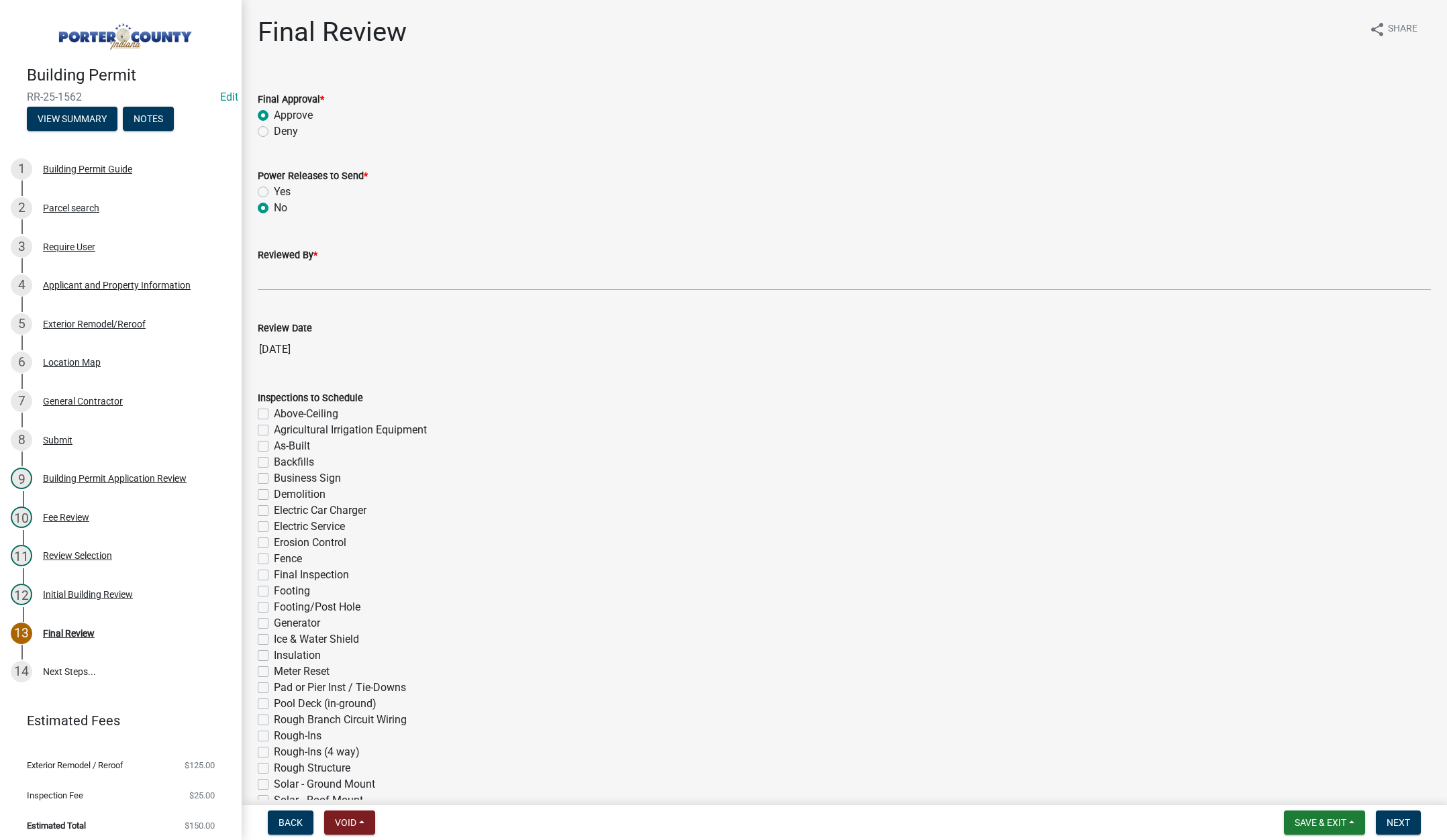
radio input "true"
click at [272, 279] on input "Reviewed By *" at bounding box center [844, 277] width 1173 height 27
type input "Tami"
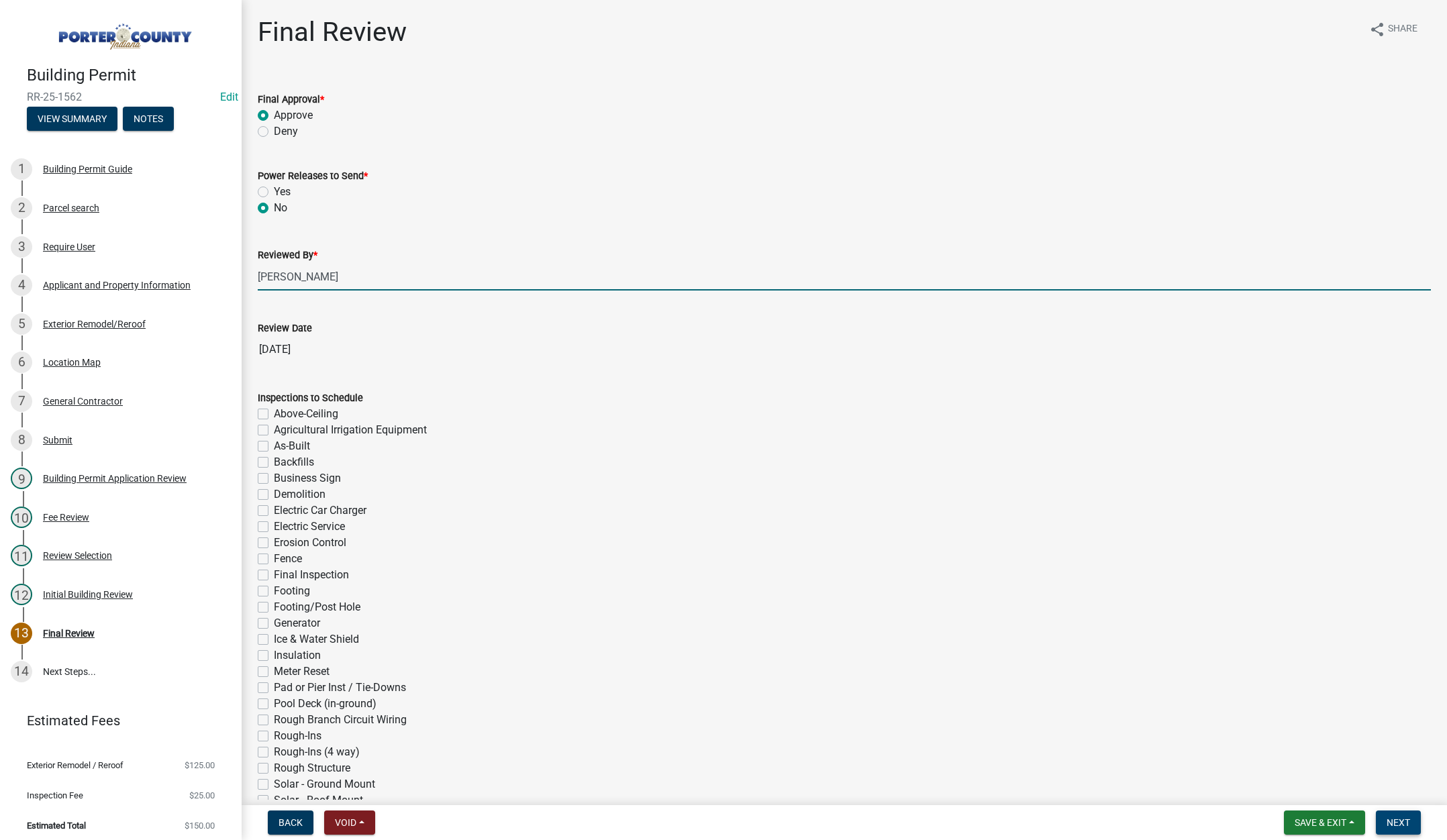
click at [1410, 822] on button "Next" at bounding box center [1398, 823] width 45 height 24
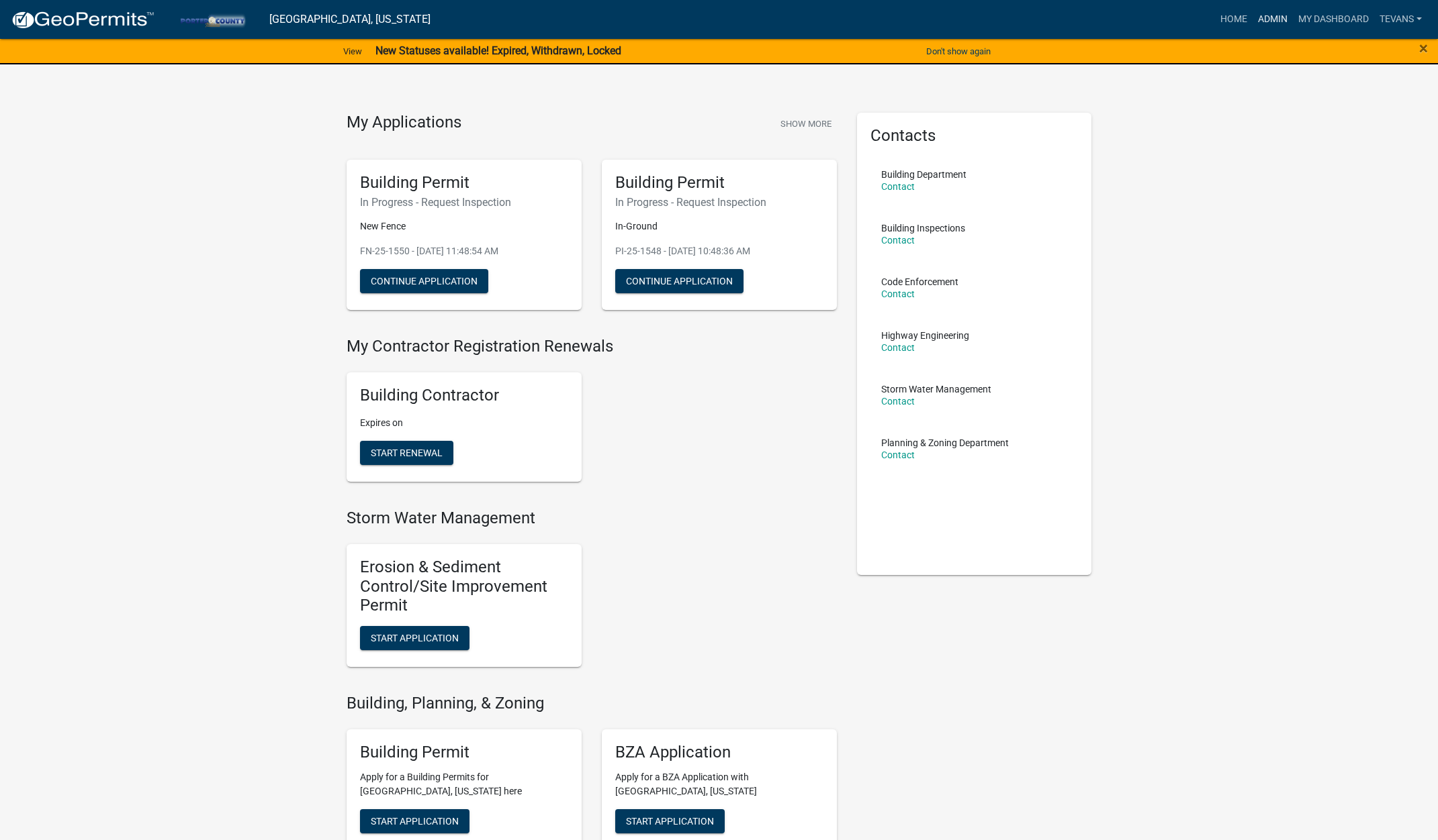
click at [1272, 19] on link "Admin" at bounding box center [1272, 19] width 40 height 25
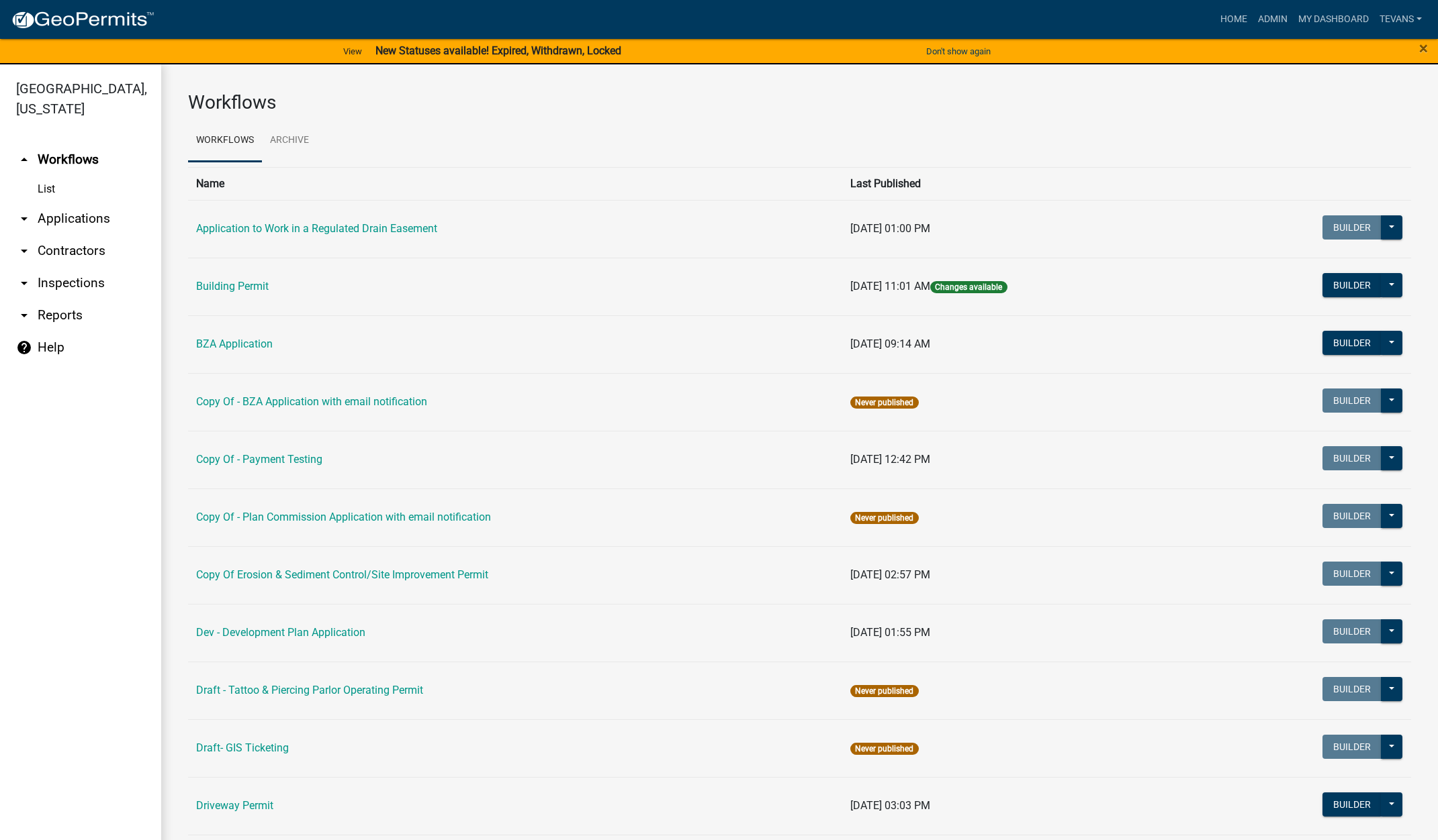
click at [70, 235] on link "arrow_drop_down Contractors" at bounding box center [80, 251] width 161 height 32
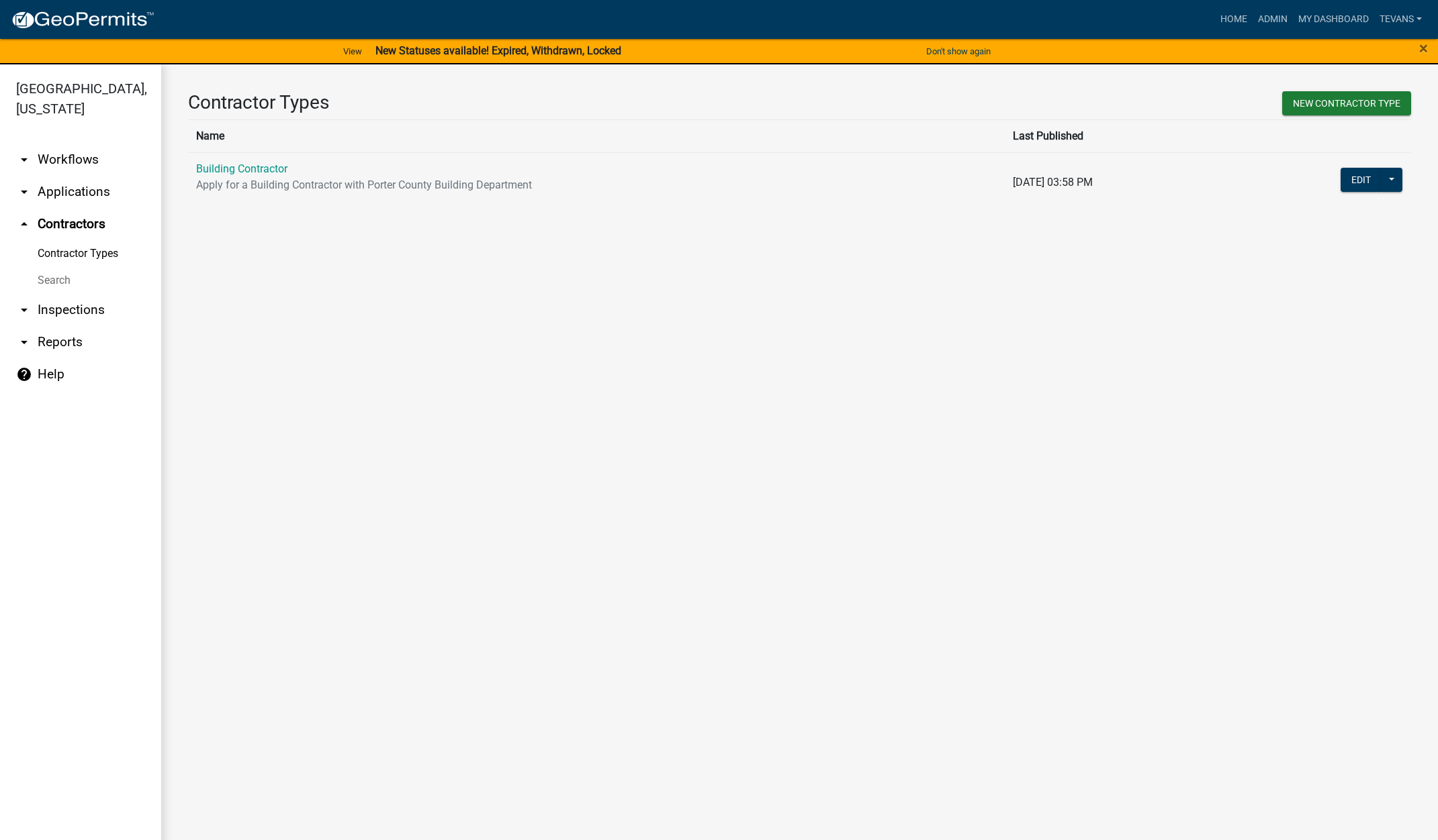
click at [60, 267] on link "Search" at bounding box center [80, 280] width 161 height 27
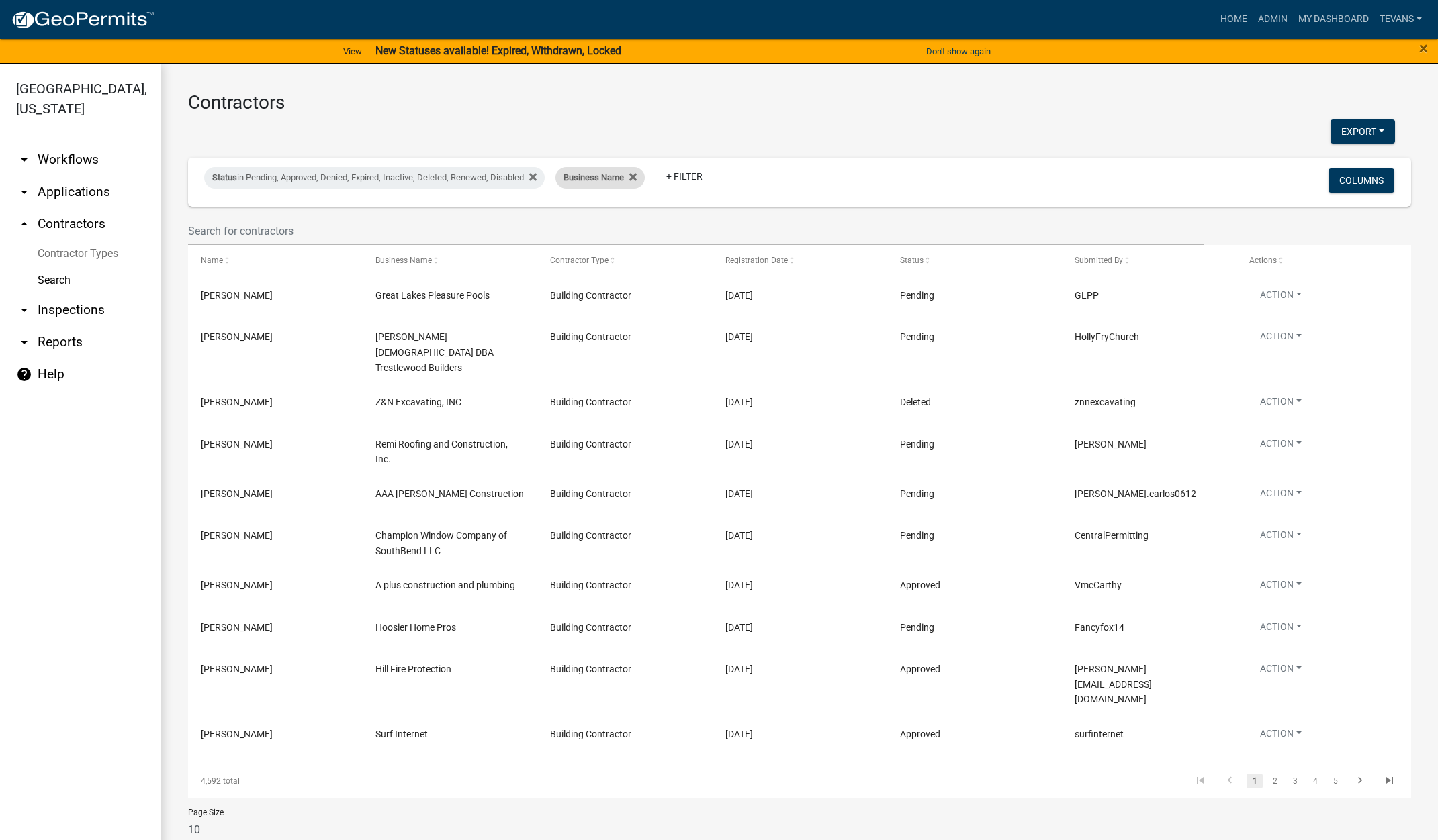
click at [618, 182] on span "Business Name" at bounding box center [593, 177] width 60 height 10
click at [577, 227] on input "text" at bounding box center [607, 228] width 123 height 27
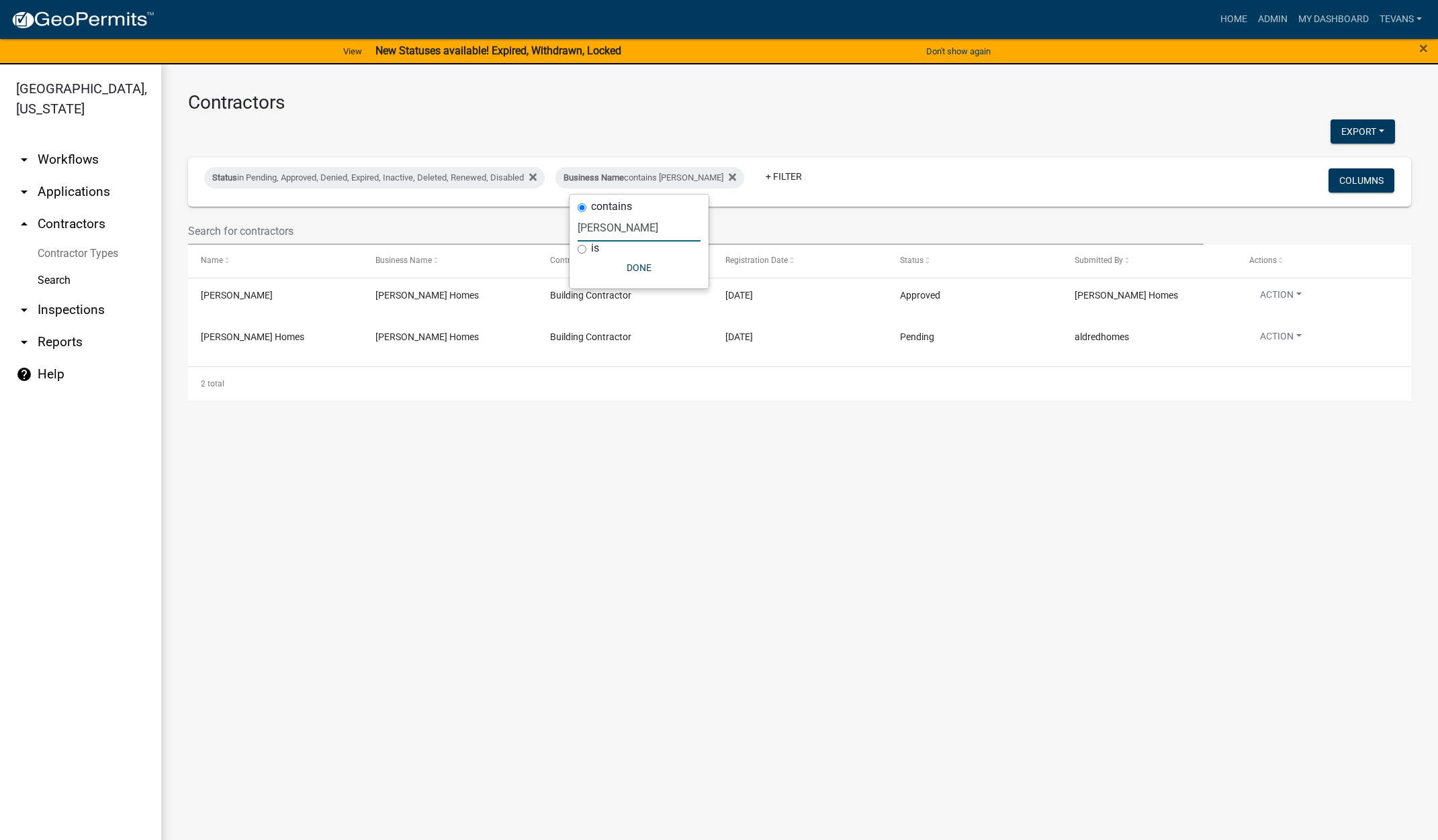
type input "aldred"
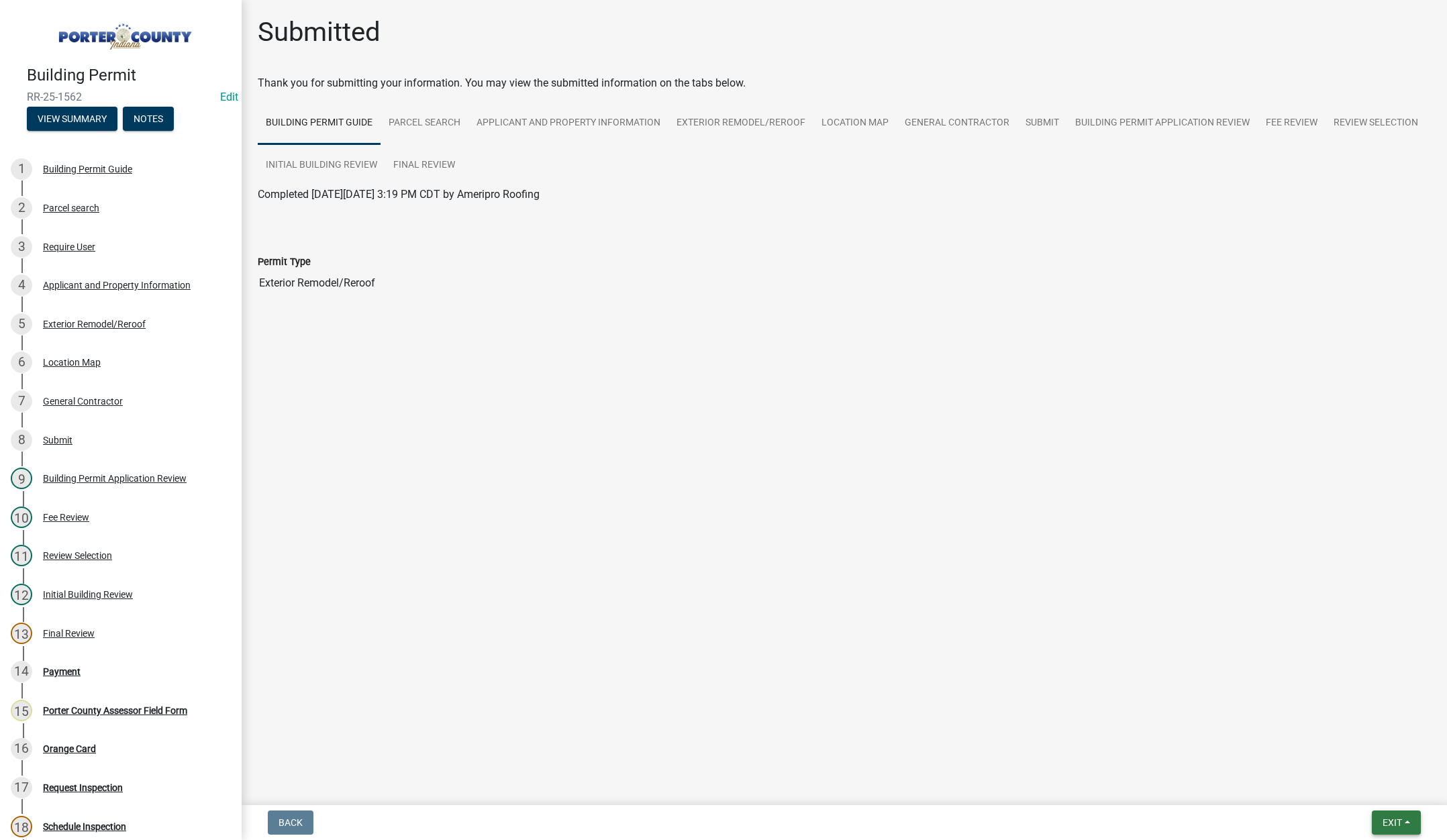
click at [1388, 818] on span "Exit" at bounding box center [1391, 822] width 19 height 11
click at [1369, 787] on button "Save & Exit" at bounding box center [1367, 788] width 108 height 32
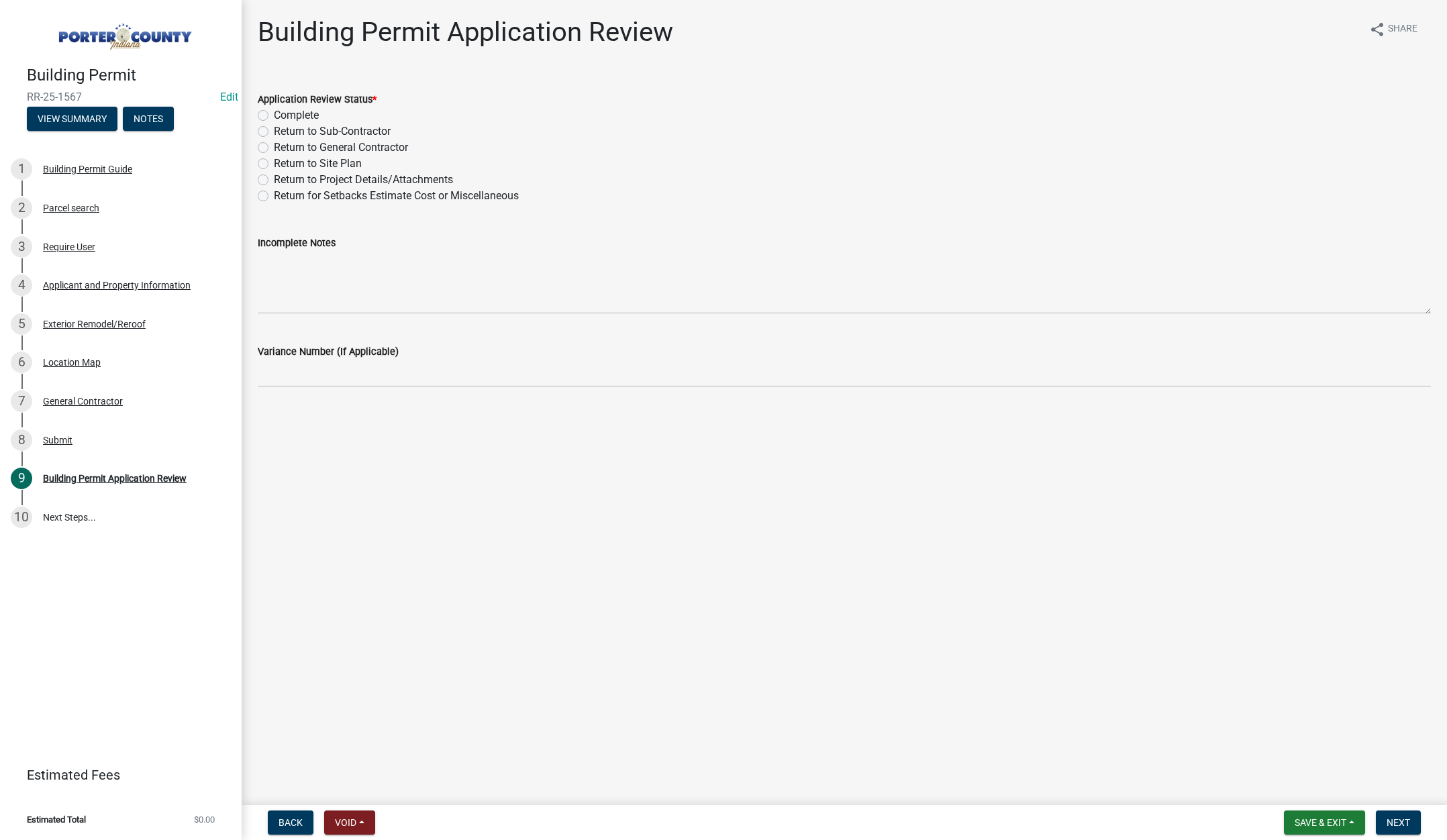
click at [274, 112] on label "Complete" at bounding box center [296, 115] width 45 height 16
click at [274, 112] on input "Complete" at bounding box center [278, 111] width 8 height 8
radio input "true"
click at [1404, 820] on span "Next" at bounding box center [1398, 822] width 24 height 11
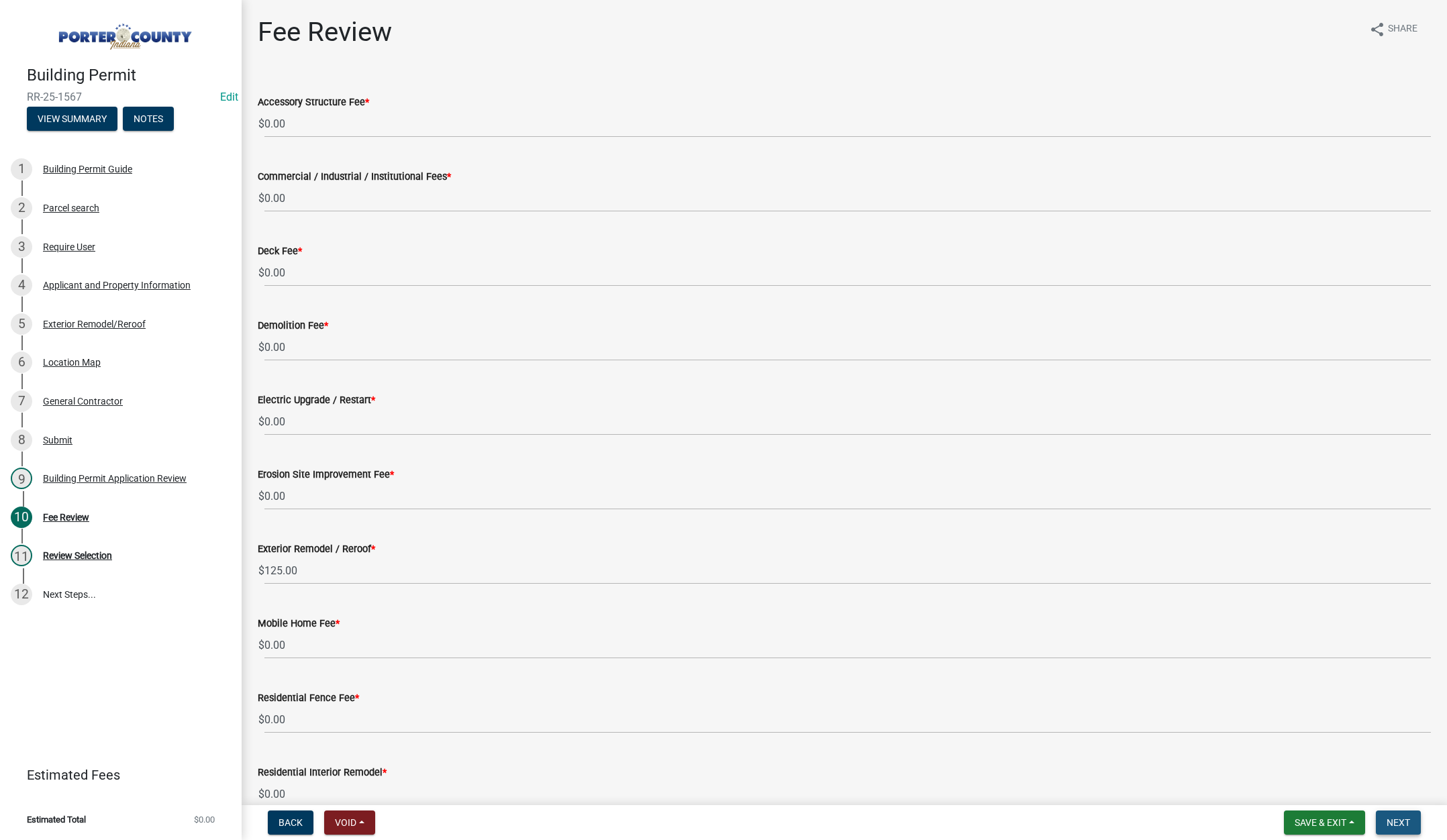
click at [1402, 822] on span "Next" at bounding box center [1398, 822] width 24 height 11
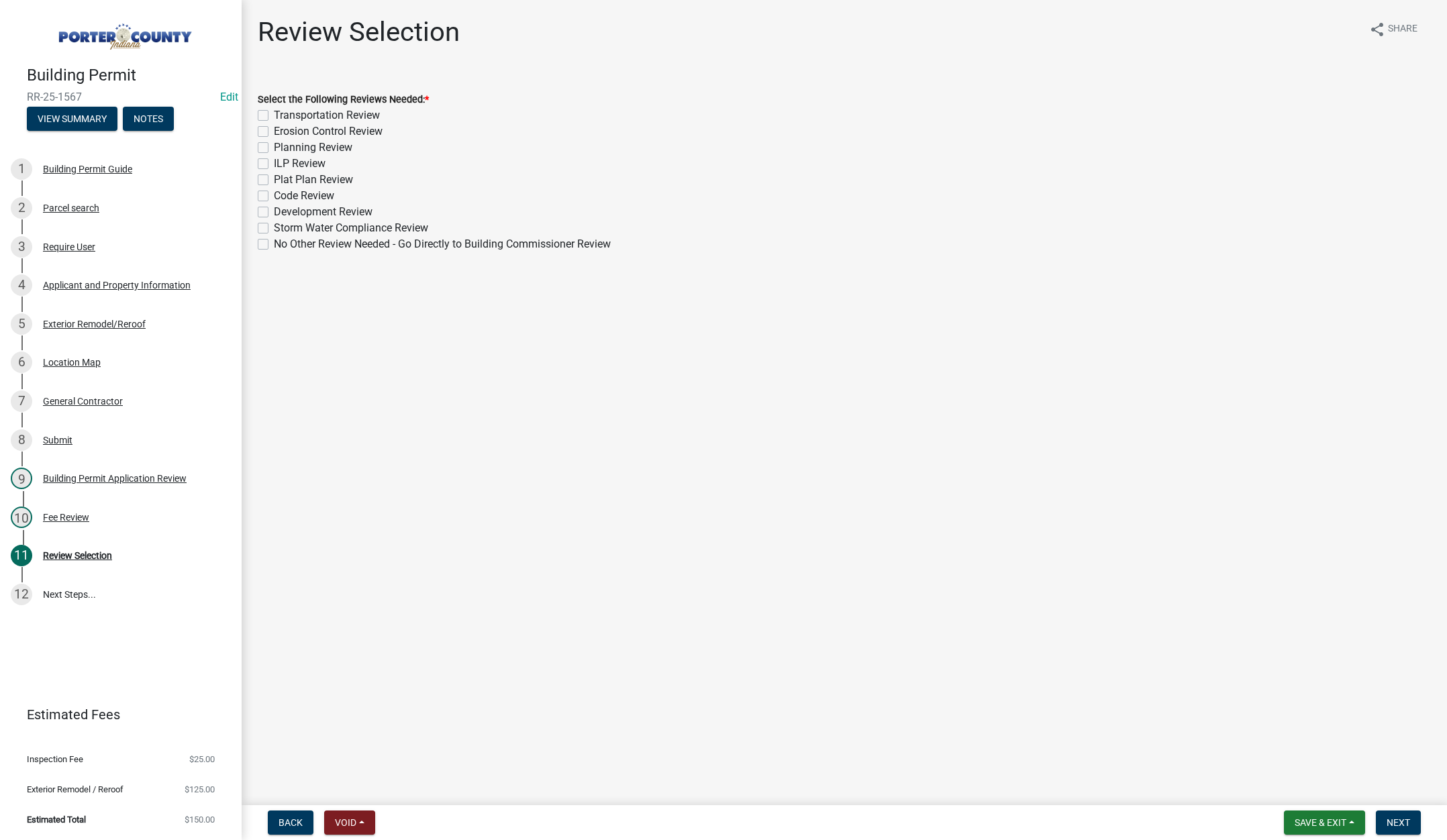
click at [274, 243] on label "No Other Review Needed - Go Directly to Building Commissioner Review" at bounding box center [442, 244] width 337 height 16
click at [274, 243] on input "No Other Review Needed - Go Directly to Building Commissioner Review" at bounding box center [278, 240] width 8 height 8
checkbox input "true"
checkbox input "false"
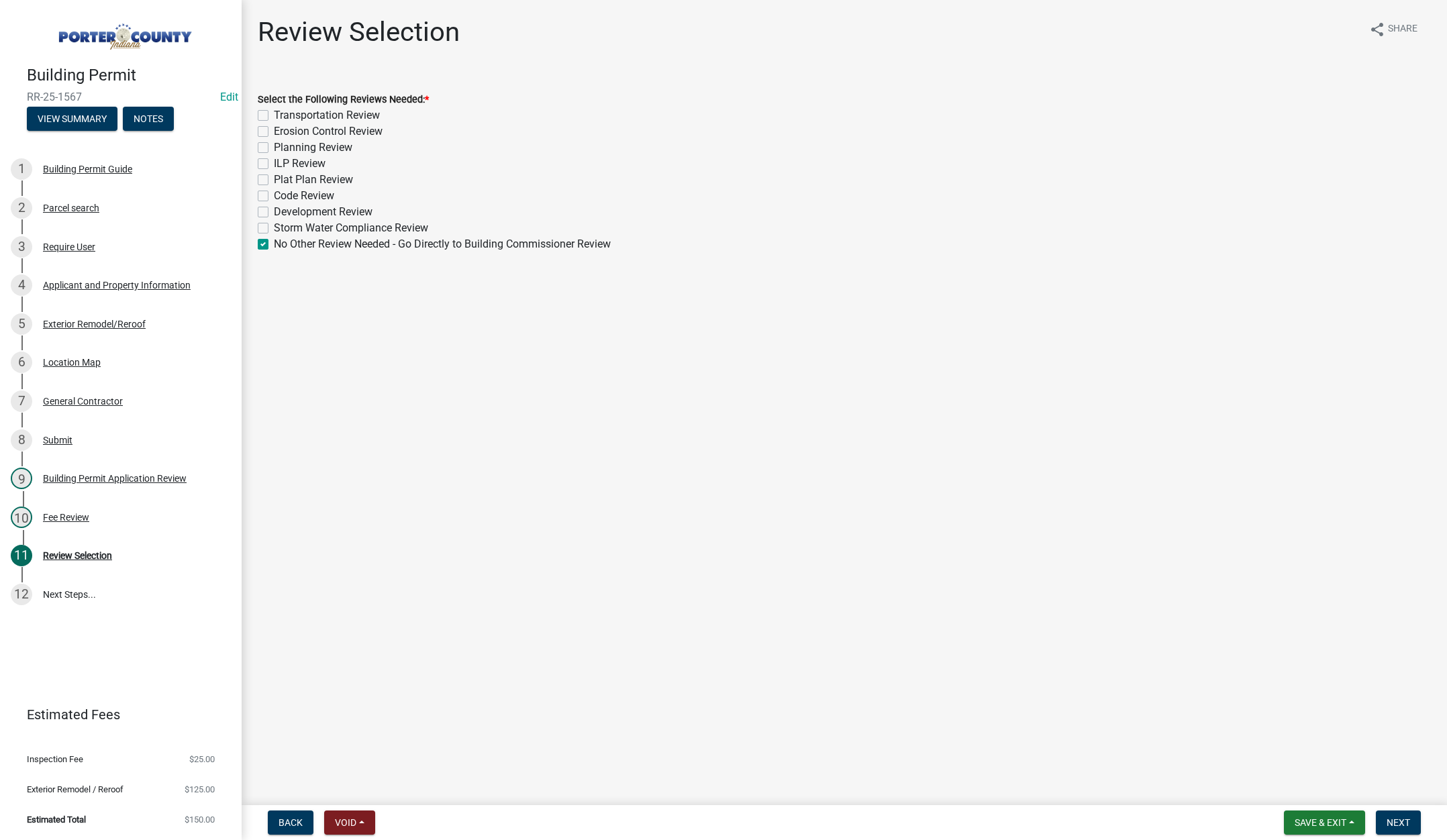
checkbox input "false"
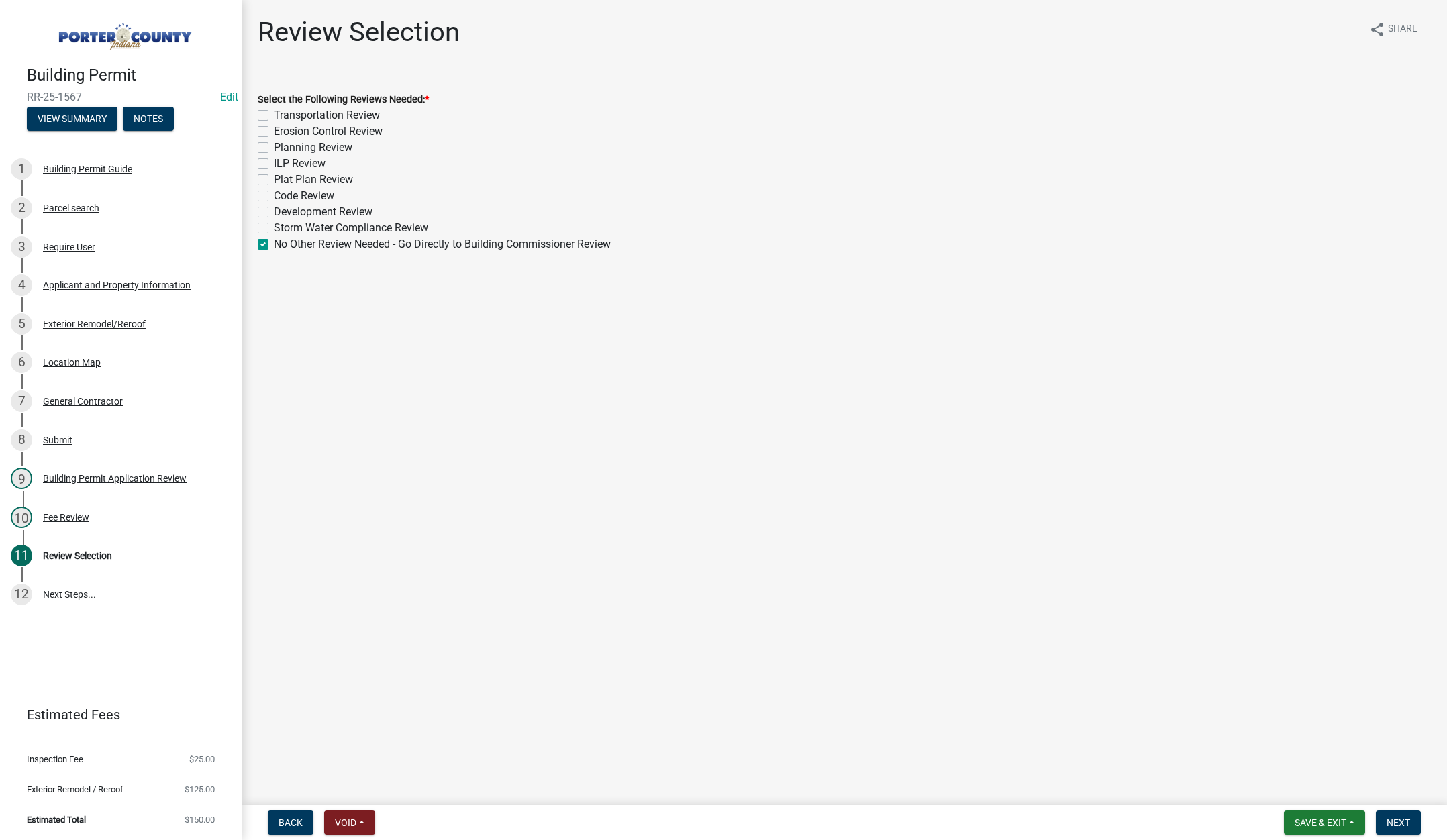
checkbox input "false"
checkbox input "true"
click at [1399, 820] on span "Next" at bounding box center [1398, 822] width 24 height 11
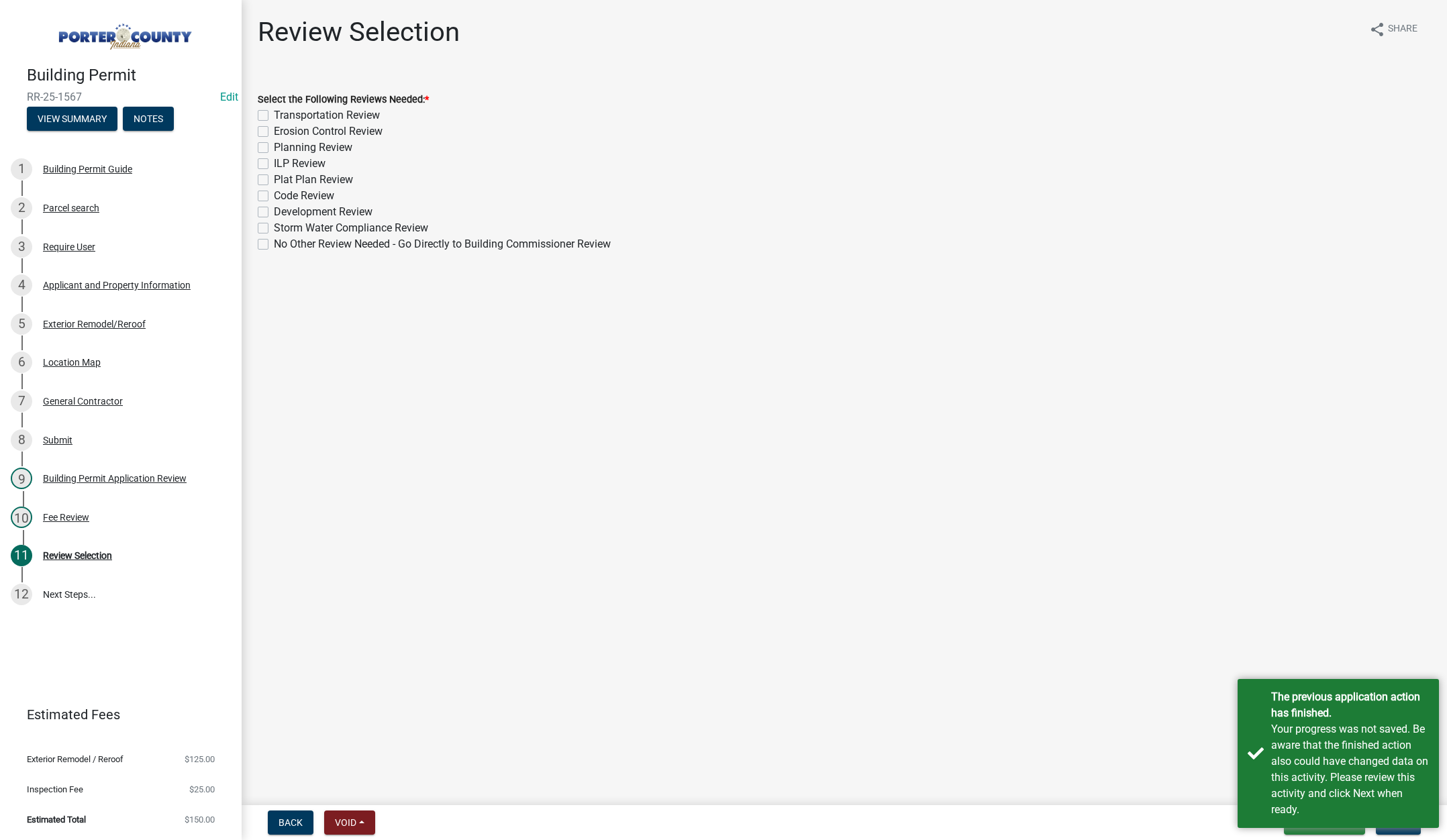
click at [274, 241] on label "No Other Review Needed - Go Directly to Building Commissioner Review" at bounding box center [442, 244] width 337 height 16
click at [274, 241] on input "No Other Review Needed - Go Directly to Building Commissioner Review" at bounding box center [278, 240] width 8 height 8
checkbox input "true"
checkbox input "false"
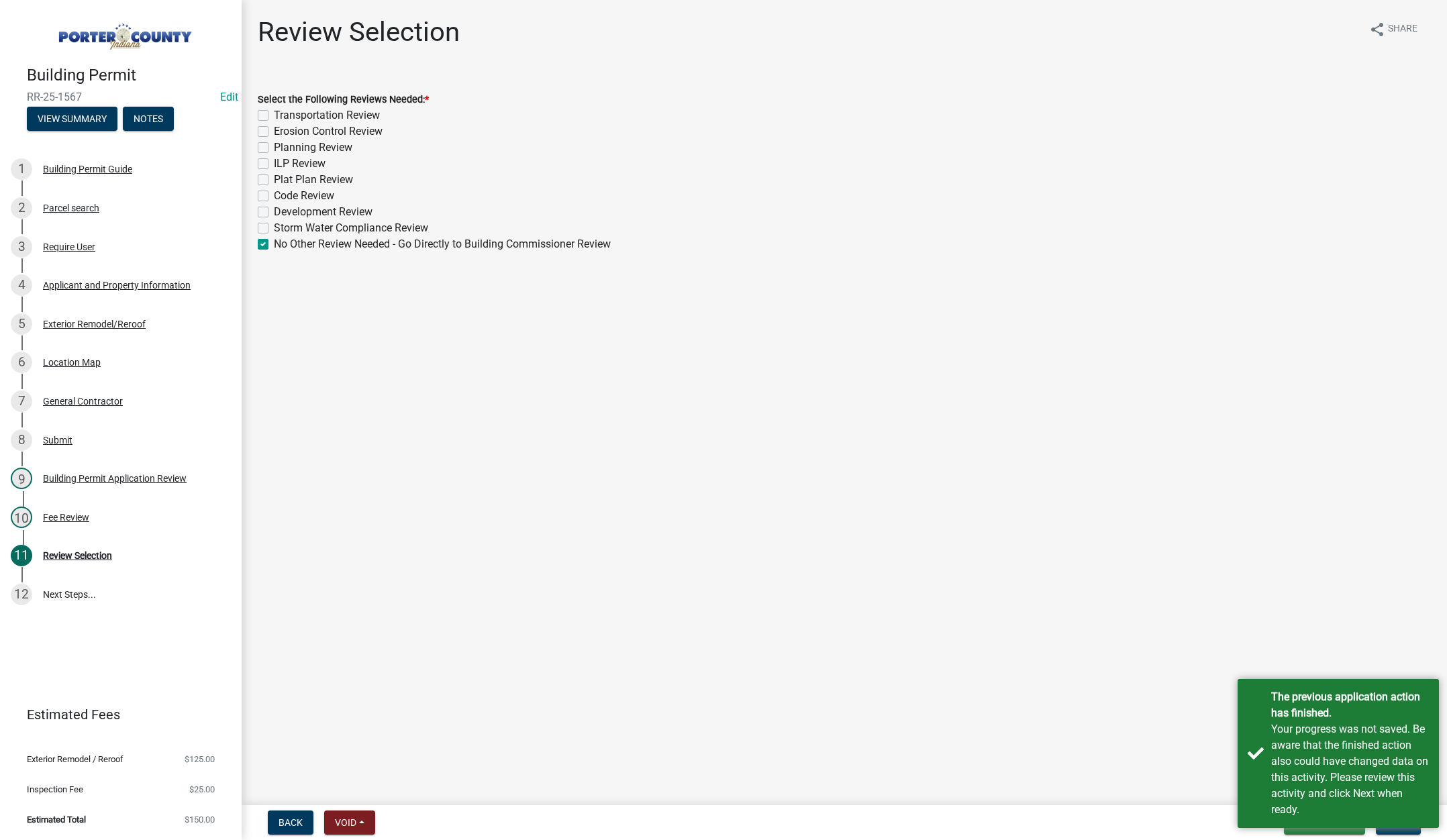
checkbox input "false"
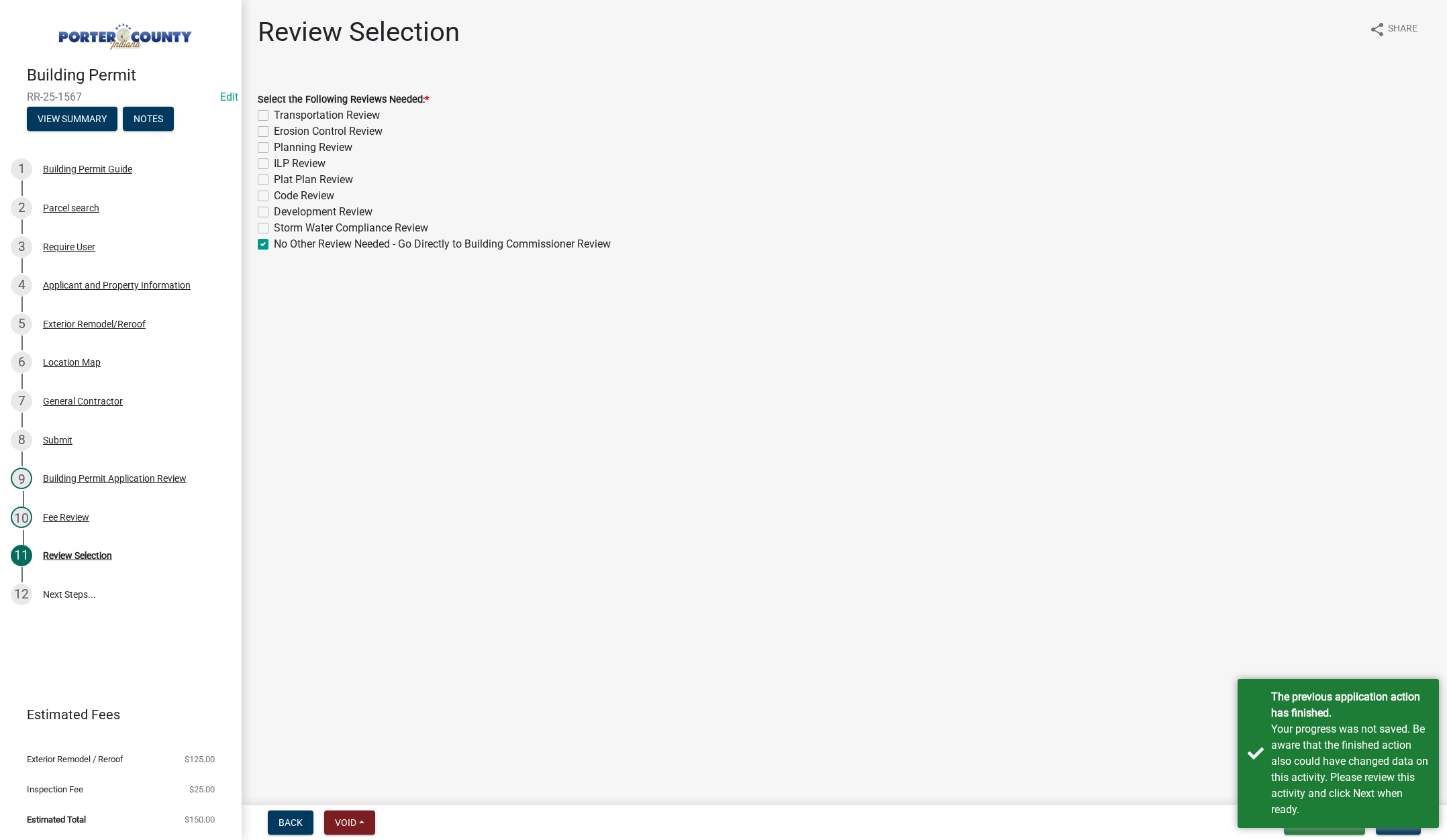
checkbox input "false"
checkbox input "true"
click at [1246, 771] on div "The previous application action has finished. Your progress was not saved. Be a…" at bounding box center [1339, 753] width 202 height 149
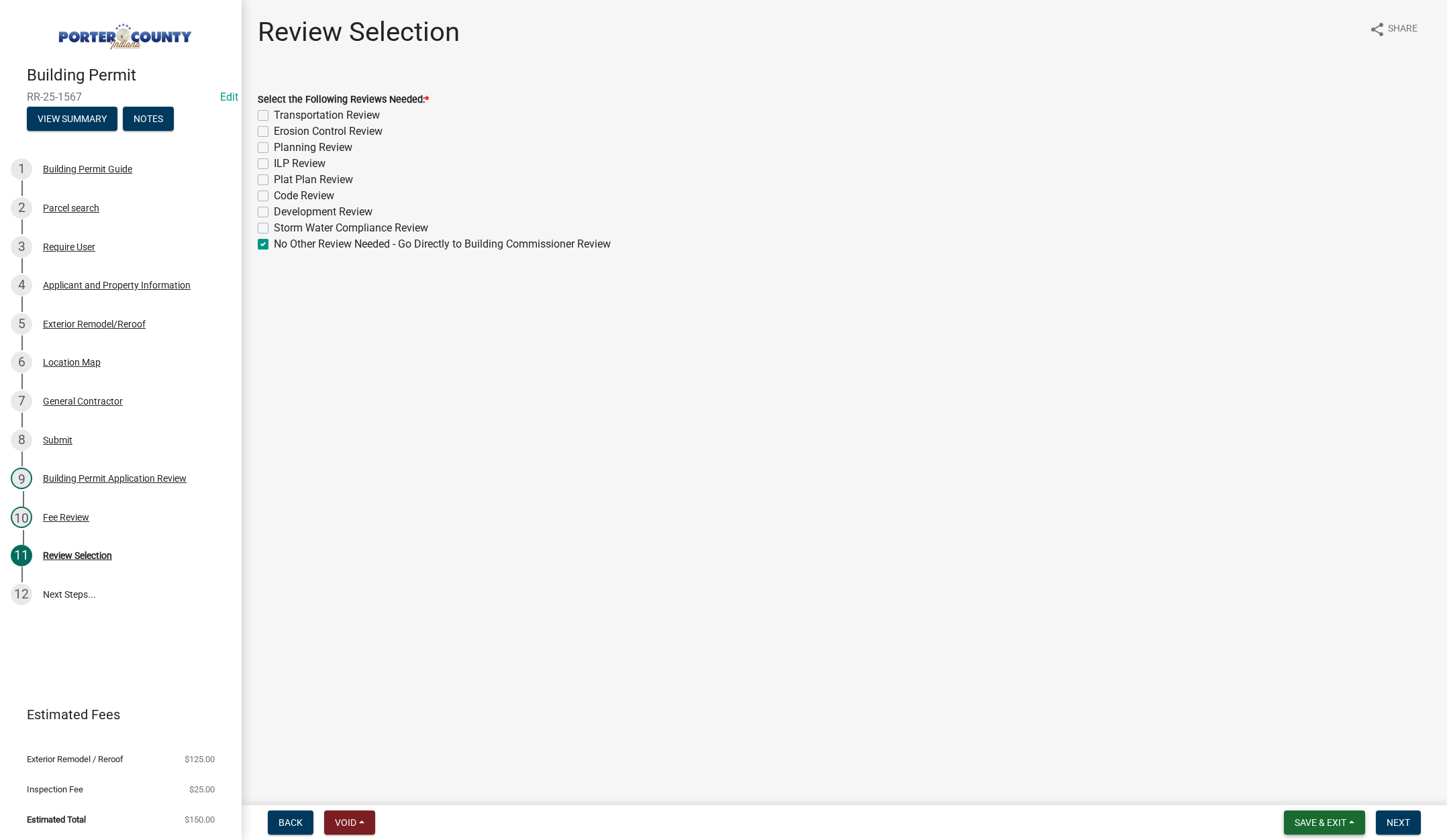
click at [1314, 817] on span "Save & Exit" at bounding box center [1320, 822] width 52 height 11
click at [1313, 793] on button "Save & Exit" at bounding box center [1311, 788] width 108 height 32
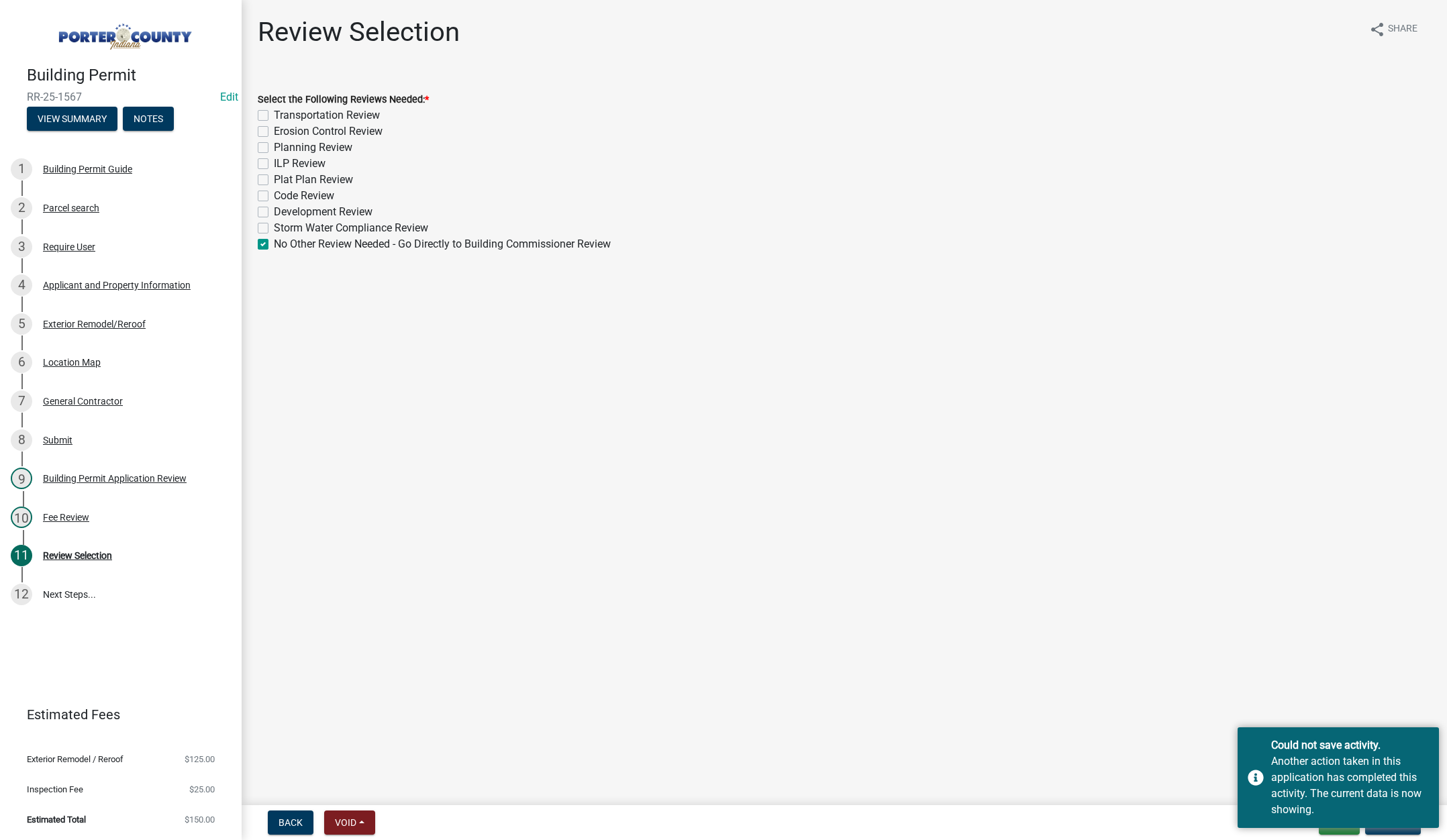
click at [1013, 620] on main "Review Selection share Share Select the Following Reviews Needed: * Transportat…" at bounding box center [844, 400] width 1205 height 800
click at [1253, 809] on div "Could not save activity. Another action taken in this application has completed…" at bounding box center [1339, 778] width 202 height 101
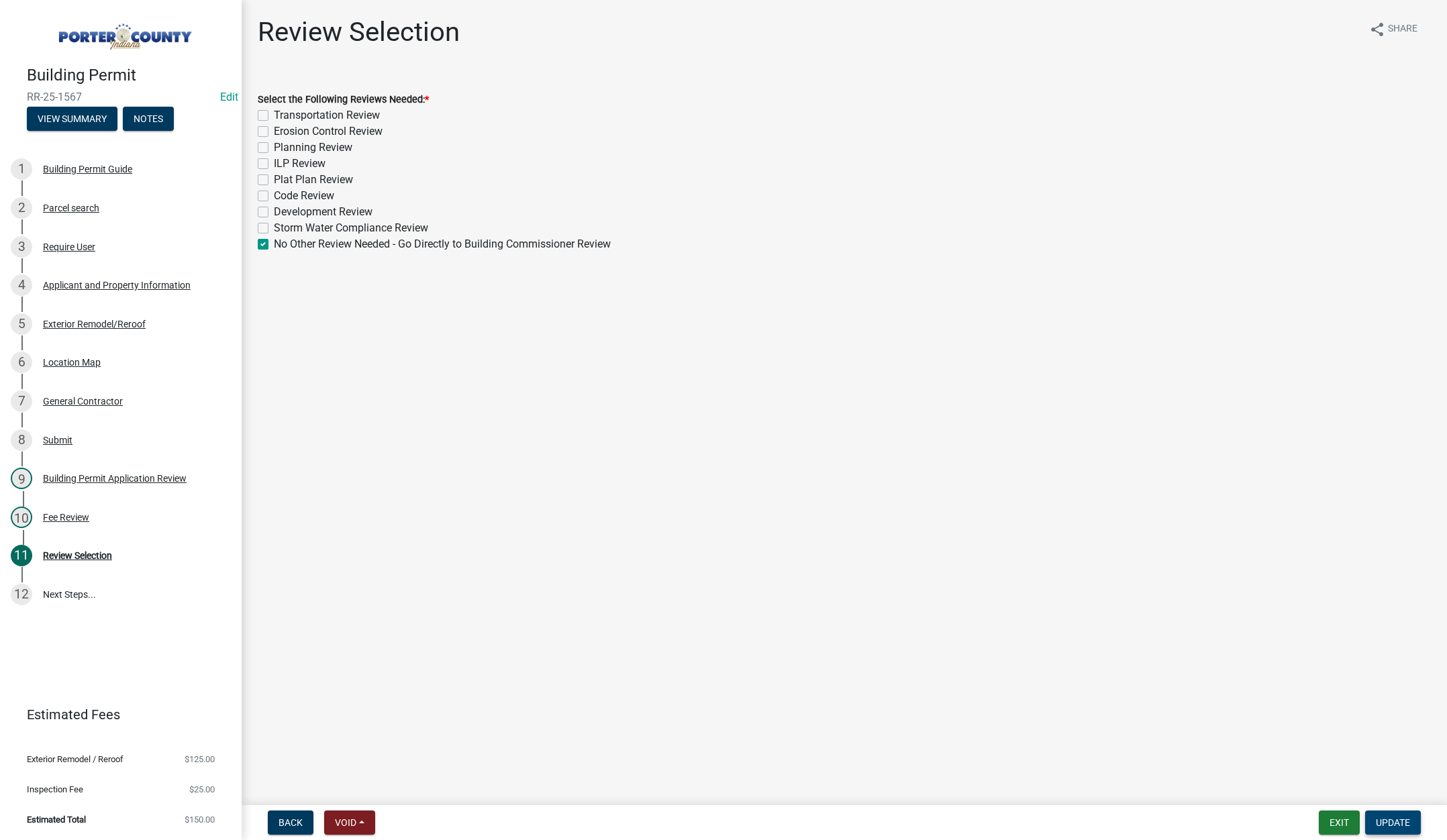
click at [1400, 822] on span "Update" at bounding box center [1393, 822] width 34 height 11
